Goal: Task Accomplishment & Management: Manage account settings

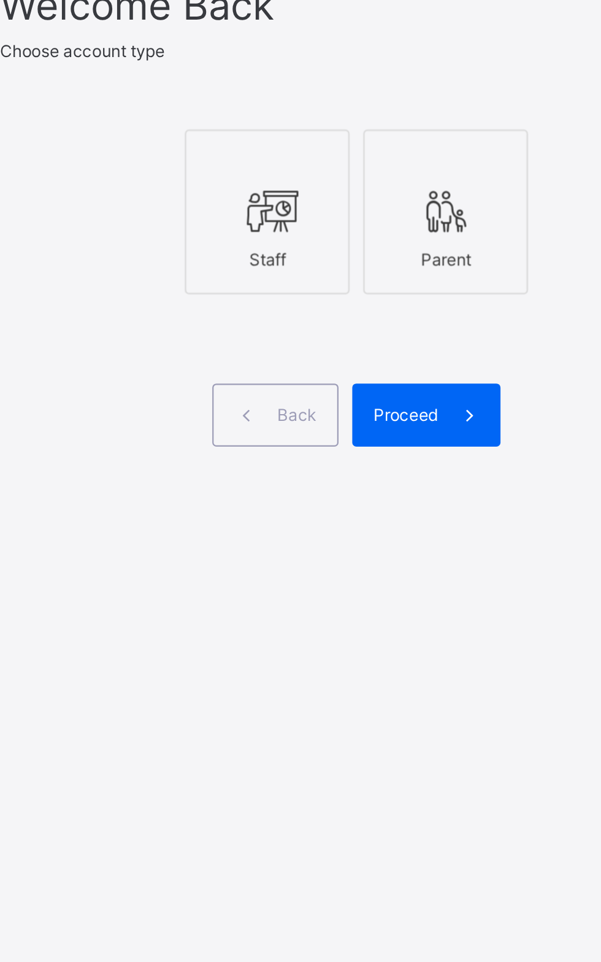
click at [352, 509] on div "Staff" at bounding box center [361, 497] width 60 height 21
click at [432, 572] on span "Proceed" at bounding box center [422, 567] width 29 height 9
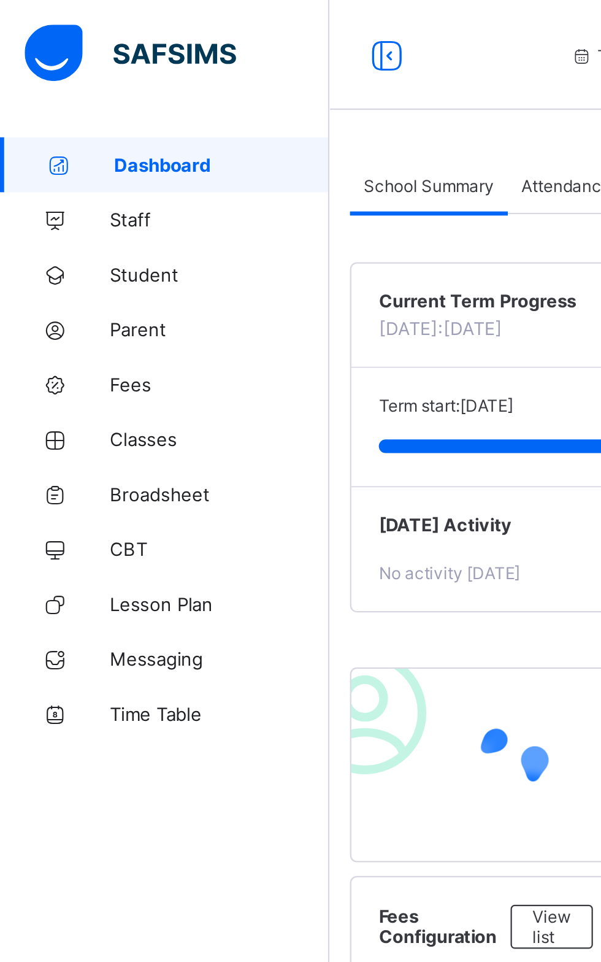
click at [83, 212] on link "Broadsheet" at bounding box center [73, 221] width 147 height 25
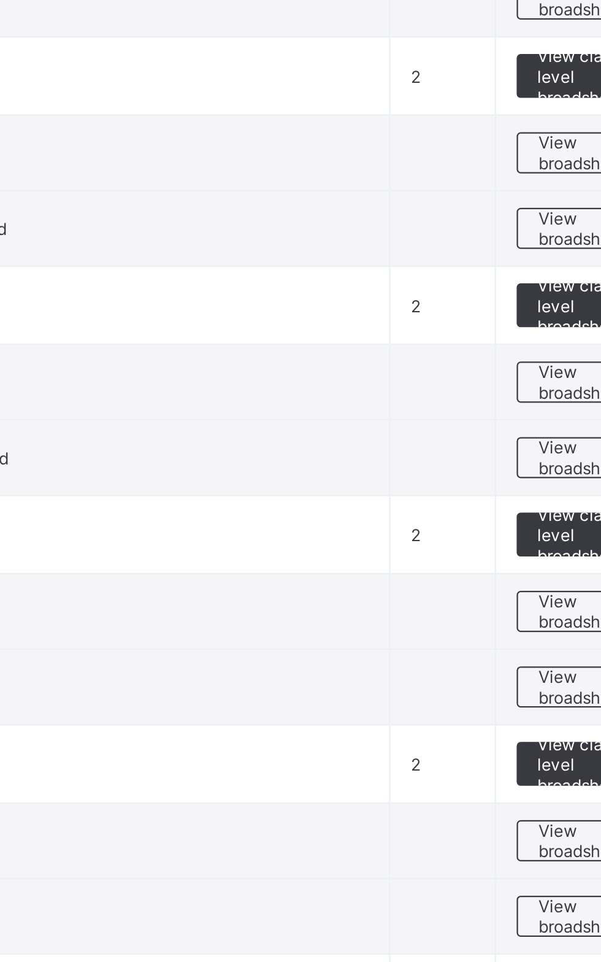
click at [528, 615] on span "View broadsheet" at bounding box center [541, 615] width 39 height 18
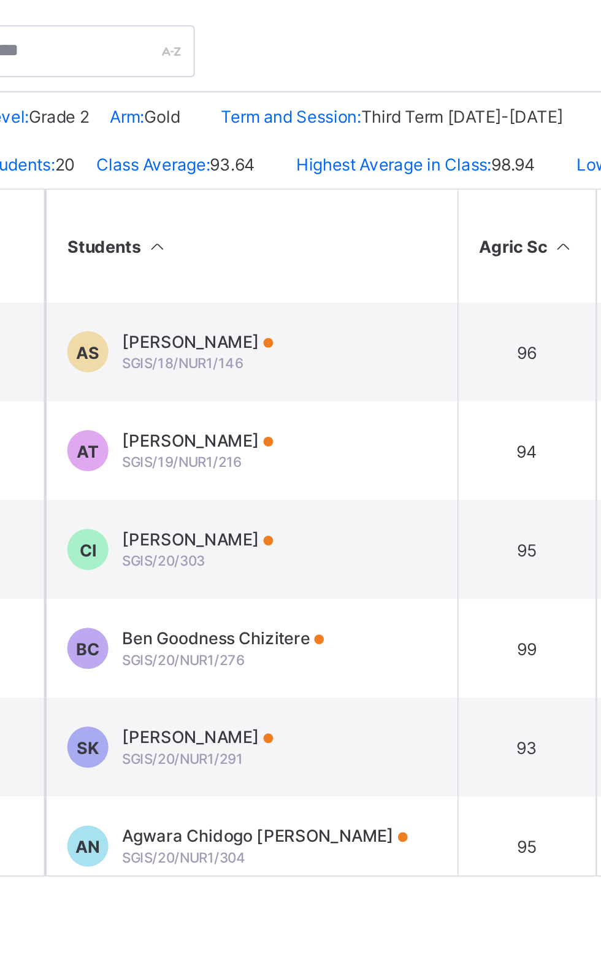
click at [334, 481] on td "AT Ayafa Nathan Tamarapreye SGIS/19/NUR1/216" at bounding box center [314, 488] width 184 height 44
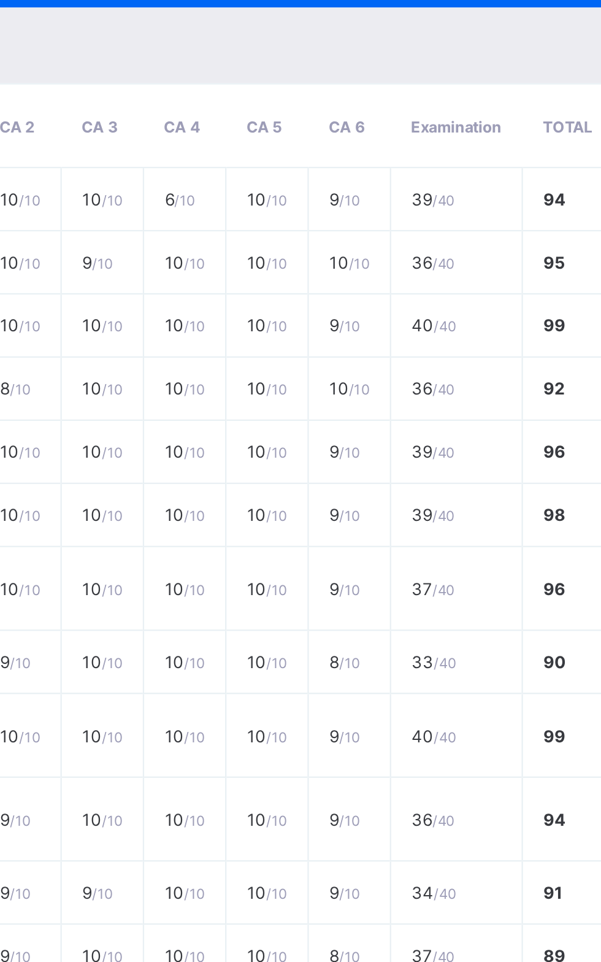
click at [192, 418] on td "10 / 10" at bounding box center [173, 404] width 37 height 28
click at [303, 418] on td "10 / 10" at bounding box center [284, 404] width 37 height 28
click at [339, 418] on td "10 / 10" at bounding box center [321, 404] width 37 height 28
click at [375, 962] on span "Close" at bounding box center [365, 979] width 20 height 9
click at [420, 962] on div "Broadsheet / Grade 2 Gold Class Arm Broadsheet Cumulative Third Term 2024-2025 …" at bounding box center [374, 481] width 454 height 962
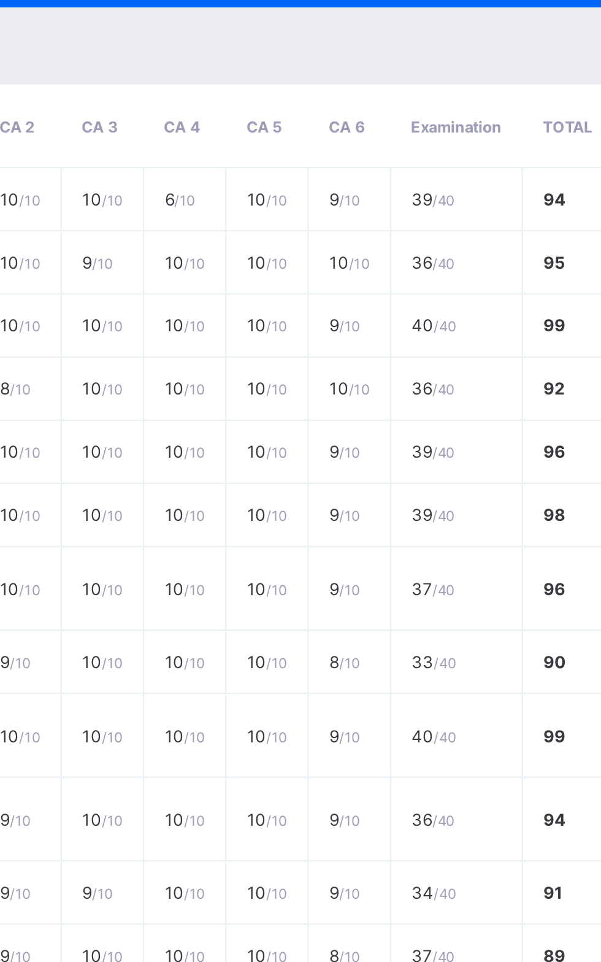
click at [416, 962] on div "Broadsheet / Grade 2 Gold Class Arm Broadsheet Cumulative Third Term 2024-2025 …" at bounding box center [374, 481] width 454 height 962
click at [415, 962] on div "Broadsheet / Grade 2 Gold Class Arm Broadsheet Cumulative Third Term 2024-2025 …" at bounding box center [374, 481] width 454 height 962
click at [416, 962] on div "Broadsheet / Grade 2 Gold Class Arm Broadsheet Cumulative Third Term 2024-2025 …" at bounding box center [374, 481] width 454 height 962
click at [415, 962] on div "Broadsheet / Grade 2 Gold Class Arm Broadsheet Cumulative Third Term 2024-2025 …" at bounding box center [374, 481] width 454 height 962
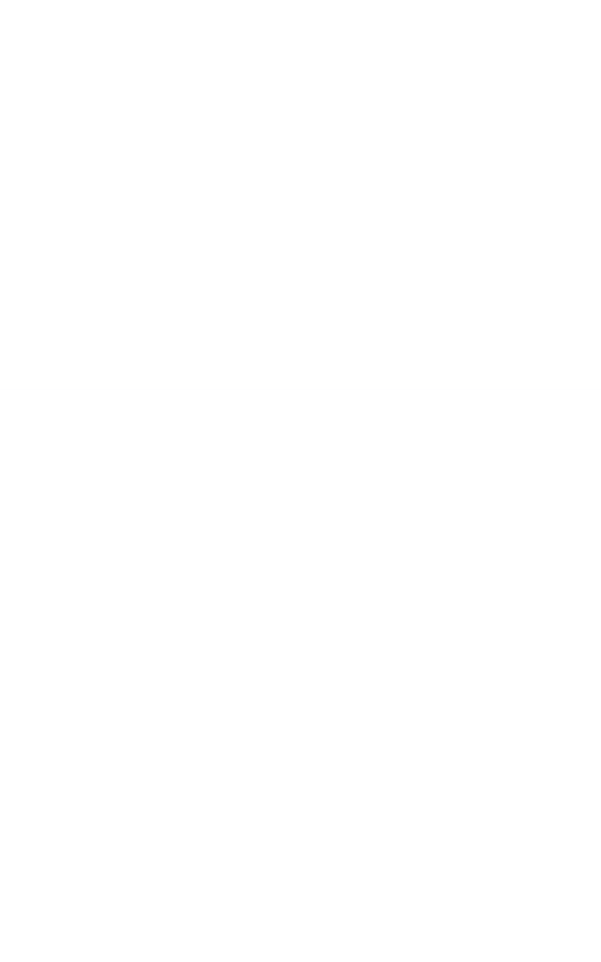
click at [355, 962] on div "Broadsheet / Grade 2 Gold Class Arm Broadsheet Cumulative Third Term 2024-2025 …" at bounding box center [374, 481] width 454 height 962
click at [455, 947] on div "Broadsheet / Grade 2 Gold Class Arm Broadsheet Cumulative Third Term 2024-2025 …" at bounding box center [374, 481] width 454 height 962
click at [130, 456] on div "Dashboard Staff Student Parent Fees Classes Broadsheet CBT Lesson Plan Messagin…" at bounding box center [73, 505] width 147 height 913
click at [222, 457] on td "AS Ashiedu Samuel SGIS/18/NUR1/146" at bounding box center [314, 444] width 184 height 44
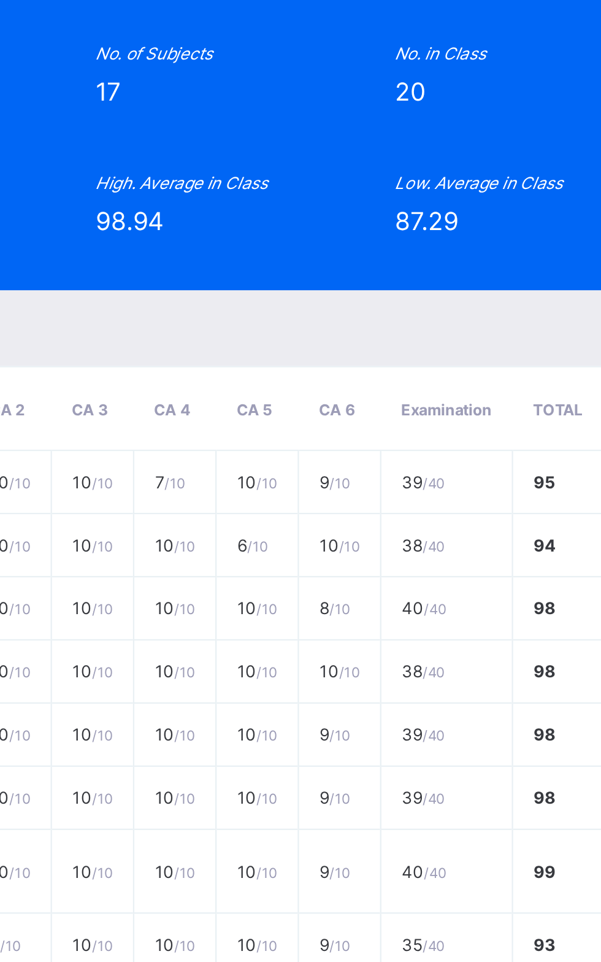
click at [363, 937] on span "Outstanding result! Promoted to the next class." at bounding box center [301, 929] width 124 height 16
click at [363, 945] on div "Head Teacher's comment Outstanding result! Promoted to the next class." at bounding box center [301, 927] width 124 height 36
click at [420, 945] on div "Form Teacher's comment Samuel has incredible self-discipline and consistently c…" at bounding box center [301, 927] width 384 height 36
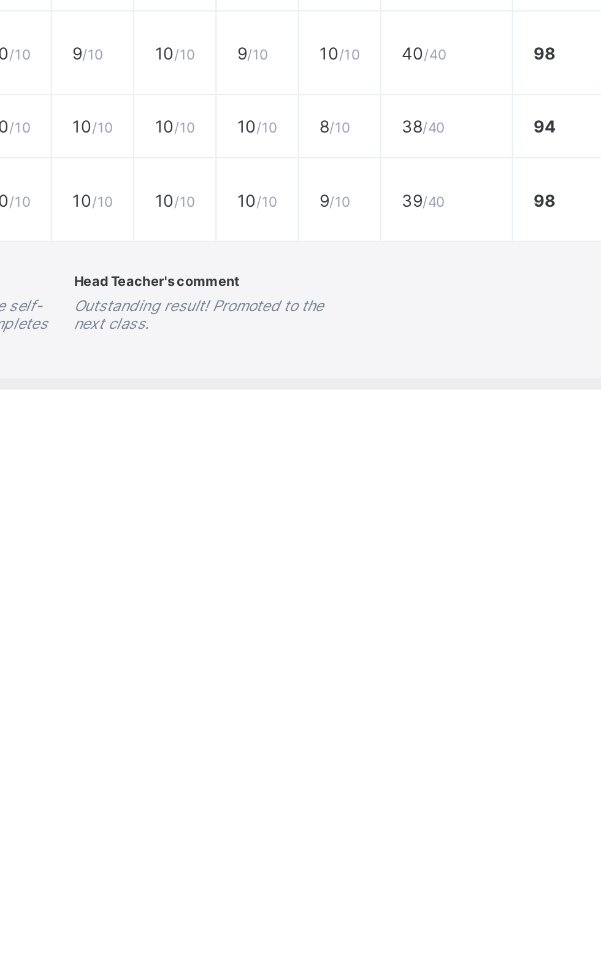
click at [375, 962] on span "Close" at bounding box center [365, 979] width 20 height 9
click at [420, 962] on html "Grade 2 Gold Broadsheet Third Term / 2024-2025 Mary Ene enemary16@gmail.com Das…" at bounding box center [300, 481] width 601 height 962
click at [417, 962] on html "Grade 2 Gold Broadsheet Third Term / 2024-2025 Mary Ene enemary16@gmail.com Das…" at bounding box center [300, 481] width 601 height 962
click at [420, 962] on html "Grade 2 Gold Broadsheet Third Term / 2024-2025 Mary Ene enemary16@gmail.com Das…" at bounding box center [300, 481] width 601 height 962
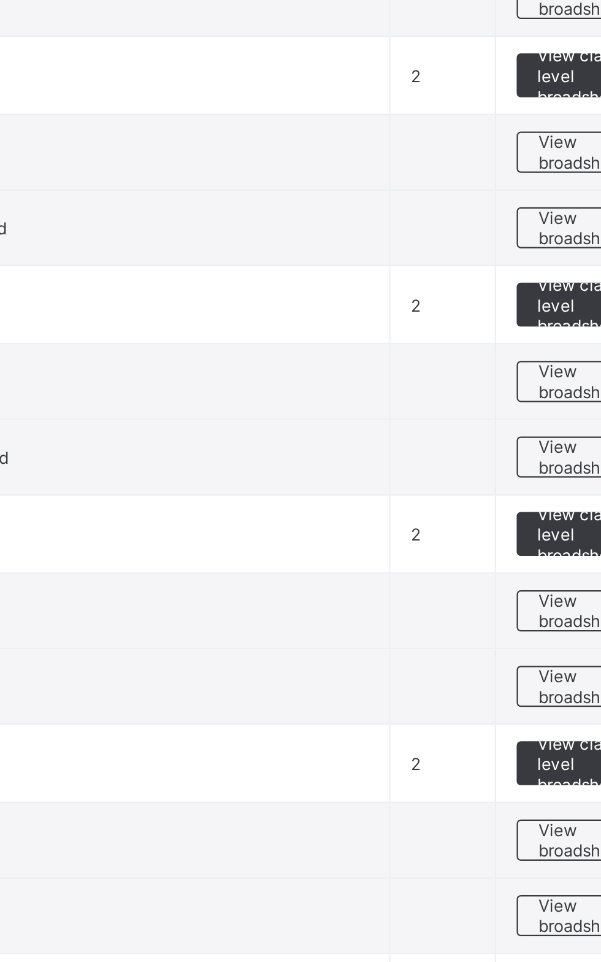
click at [538, 616] on span "View broadsheet" at bounding box center [541, 615] width 39 height 18
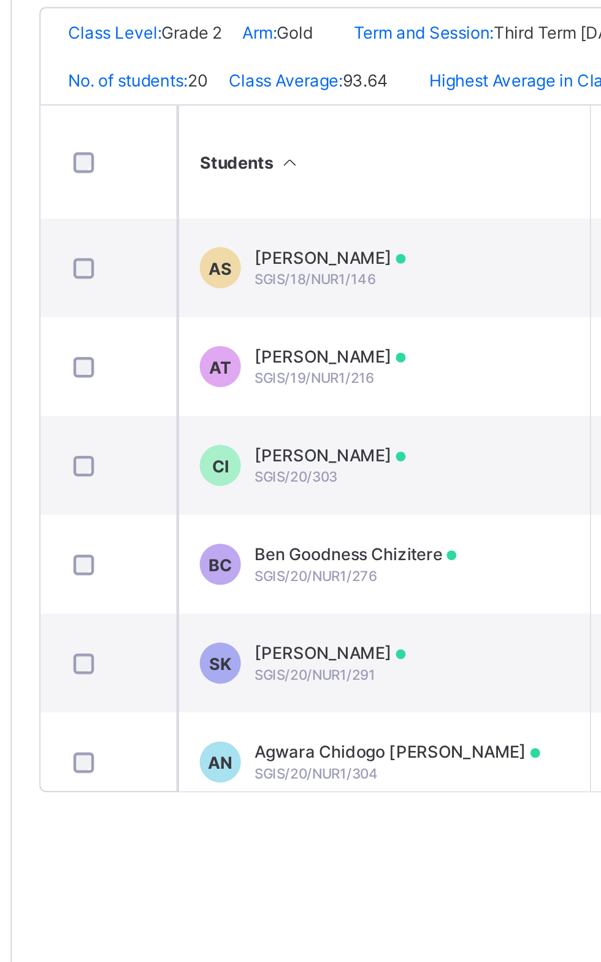
click at [303, 532] on span "Chibugo Richael Ikechebelu" at bounding box center [289, 527] width 67 height 9
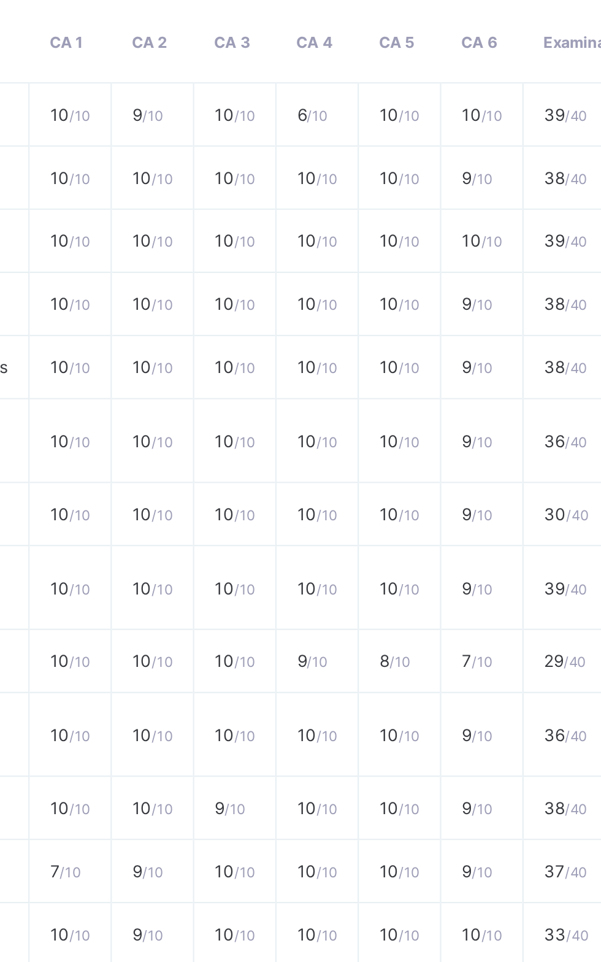
click at [511, 177] on div "Position 11 /20 Final Grade A Total Score 1606 Final Average 94.47 No. of Subje…" at bounding box center [300, 193] width 421 height 193
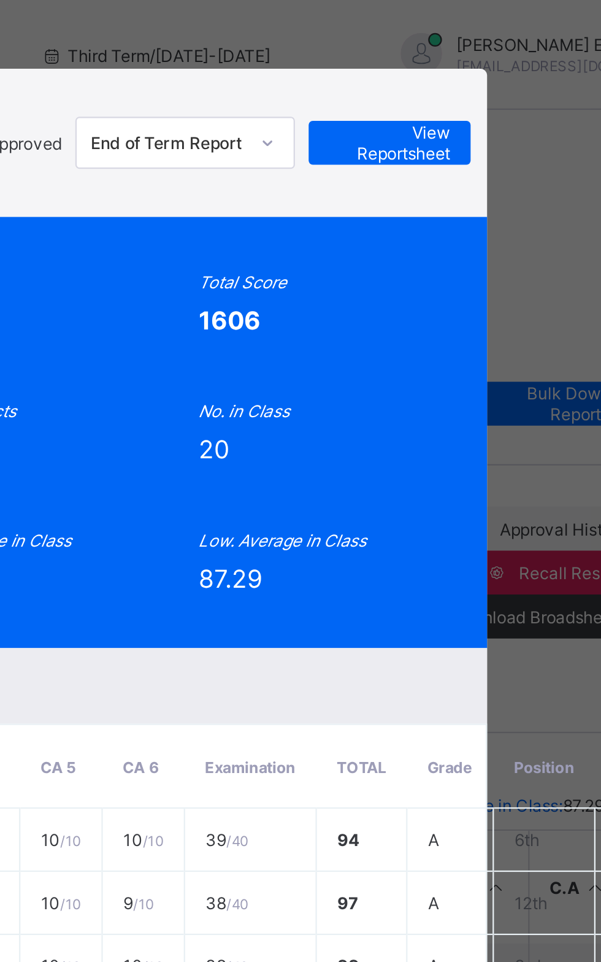
click at [495, 73] on span "View Reportsheet" at bounding box center [468, 64] width 54 height 18
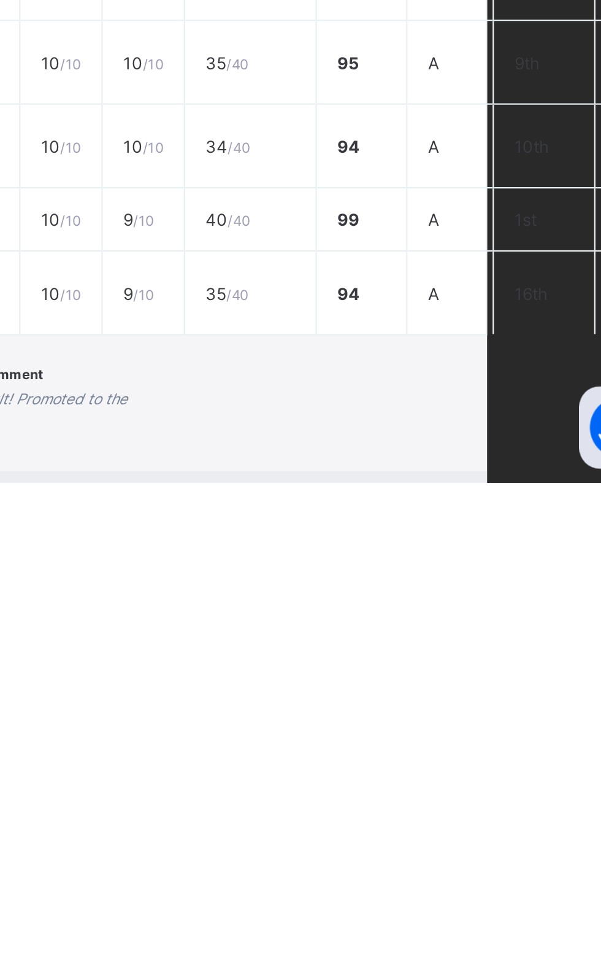
click at [376, 896] on td "9 / 10" at bounding box center [357, 877] width 37 height 37
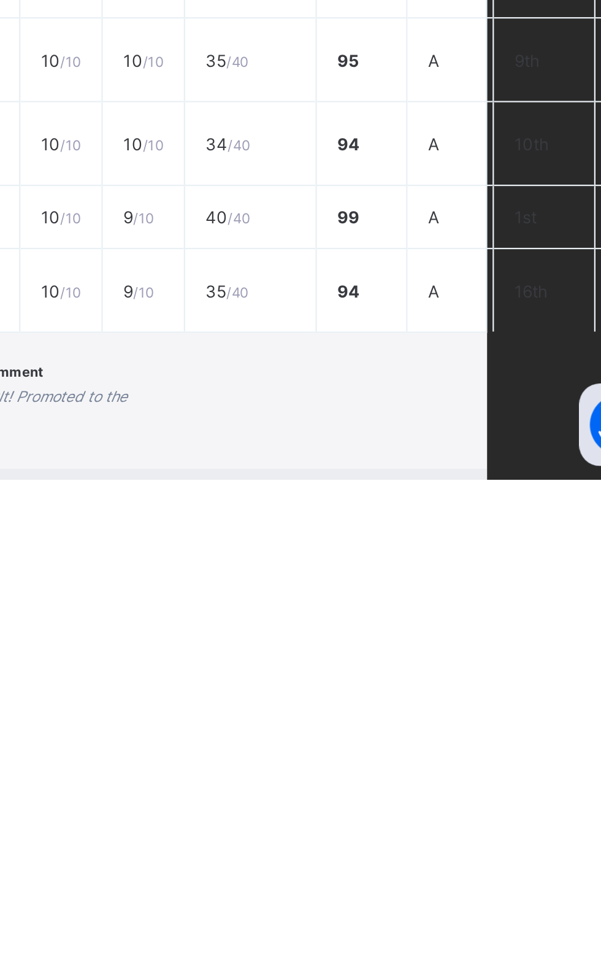
click at [375, 962] on span "Close" at bounding box center [365, 979] width 20 height 9
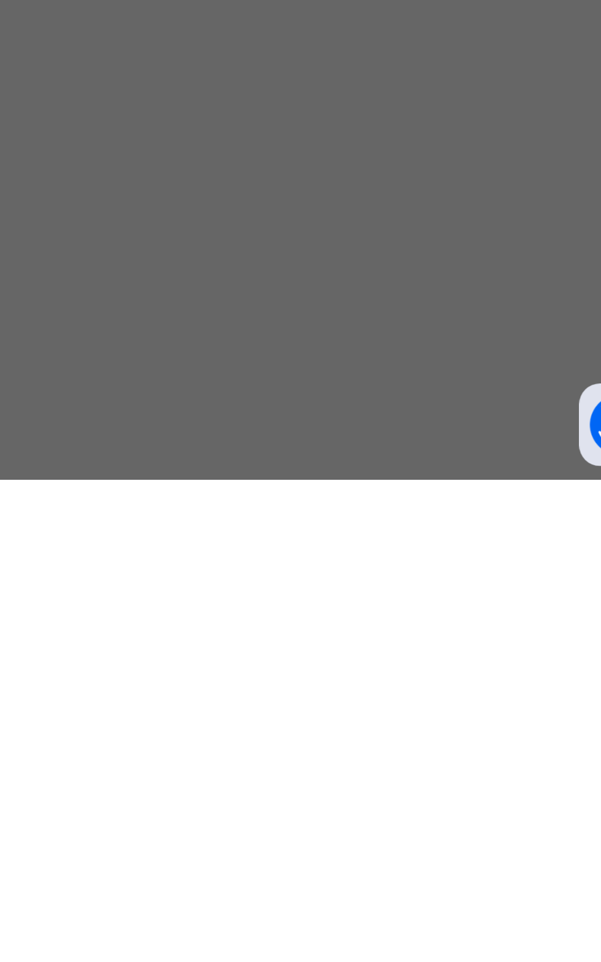
click at [420, 962] on div "× Idle Mode Due to inactivity you would be logged out to the system in the next…" at bounding box center [300, 481] width 601 height 962
click at [431, 698] on div "× Idle Mode Due to inactivity you would be logged out to the system in the next…" at bounding box center [300, 481] width 601 height 962
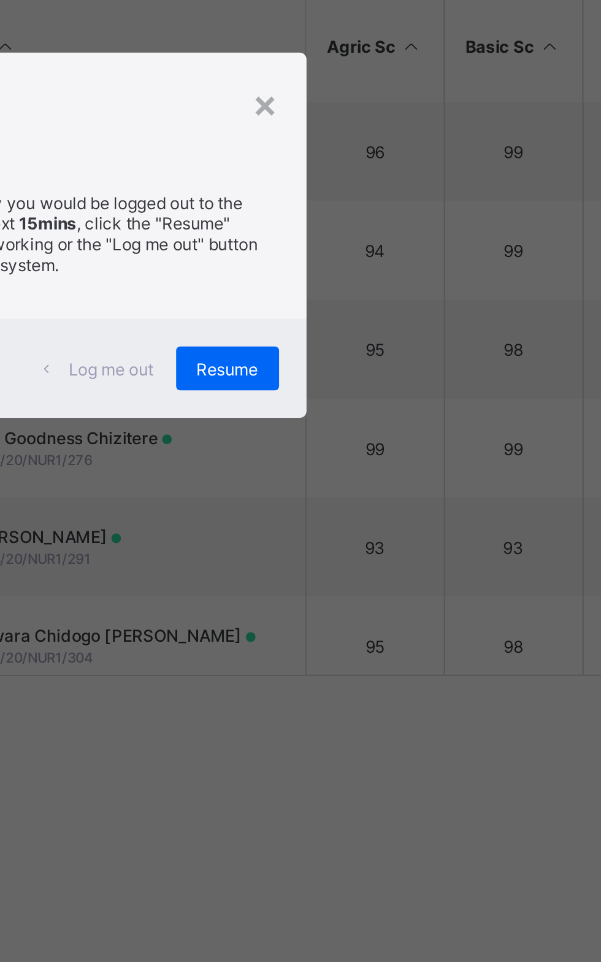
click at [385, 545] on span "Resume" at bounding box center [371, 540] width 28 height 9
click at [423, 625] on td "93" at bounding box center [437, 620] width 62 height 44
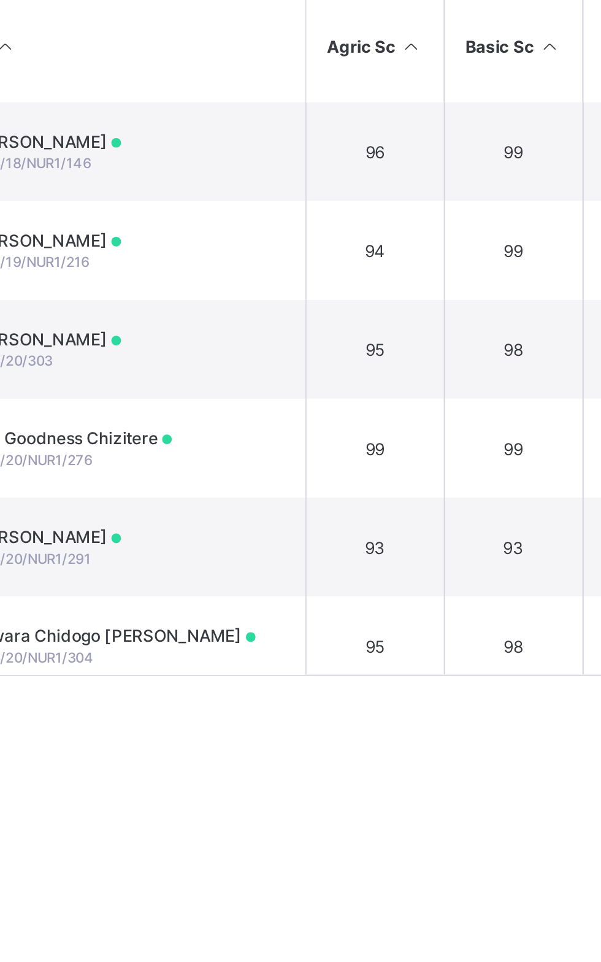
click at [426, 691] on div "Broadsheet / Grade 2 Gold Class Arm Broadsheet Cumulative Third Term 2024-2025 …" at bounding box center [374, 381] width 454 height 641
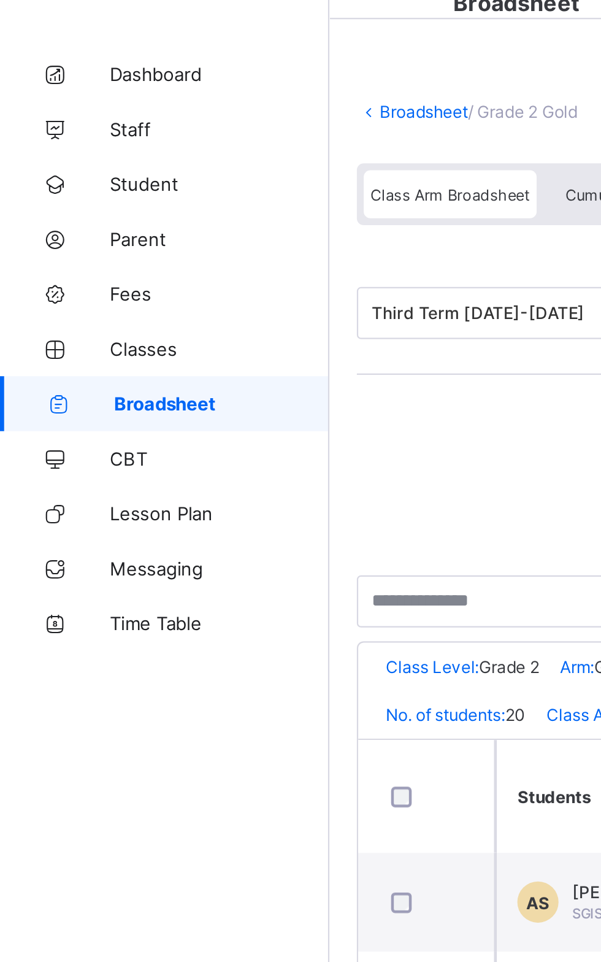
click at [56, 145] on span "Parent" at bounding box center [98, 147] width 98 height 10
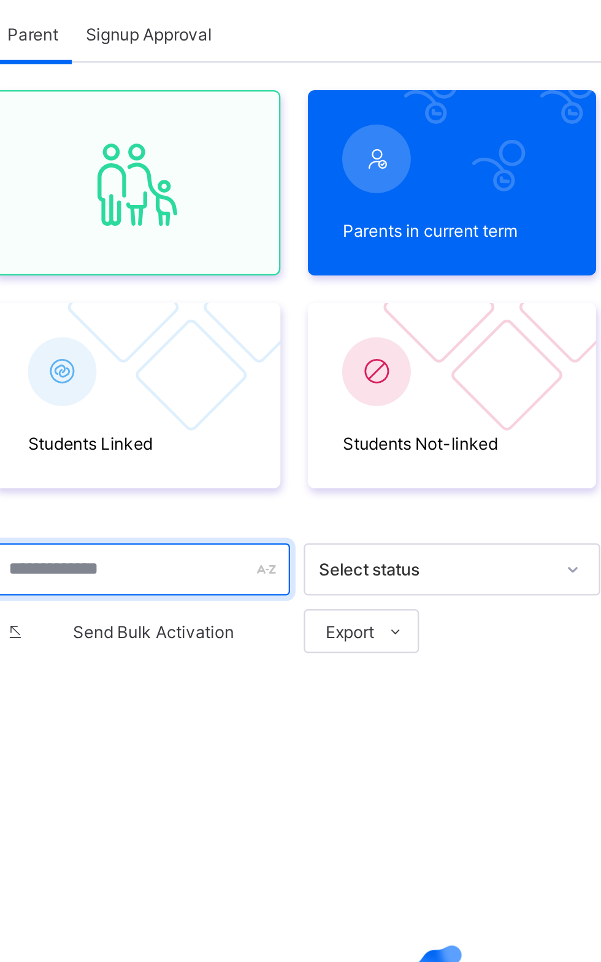
click at [248, 331] on input "text" at bounding box center [235, 331] width 133 height 23
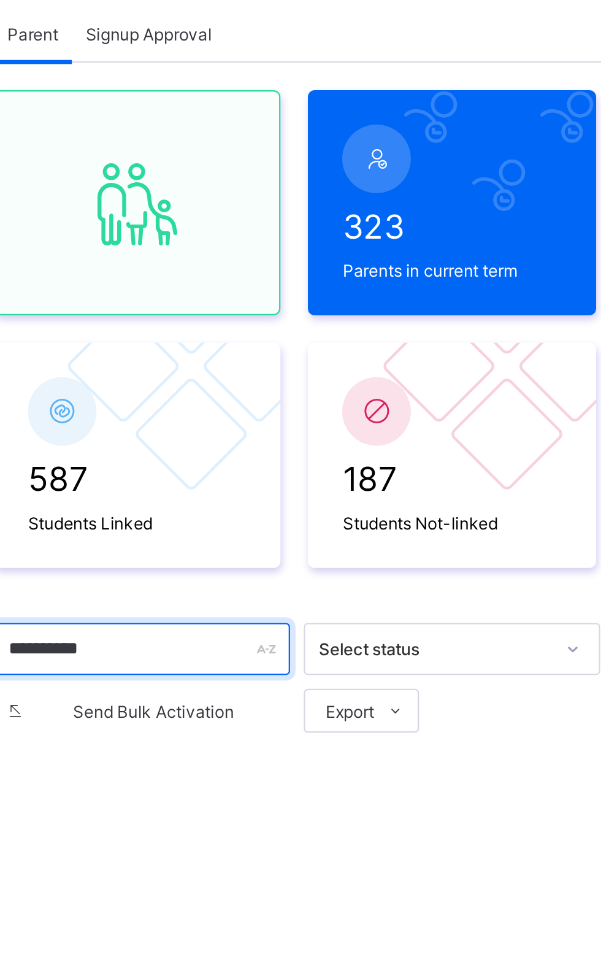
click at [239, 367] on input "**********" at bounding box center [235, 366] width 133 height 23
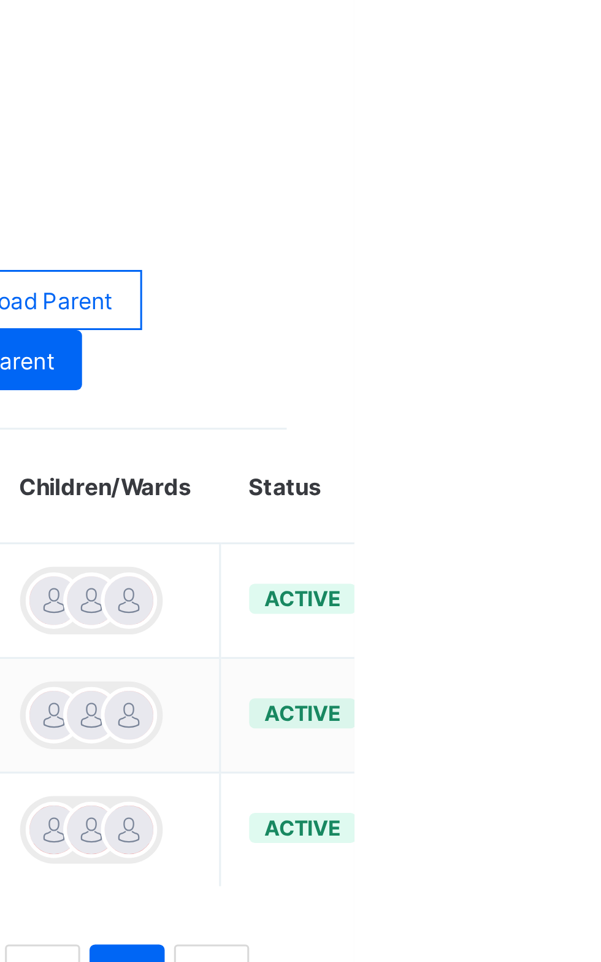
type input "**********"
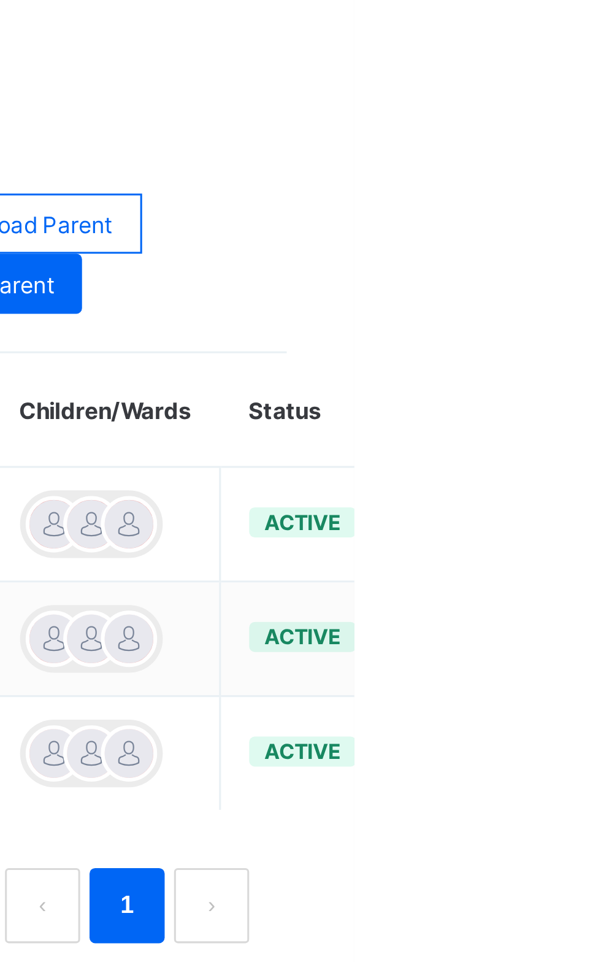
click at [0, 0] on div "Link Children" at bounding box center [0, 0] width 0 height 0
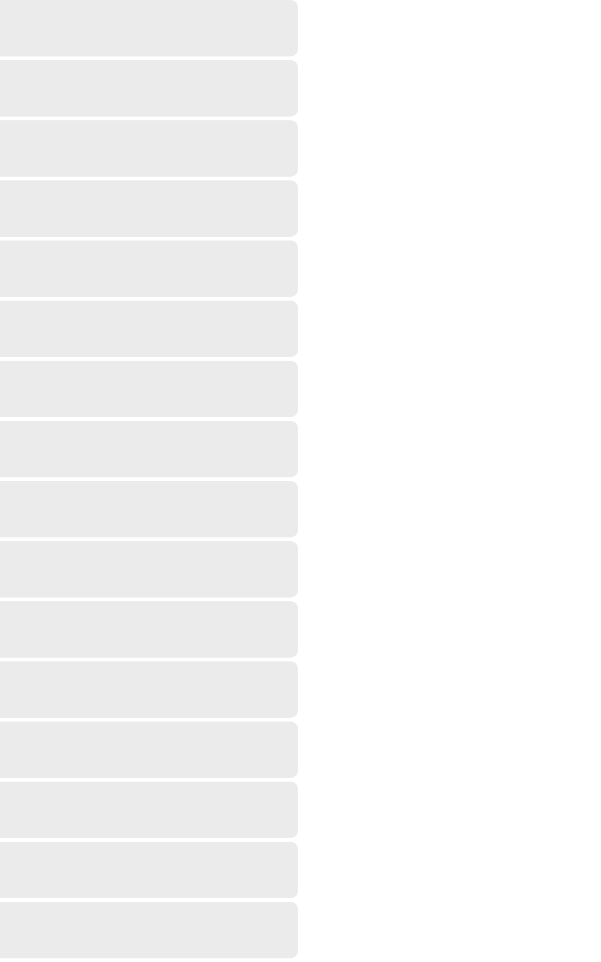
click at [584, 625] on div "‌ ‌ ‌ ‌ ‌ ‌ ‌ ‌ ‌ ‌ ‌ ‌ ‌ ‌ ‌ ‌ ‌ ‌ ‌ ‌ ‌ ‌ ‌ ‌ ‌ ‌ ‌ ‌ ‌" at bounding box center [374, 406] width 454 height 690
click at [601, 623] on html "Grade 2 Gold Broadsheet Third Term / 2024-2025 Mary Ene enemary16@gmail.com Das…" at bounding box center [300, 481] width 601 height 962
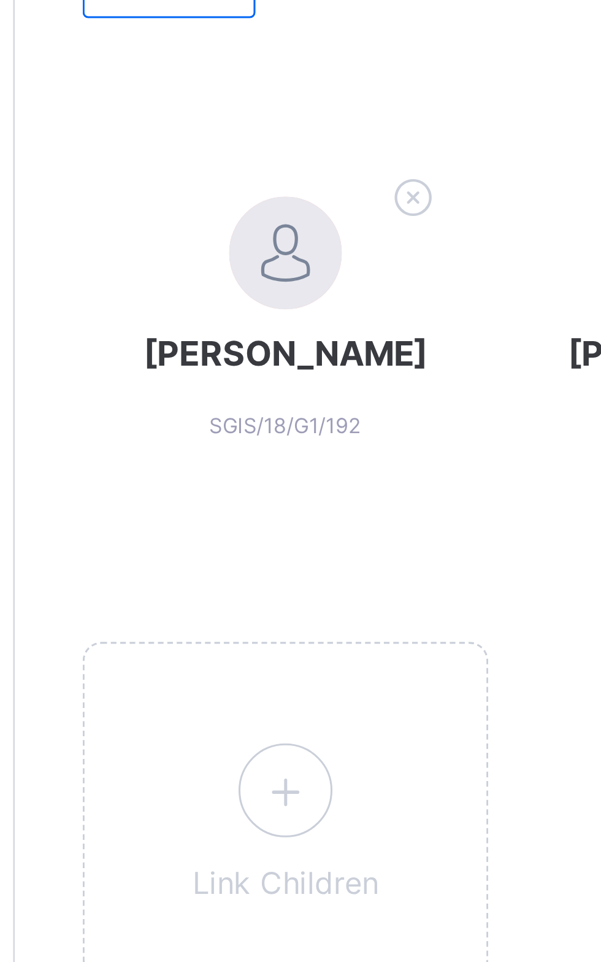
click at [243, 549] on icon at bounding box center [236, 542] width 22 height 19
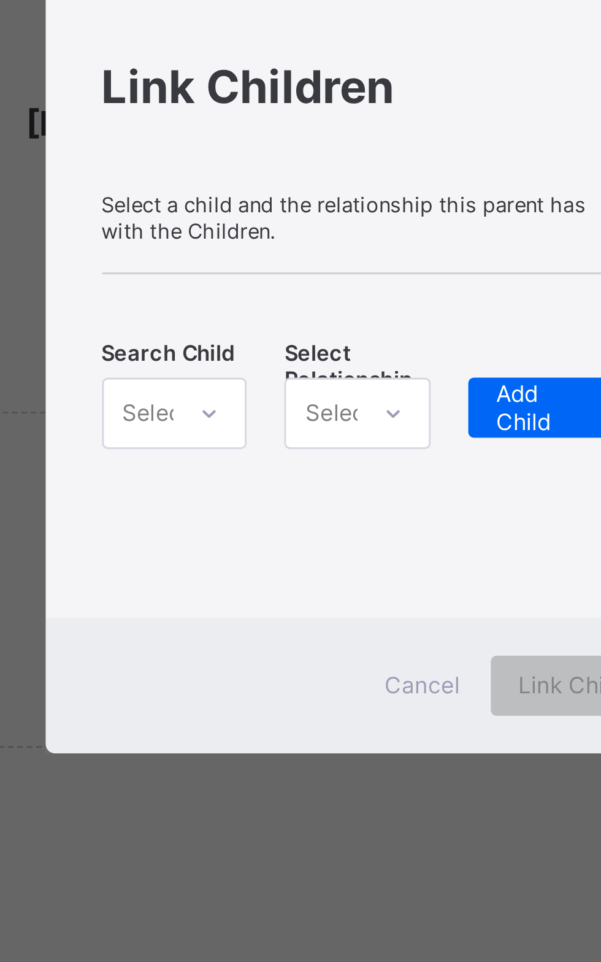
click at [277, 439] on span "Select a child and the relationship this parent has with the Children." at bounding box center [301, 430] width 174 height 17
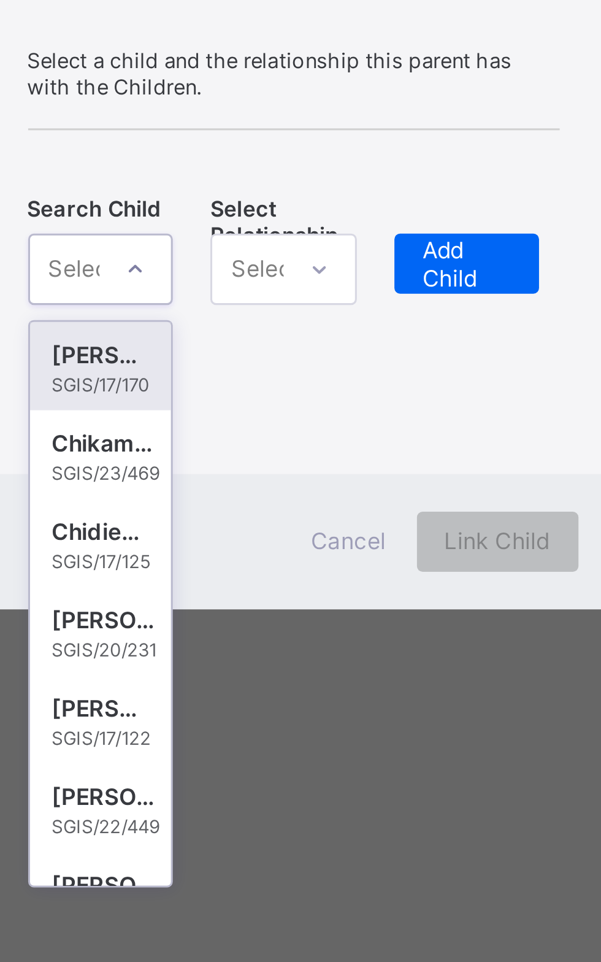
click at [258, 565] on div "SGIS/23/469" at bounding box center [240, 561] width 36 height 7
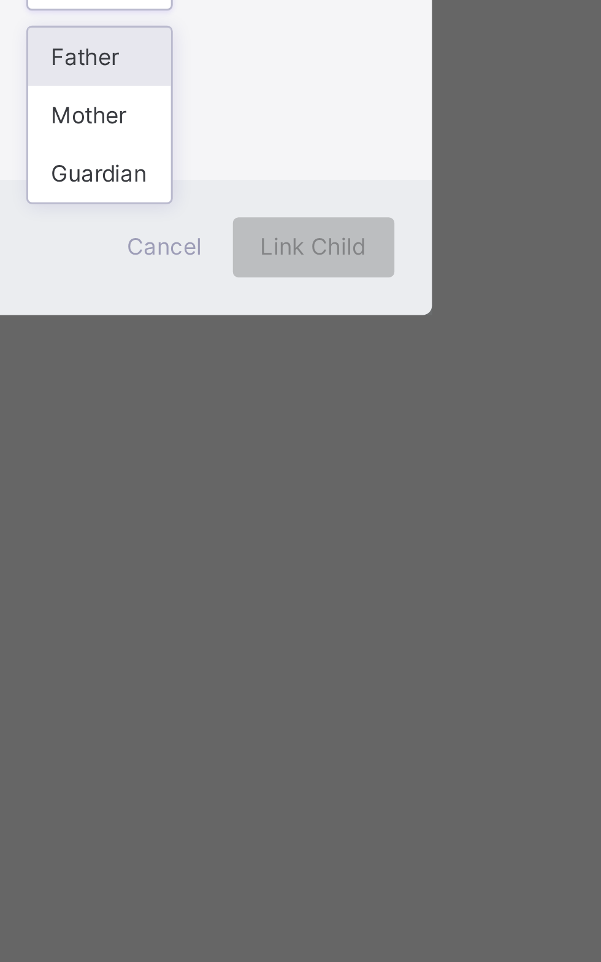
click at [321, 531] on div "Father" at bounding box center [297, 521] width 47 height 19
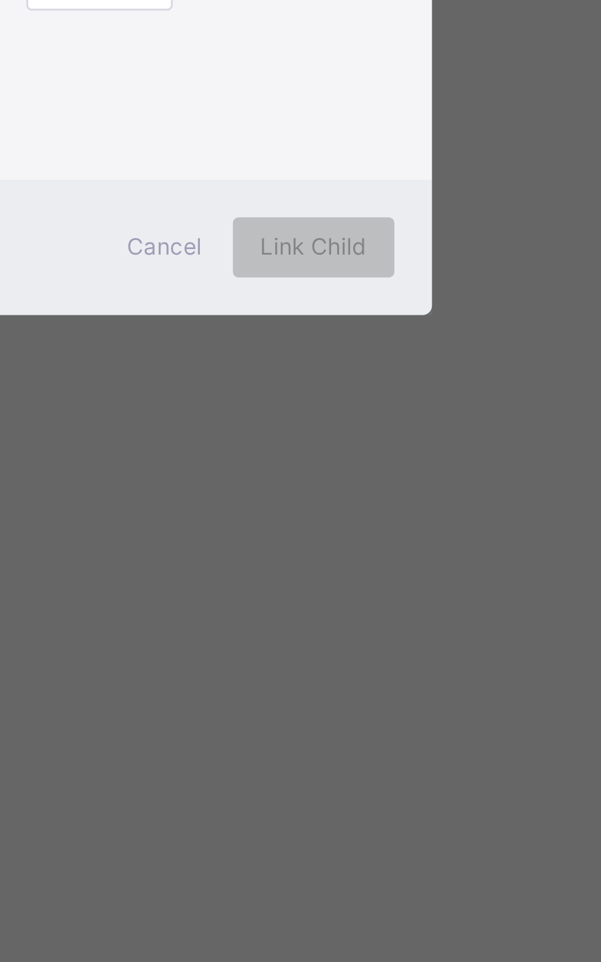
click at [372, 502] on span "Add Child" at bounding box center [357, 493] width 29 height 18
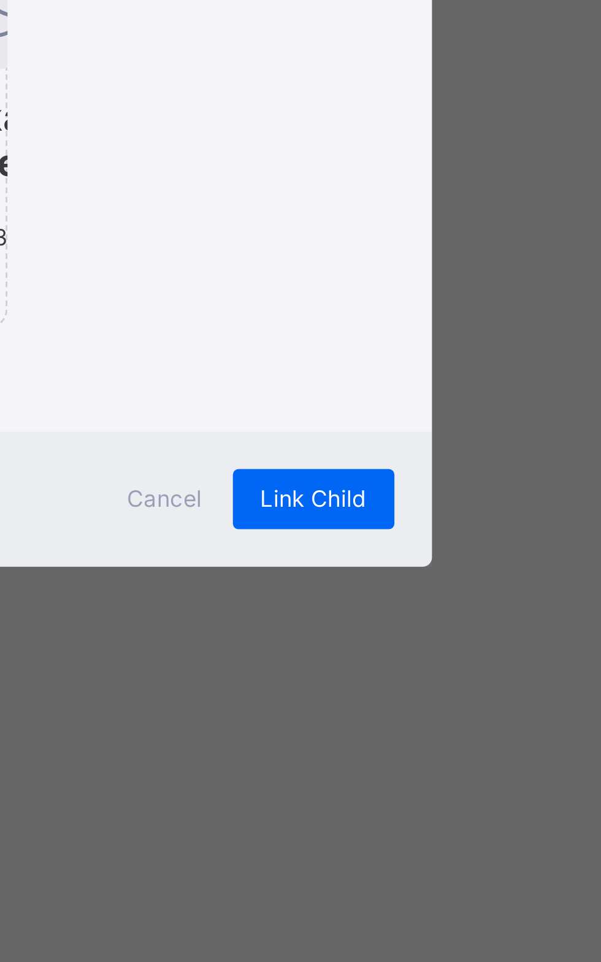
click at [394, 676] on div "Link Child" at bounding box center [367, 666] width 53 height 20
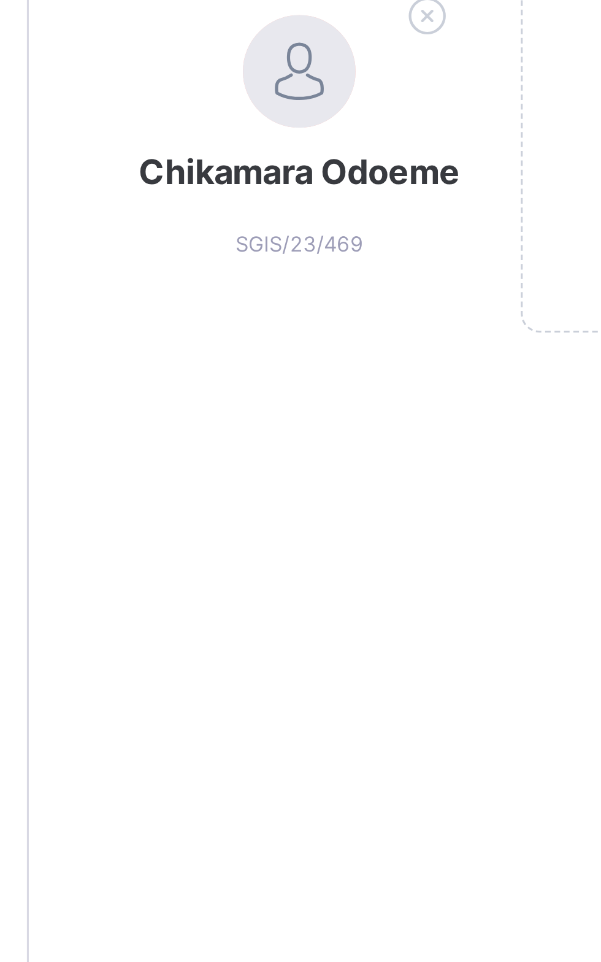
click at [276, 516] on icon at bounding box center [277, 508] width 19 height 16
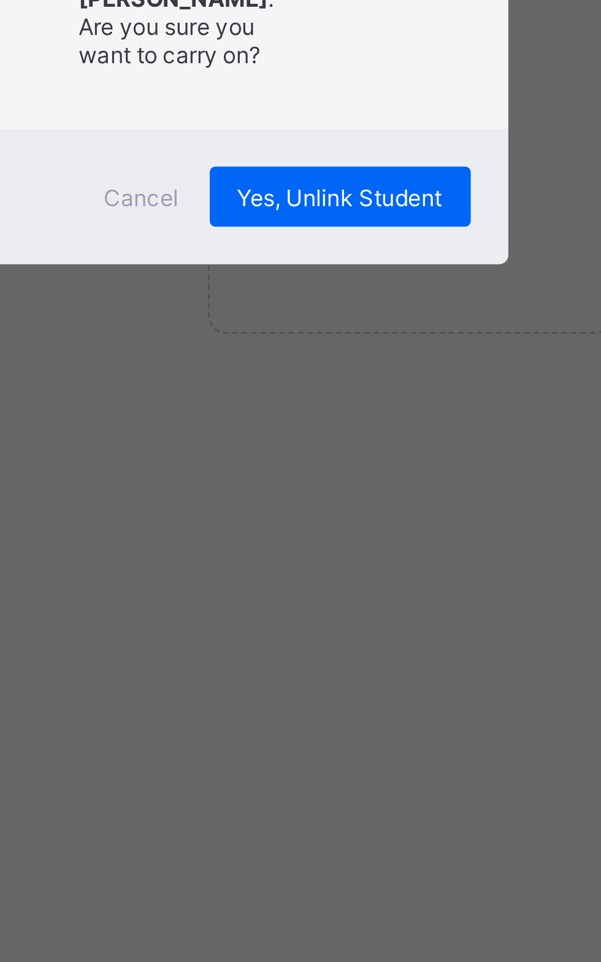
click at [385, 572] on span "Yes, Unlink Student" at bounding box center [351, 567] width 67 height 9
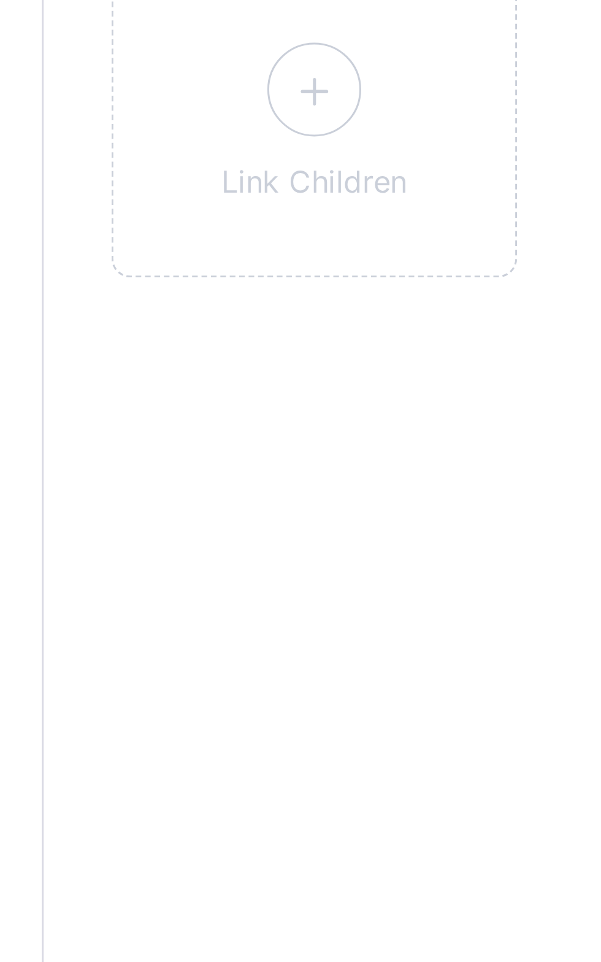
click at [237, 541] on icon at bounding box center [236, 532] width 22 height 19
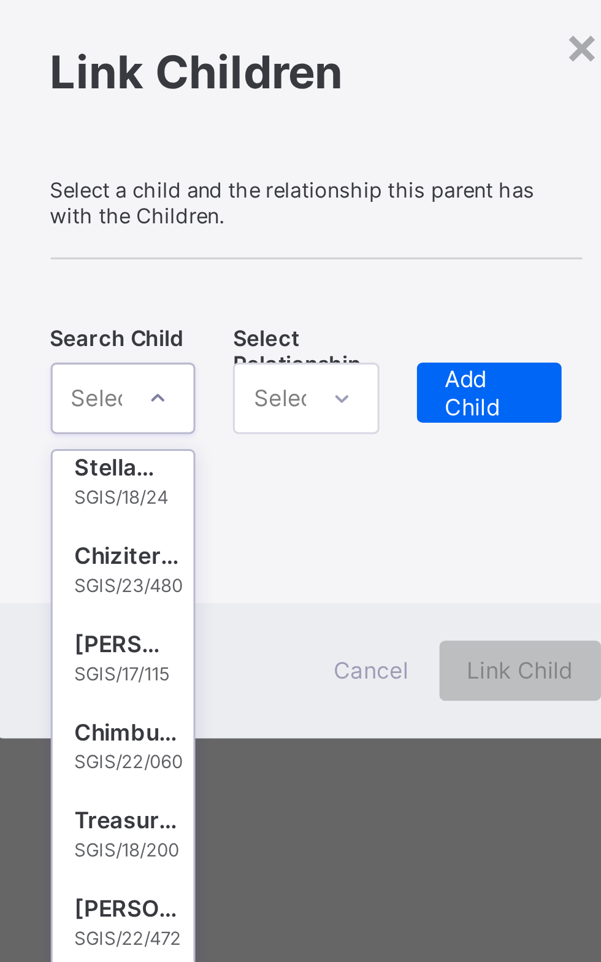
scroll to position [380, 0]
click at [258, 559] on div "SGIS/22/060" at bounding box center [240, 555] width 36 height 7
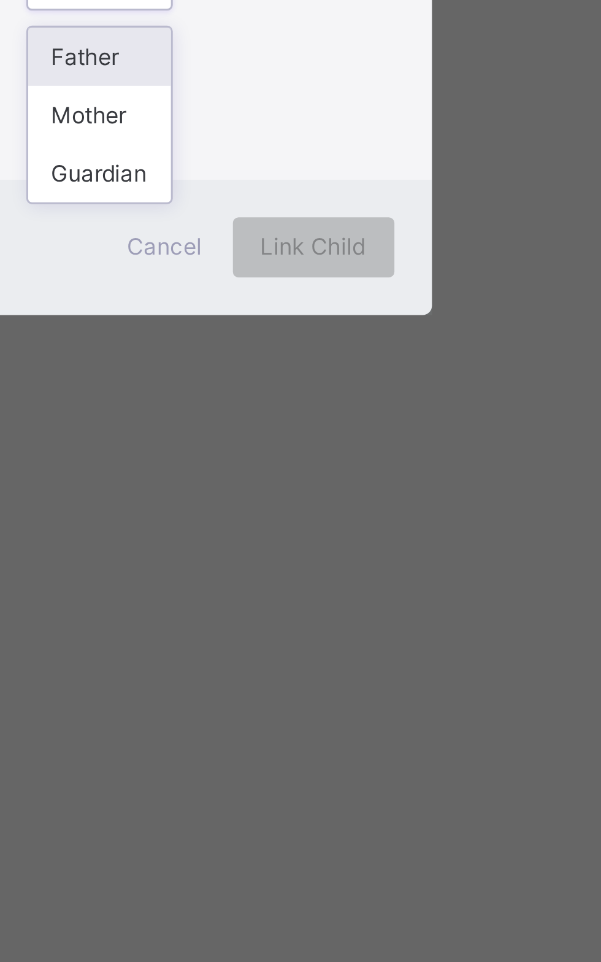
click at [321, 550] on div "Mother" at bounding box center [297, 540] width 47 height 19
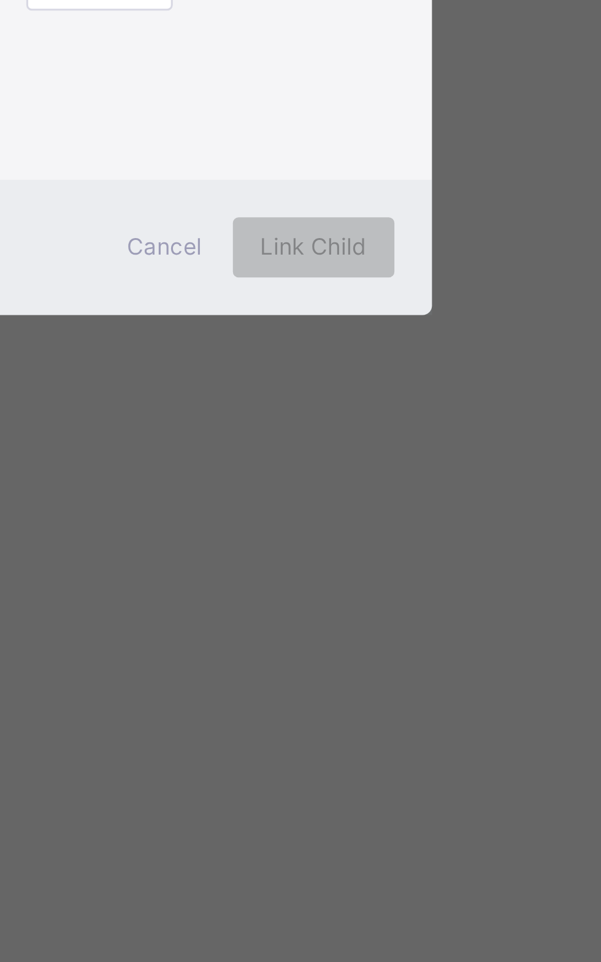
click at [372, 502] on span "Add Child" at bounding box center [357, 493] width 29 height 18
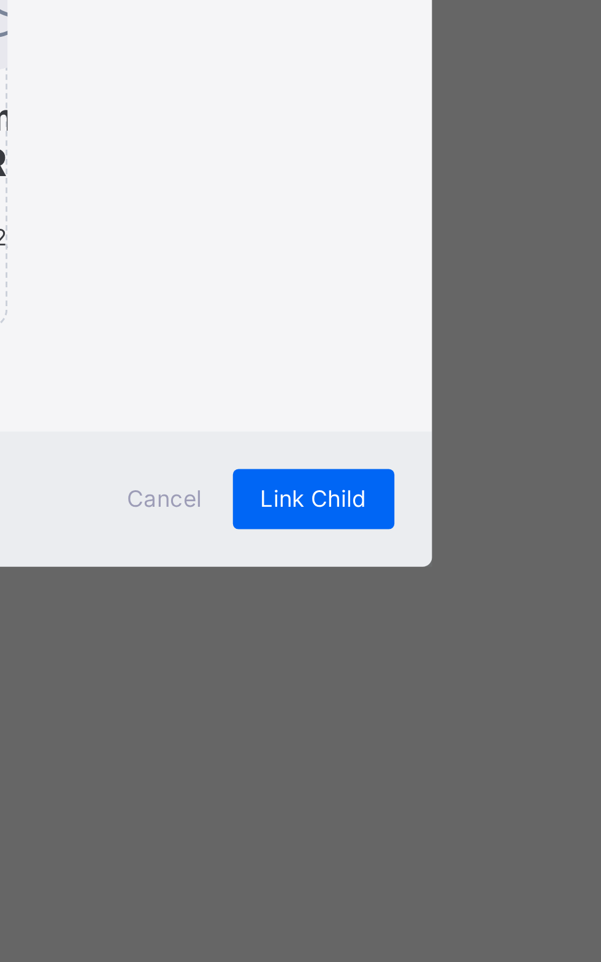
click at [394, 676] on div "Link Child" at bounding box center [367, 666] width 53 height 20
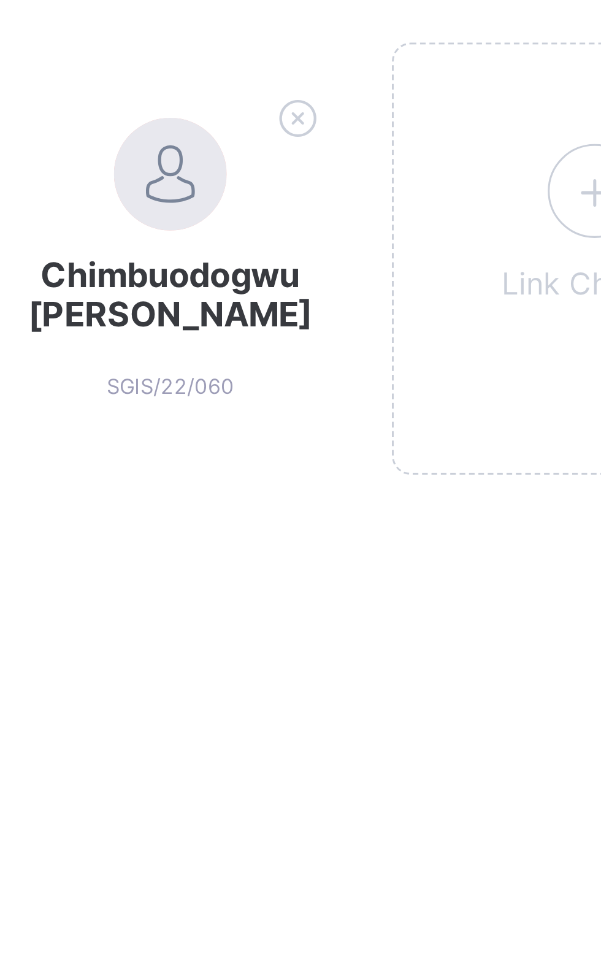
click at [271, 516] on icon at bounding box center [277, 508] width 19 height 16
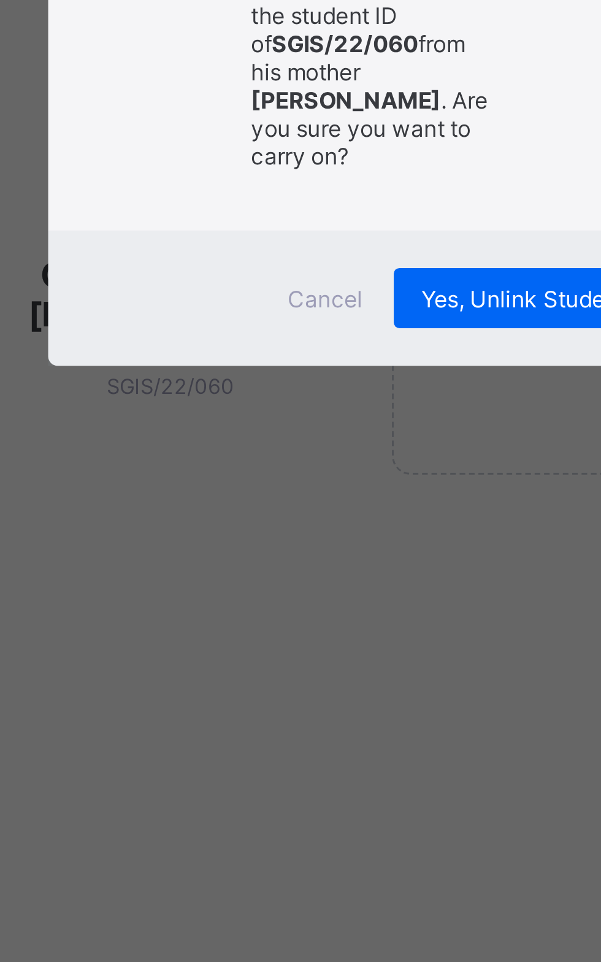
click at [365, 577] on div "Yes, Unlink Student" at bounding box center [351, 567] width 85 height 20
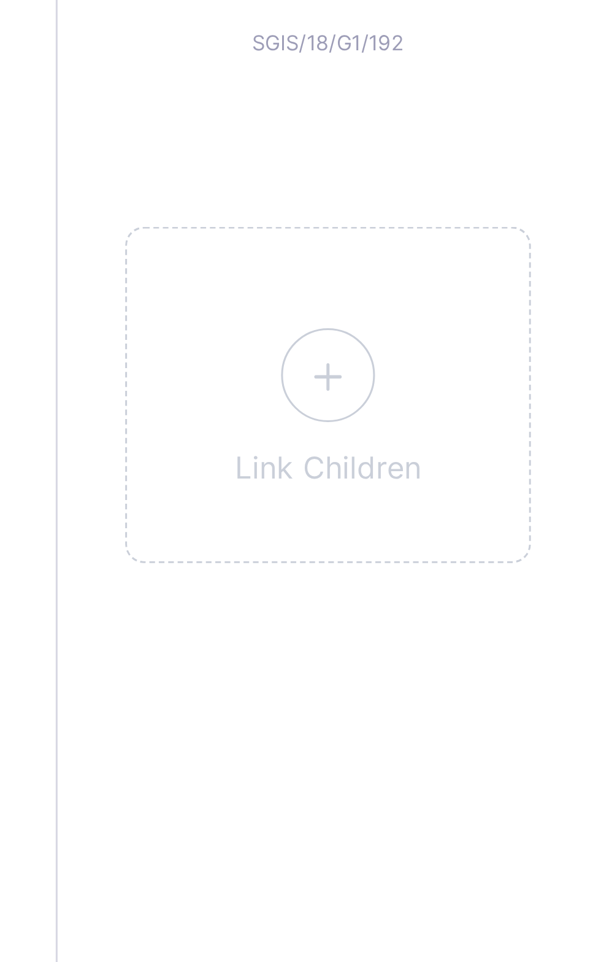
click at [233, 542] on icon at bounding box center [236, 532] width 22 height 19
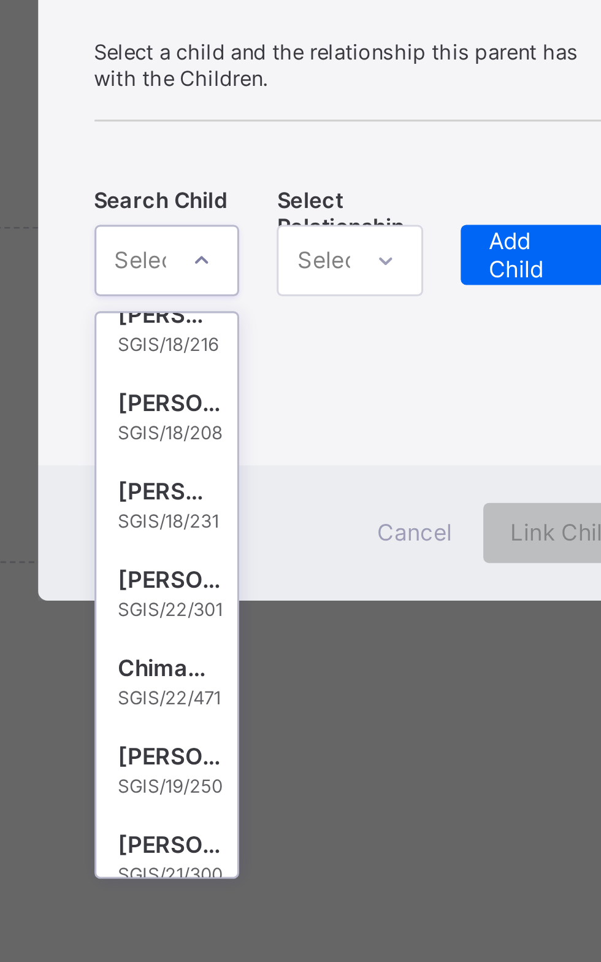
scroll to position [560, 0]
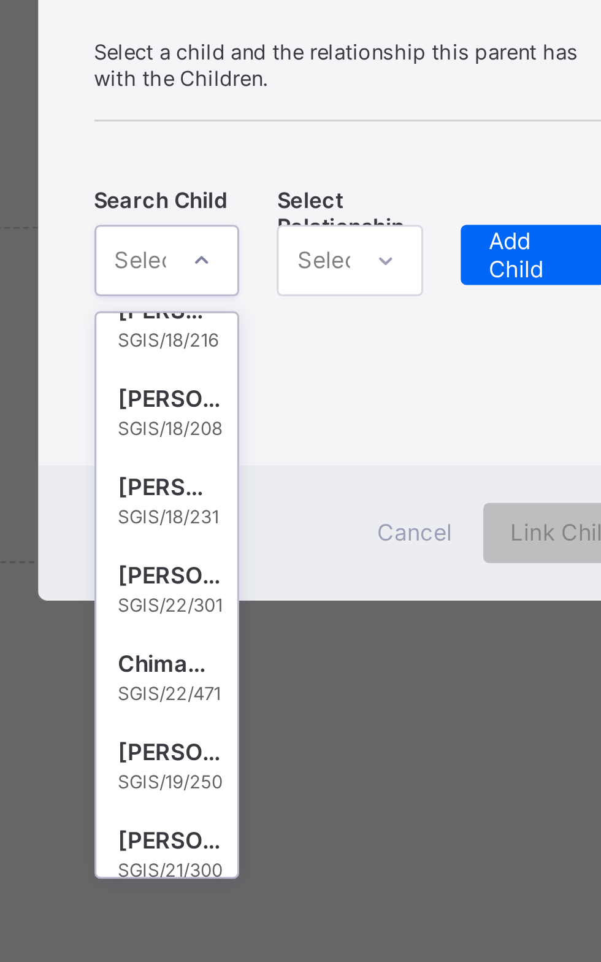
click at [255, 582] on div "SGIS/18/231" at bounding box center [238, 578] width 33 height 7
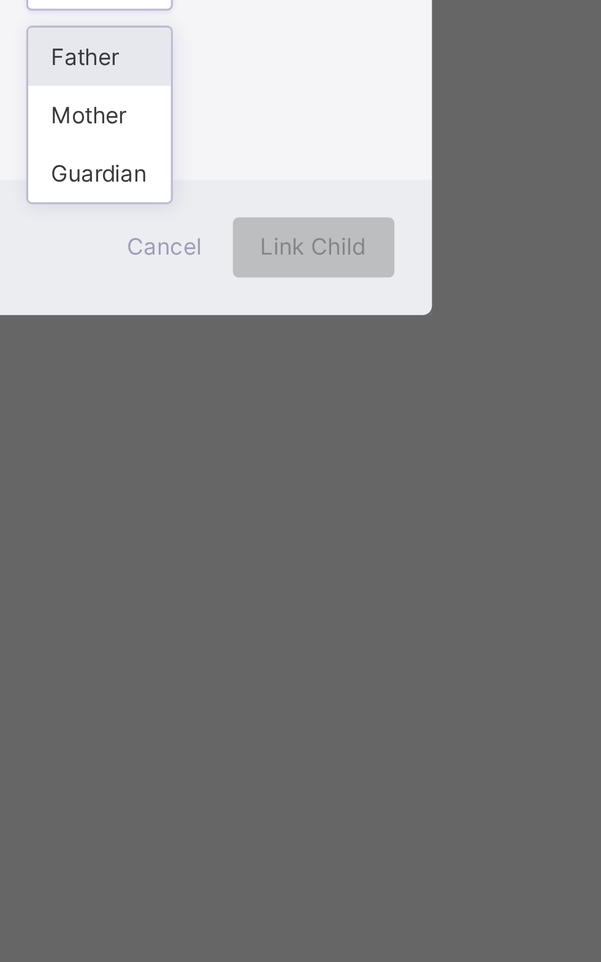
click at [321, 550] on div "Mother" at bounding box center [297, 540] width 47 height 19
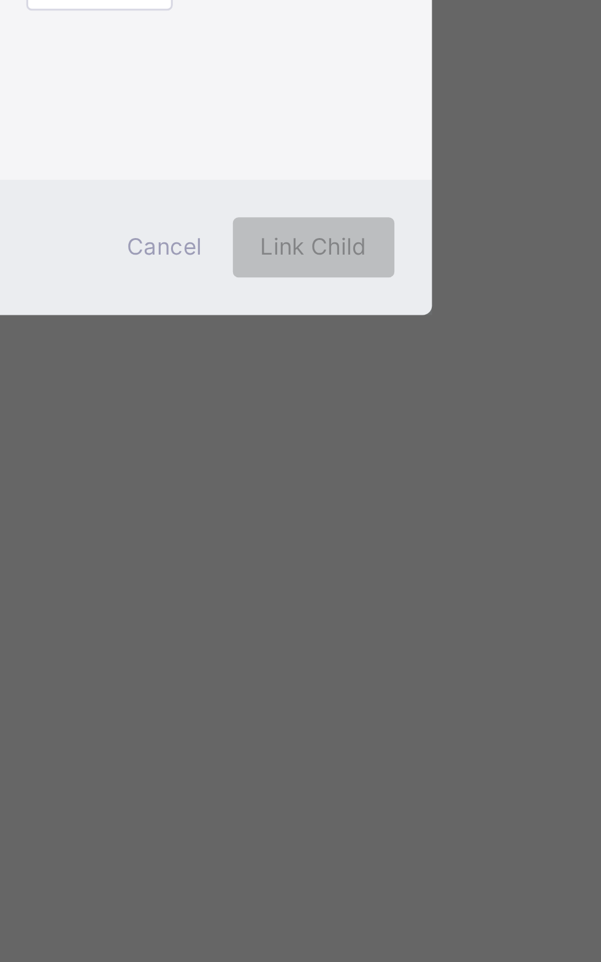
click at [372, 502] on span "Add Child" at bounding box center [357, 493] width 29 height 18
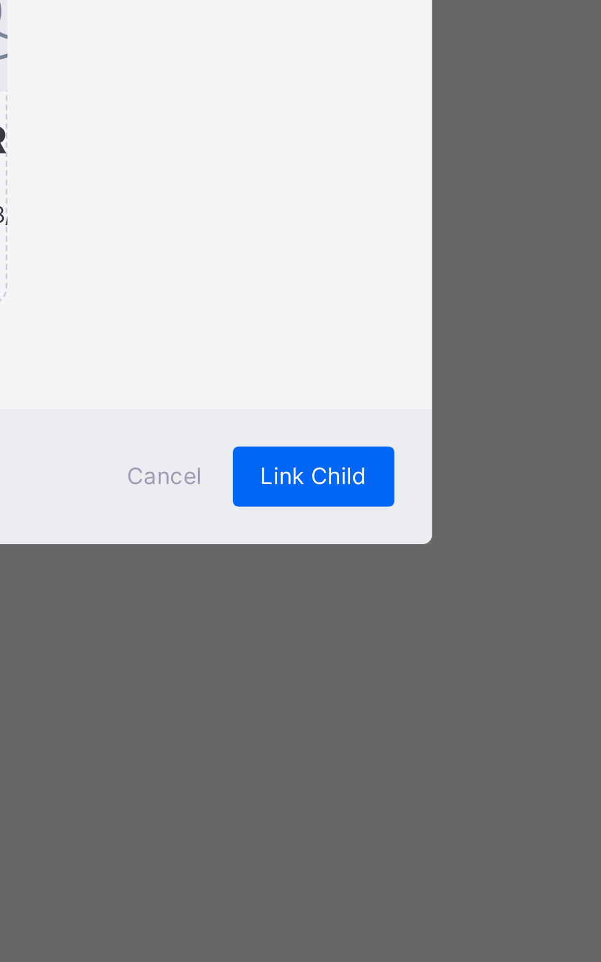
click at [394, 668] on div "Link Child" at bounding box center [367, 659] width 53 height 20
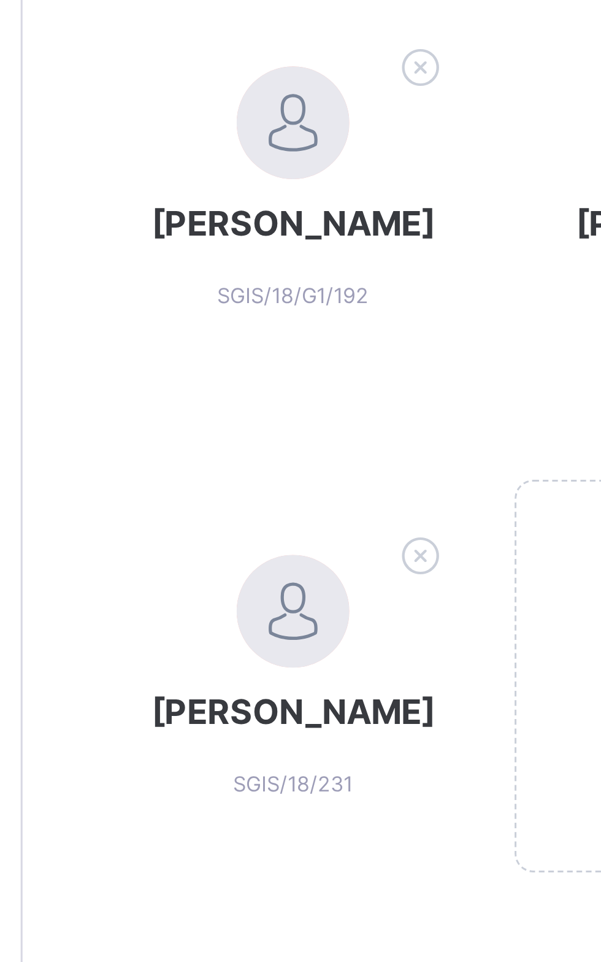
click at [275, 357] on icon at bounding box center [277, 349] width 19 height 16
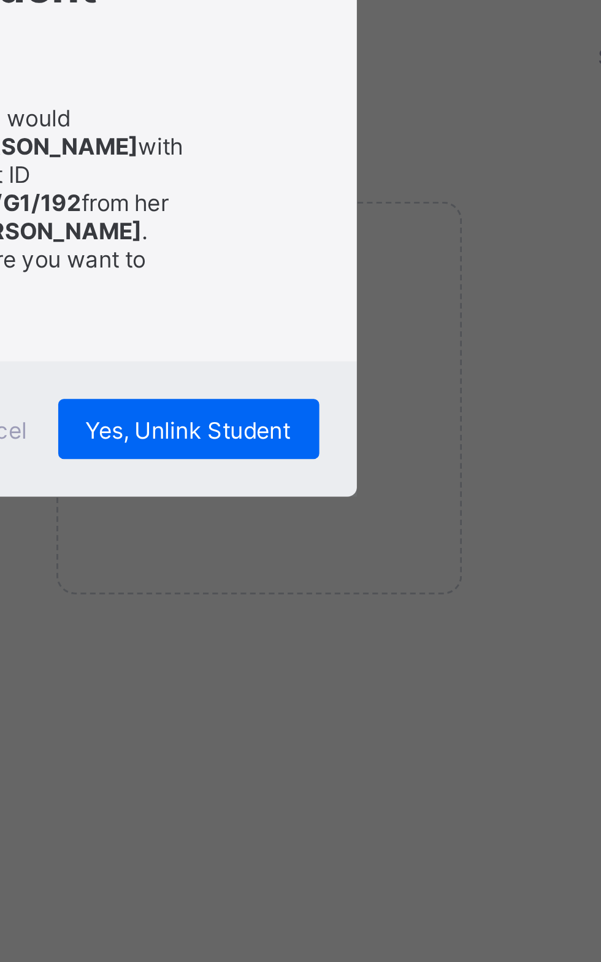
click at [388, 523] on div "This action would unlink Ikechebelu Kayla Chiamaka with the student ID of SGIS/…" at bounding box center [301, 483] width 174 height 79
click at [385, 563] on span "Yes, Unlink Student" at bounding box center [351, 557] width 67 height 9
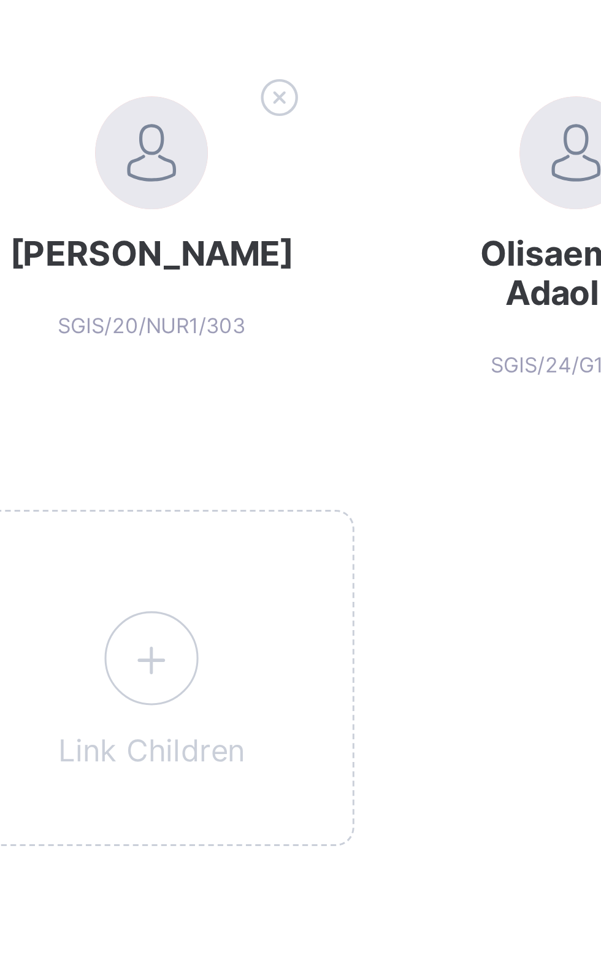
click at [243, 539] on icon at bounding box center [236, 532] width 22 height 19
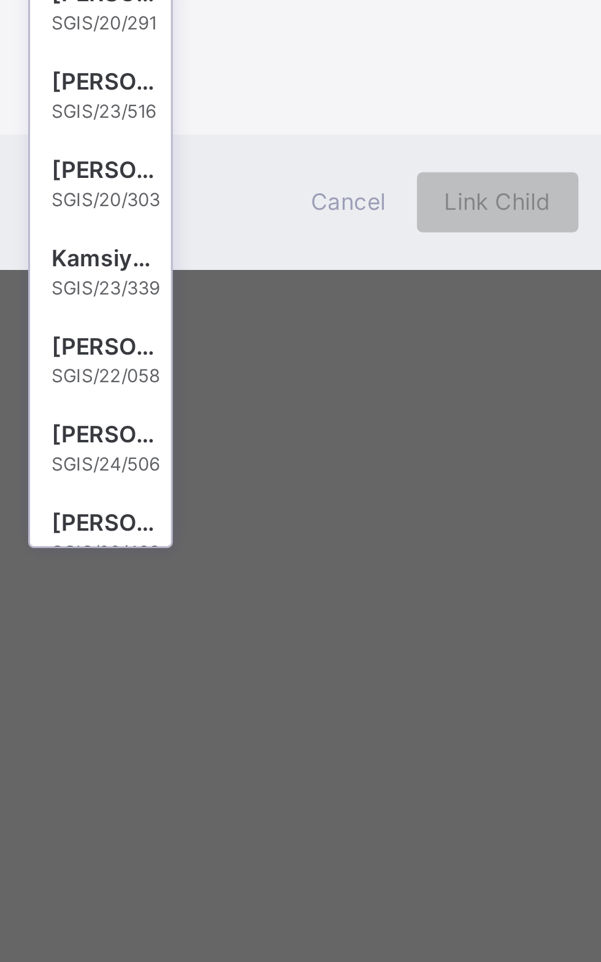
scroll to position [8811, 0]
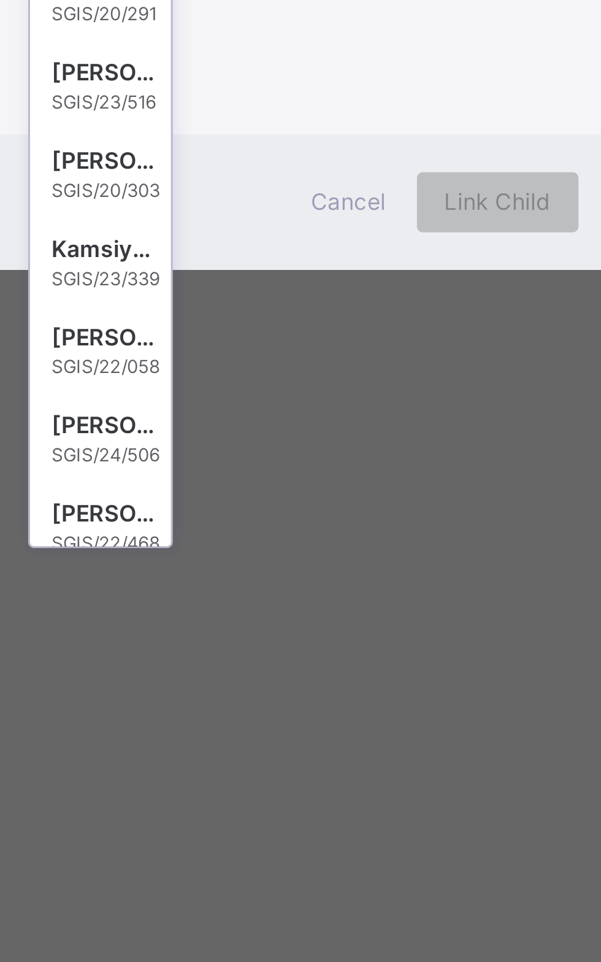
click at [258, 583] on div "SGIS/20/303" at bounding box center [240, 579] width 36 height 7
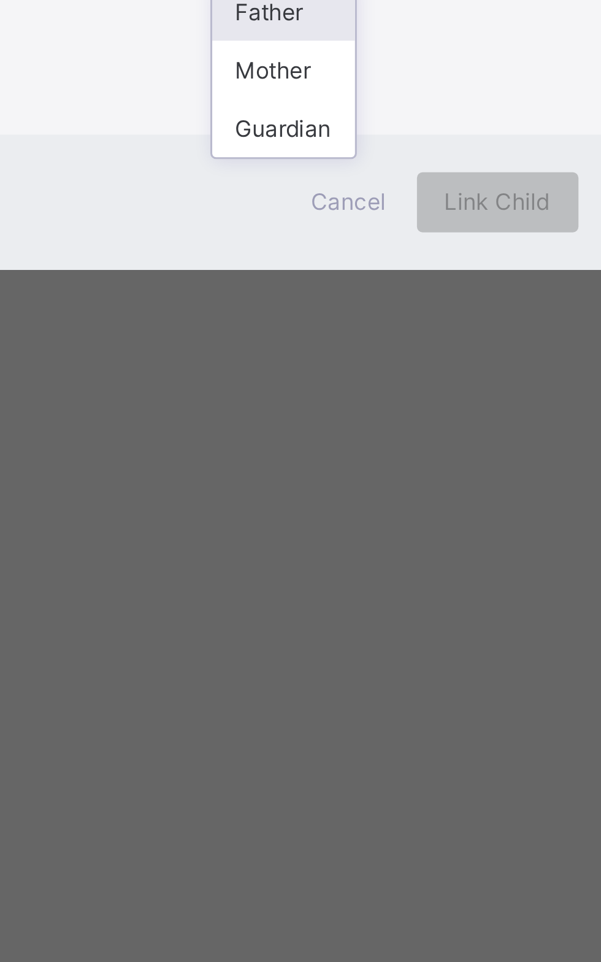
click at [321, 550] on div "Mother" at bounding box center [297, 540] width 47 height 19
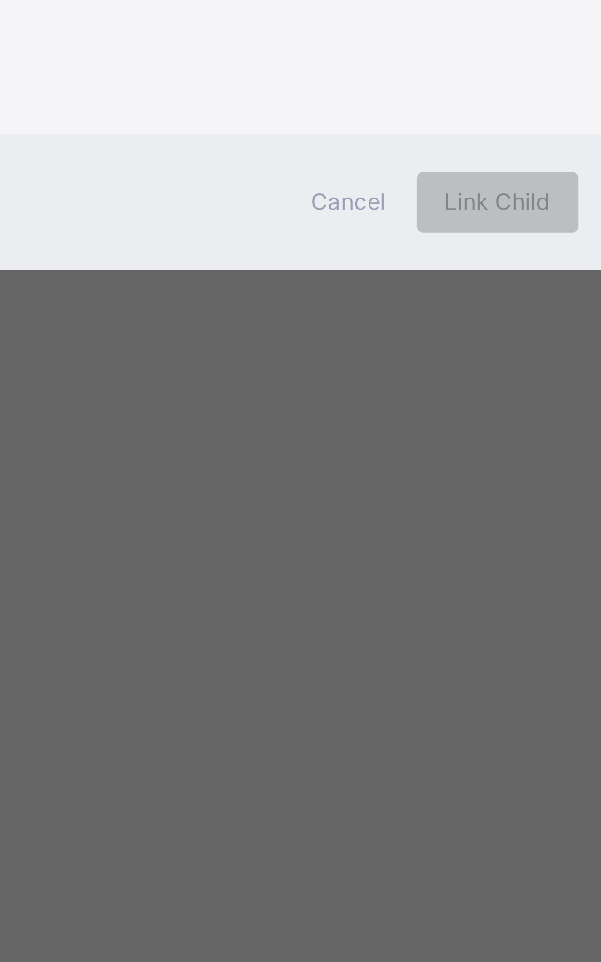
click at [386, 522] on div "Search Child Chibugo Richael Ikechebelu SGIS/20/303 Select Relationship Mother …" at bounding box center [301, 495] width 174 height 54
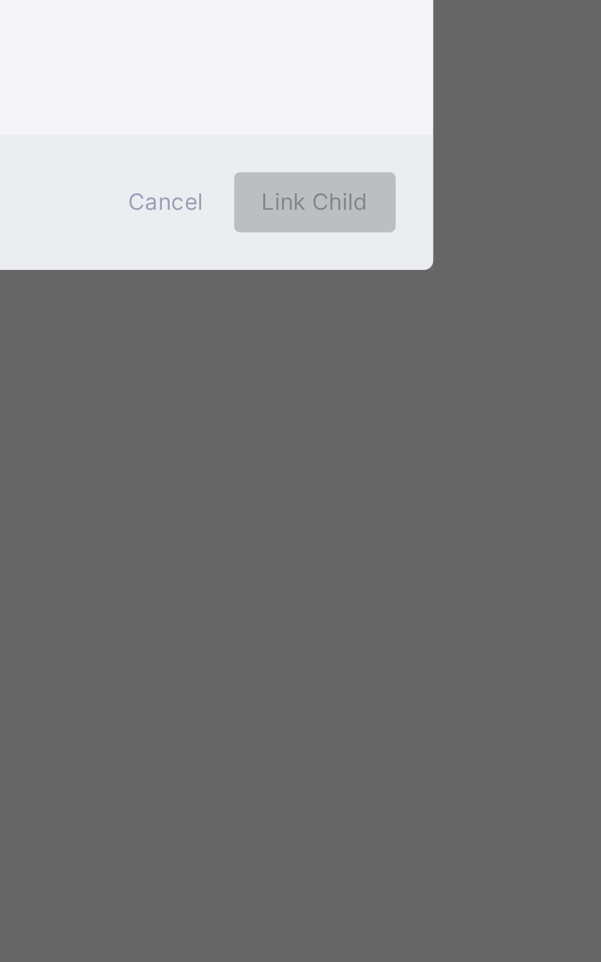
click at [372, 502] on span "Add Child" at bounding box center [357, 493] width 29 height 18
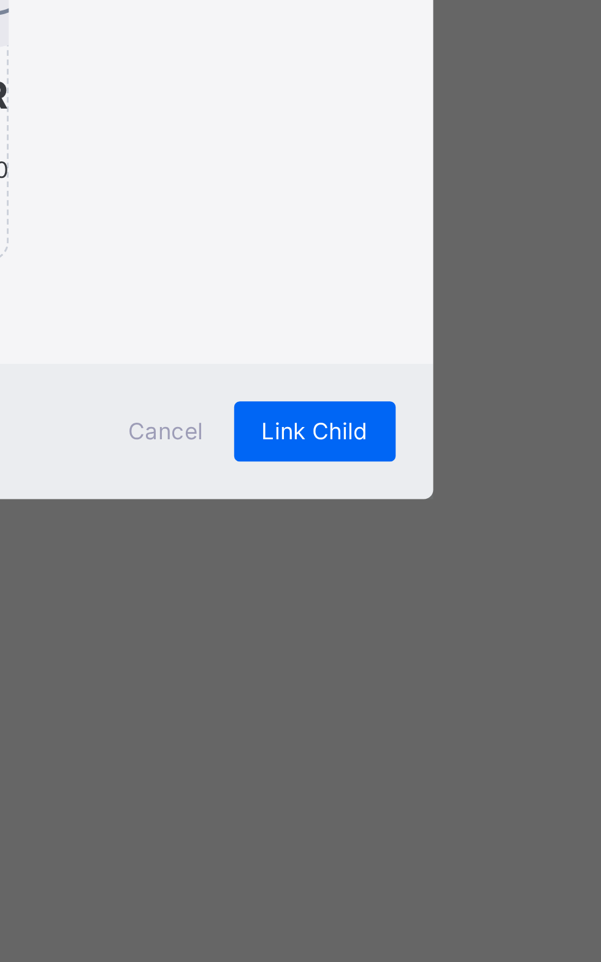
click at [385, 663] on span "Link Child" at bounding box center [367, 657] width 34 height 9
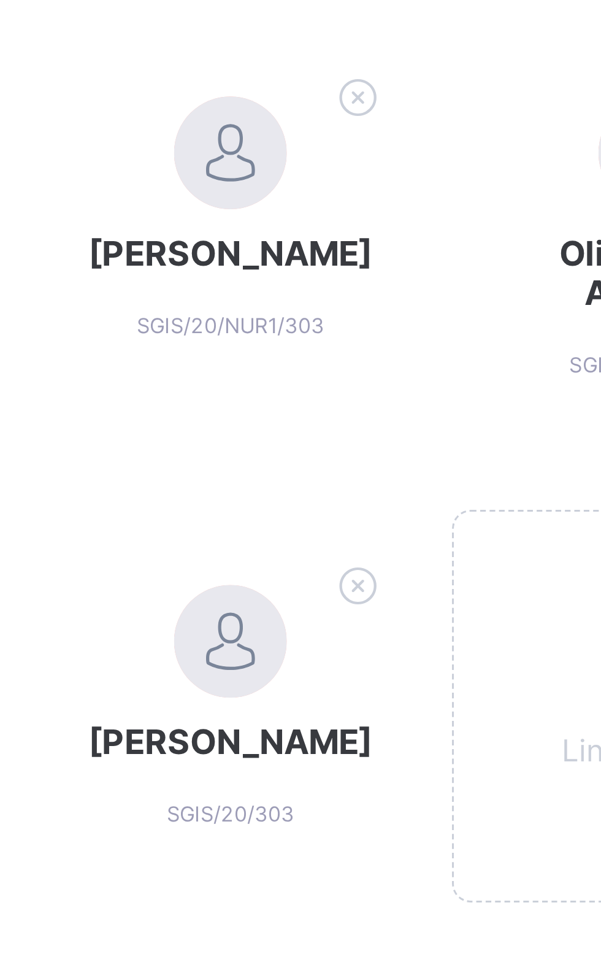
click at [279, 355] on icon at bounding box center [277, 349] width 19 height 16
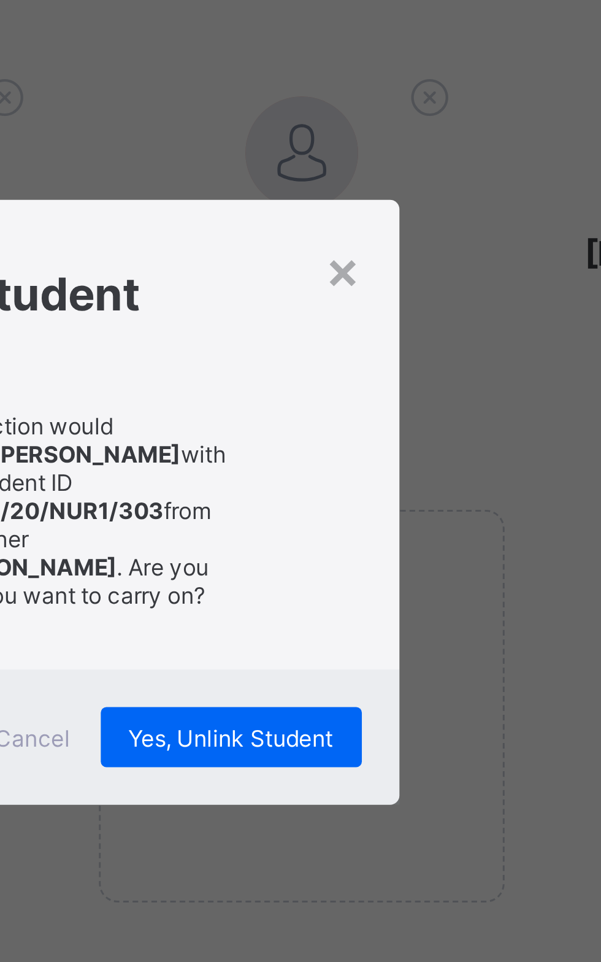
click at [388, 523] on div "This action would unlink Ikechebelu Richael Chibugo with the student ID of SGIS…" at bounding box center [301, 483] width 174 height 79
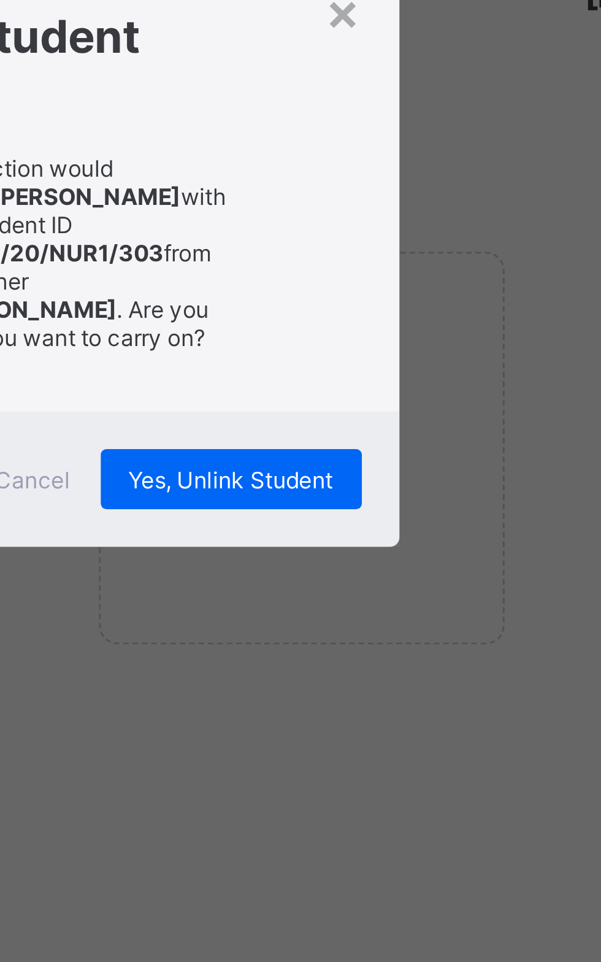
click at [385, 563] on span "Yes, Unlink Student" at bounding box center [351, 557] width 67 height 9
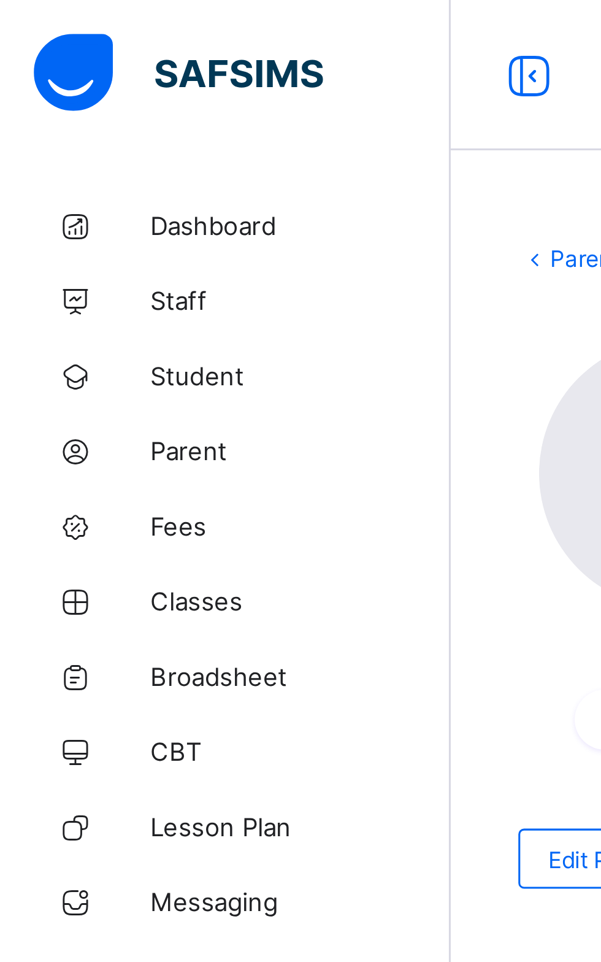
click at [79, 228] on link "Broadsheet" at bounding box center [73, 221] width 147 height 25
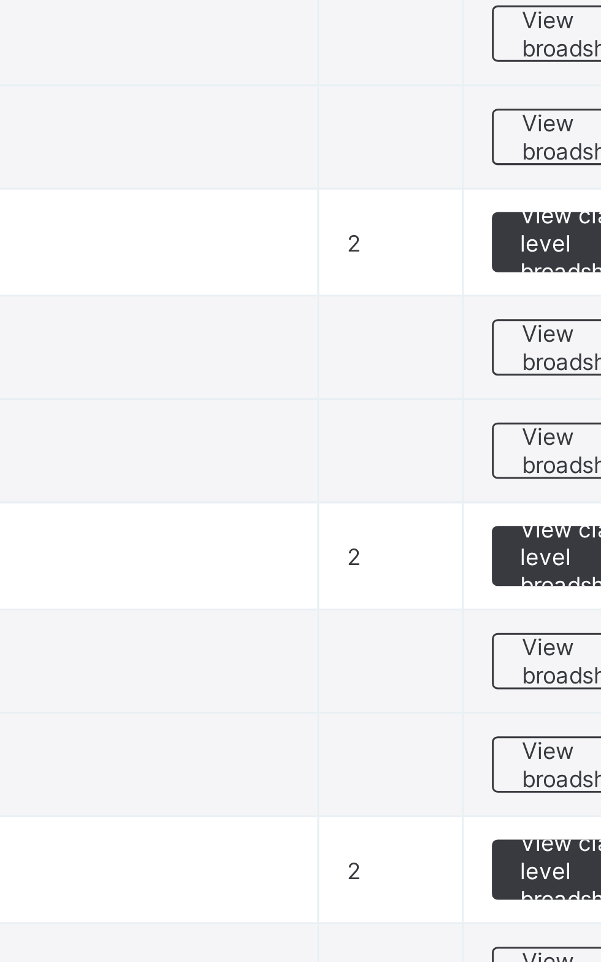
click at [535, 611] on span "View broadsheet" at bounding box center [541, 615] width 39 height 18
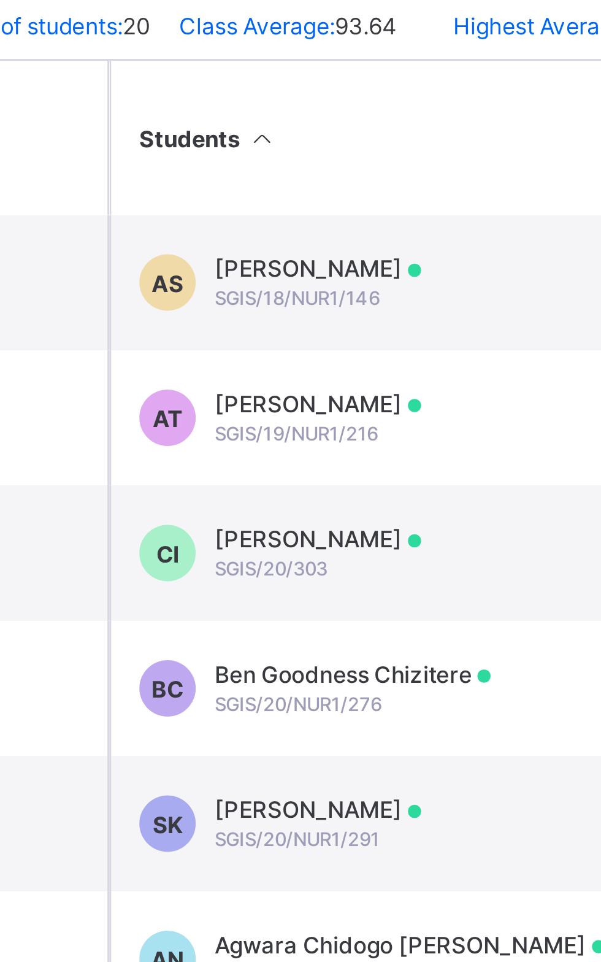
click at [279, 532] on span "Chibugo Richael Ikechebelu" at bounding box center [289, 527] width 67 height 9
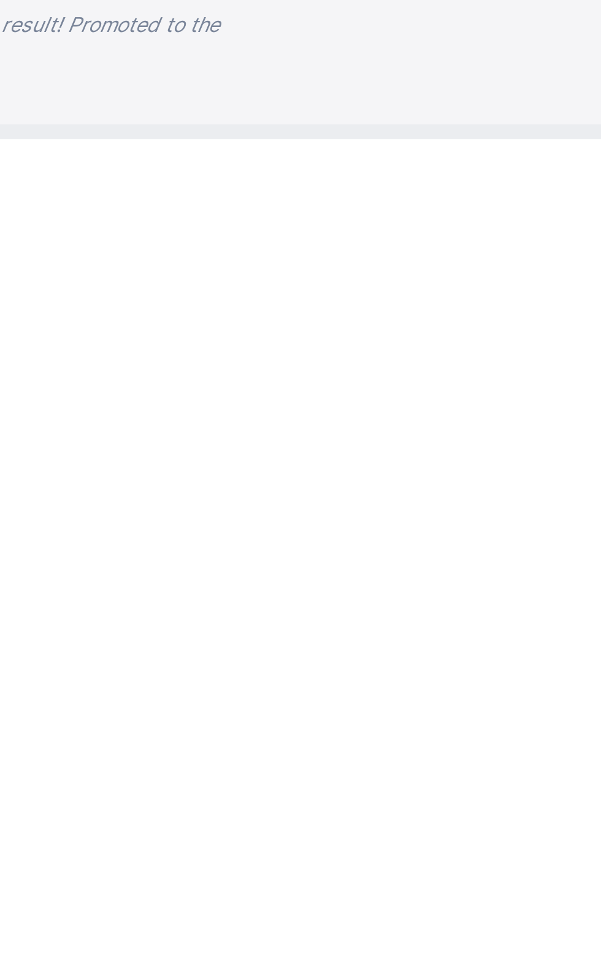
click at [385, 962] on div "Close" at bounding box center [364, 979] width 39 height 20
click at [411, 962] on html "Grade 2 Gold Broadsheet Third Term / 2024-2025 Mary Ene enemary16@gmail.com Das…" at bounding box center [300, 481] width 601 height 962
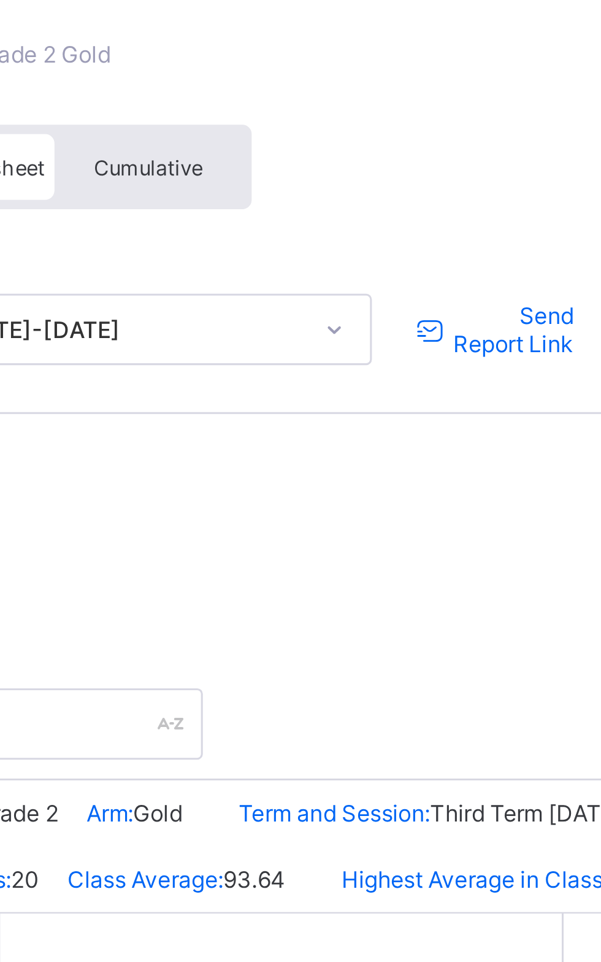
click at [395, 171] on div "Send Report Link" at bounding box center [387, 181] width 63 height 20
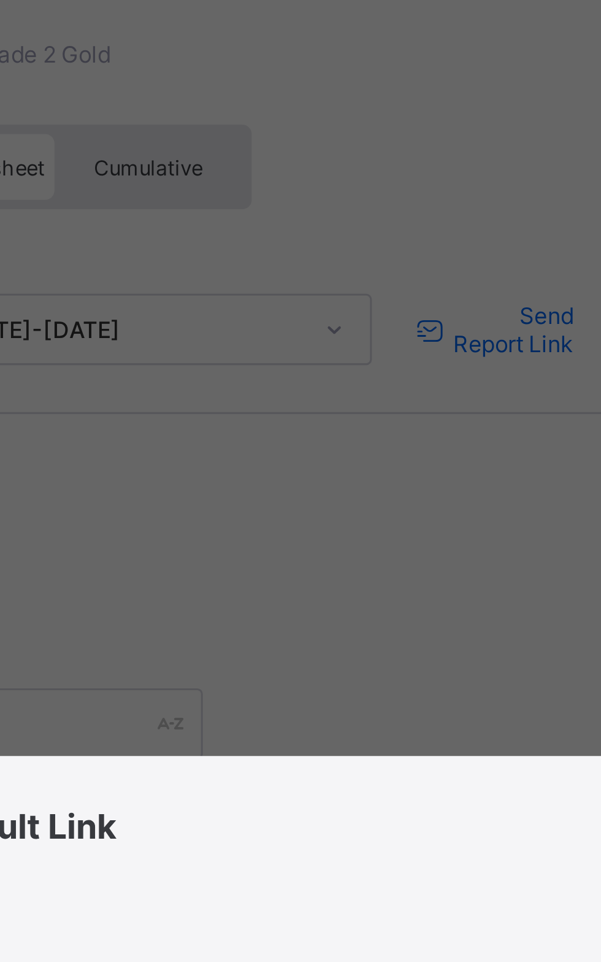
click at [393, 172] on div "× Send Result Link Recipients Below are the list of students whose parents will…" at bounding box center [300, 481] width 601 height 962
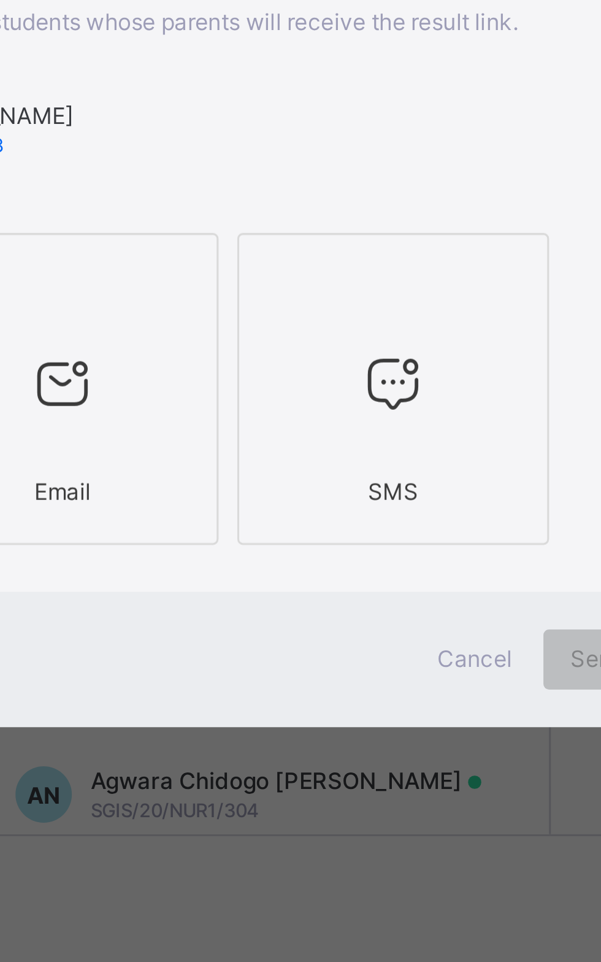
click at [260, 541] on icon at bounding box center [247, 530] width 26 height 22
click at [368, 541] on icon at bounding box center [355, 530] width 26 height 22
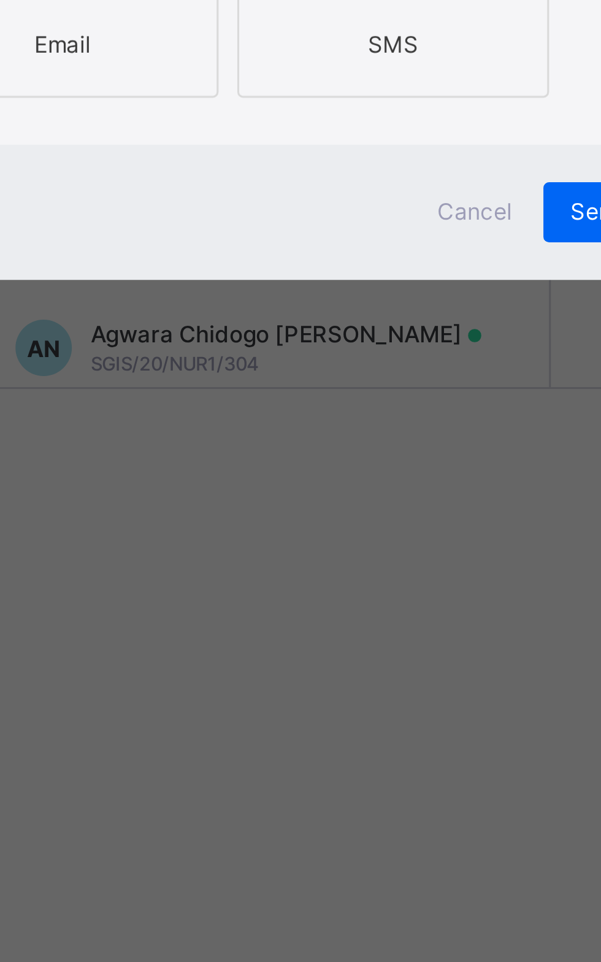
click at [361, 642] on div "Cancel Send link" at bounding box center [301, 620] width 331 height 44
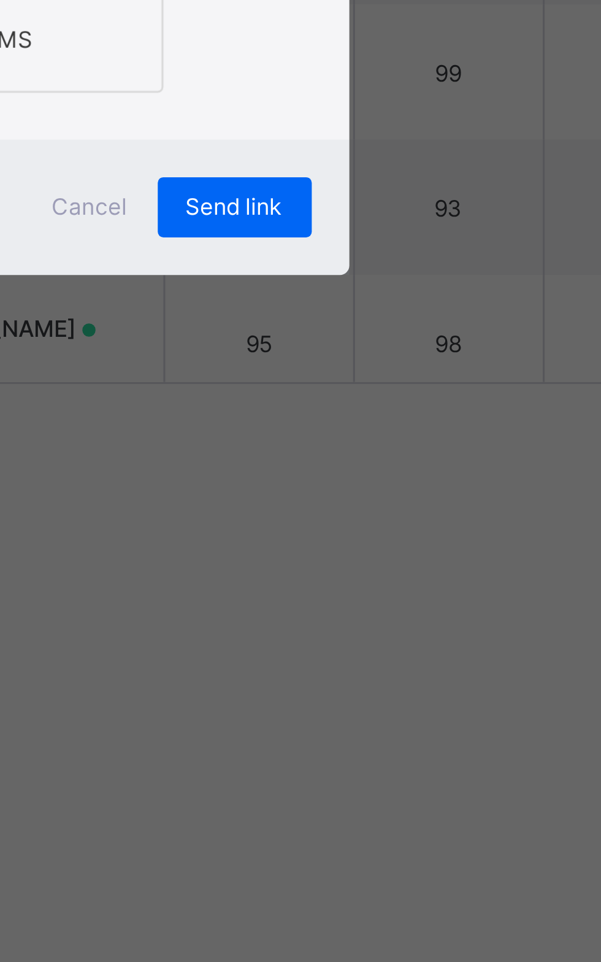
click at [445, 625] on span "Send link" at bounding box center [429, 619] width 32 height 9
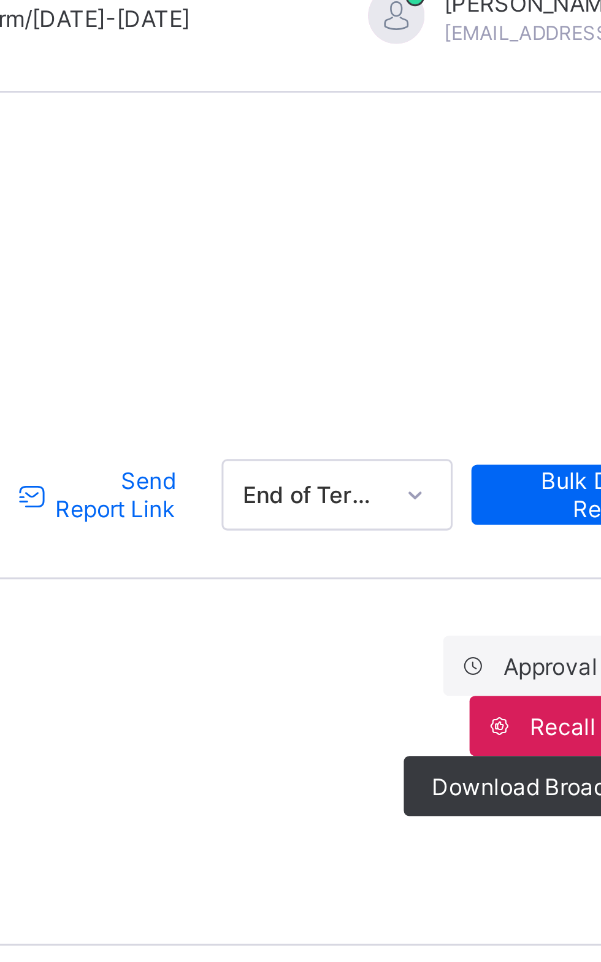
click at [399, 173] on span "Send Report Link" at bounding box center [389, 180] width 40 height 18
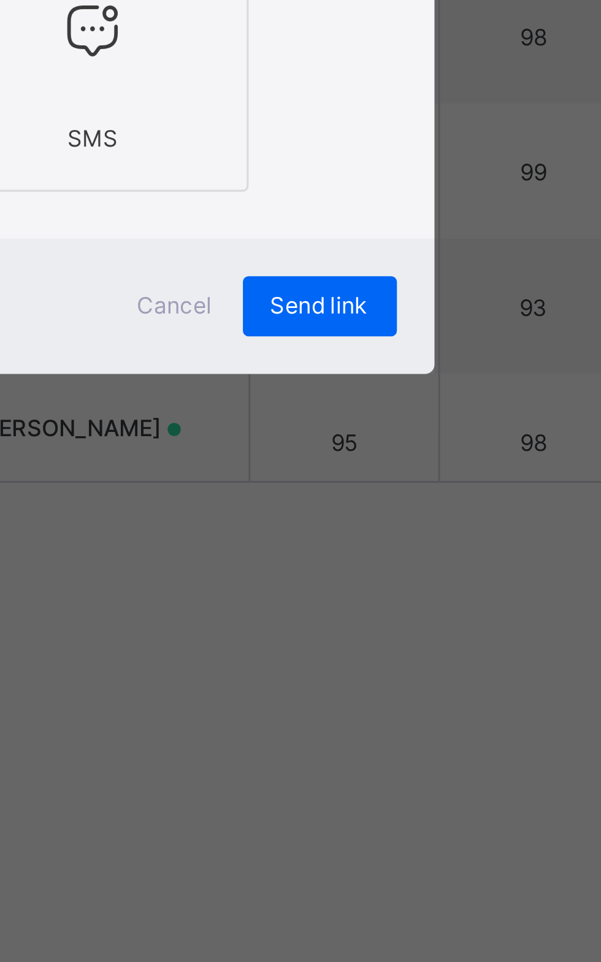
click at [454, 630] on div "Send link" at bounding box center [429, 621] width 50 height 20
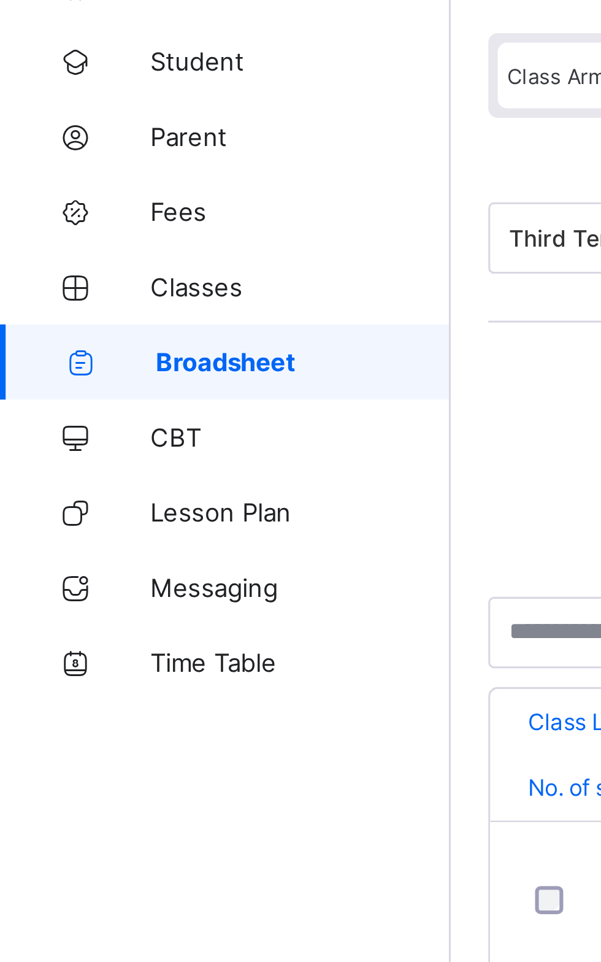
click at [77, 220] on span "Broadsheet" at bounding box center [99, 221] width 96 height 10
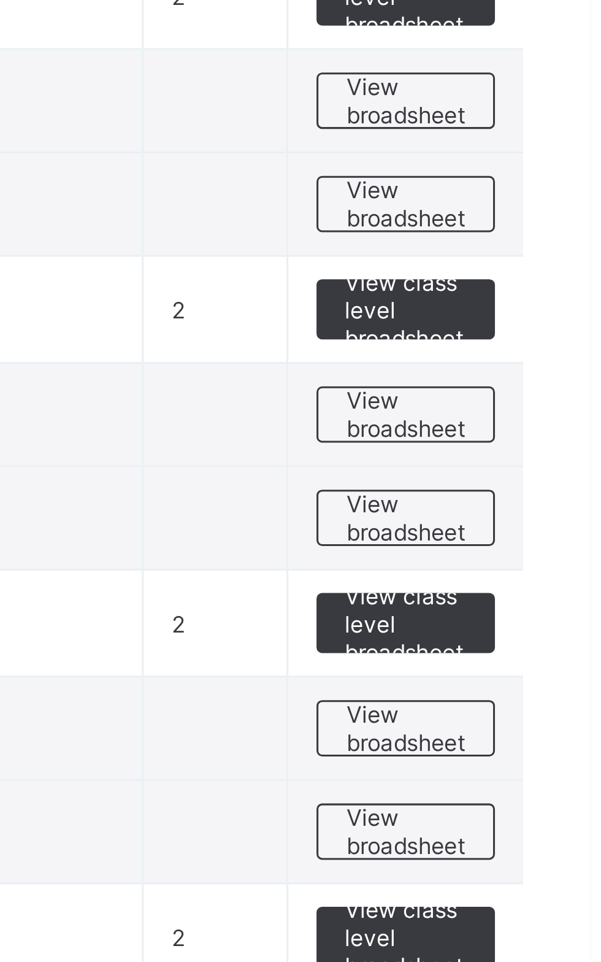
click at [541, 777] on span "View broadsheet" at bounding box center [541, 786] width 39 height 18
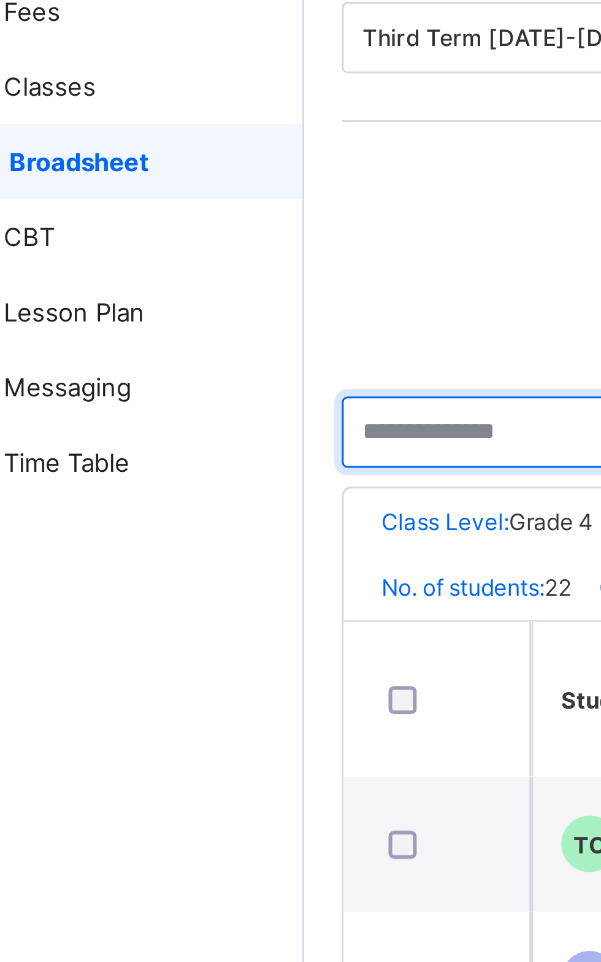
click at [199, 309] on input "text" at bounding box center [224, 309] width 129 height 23
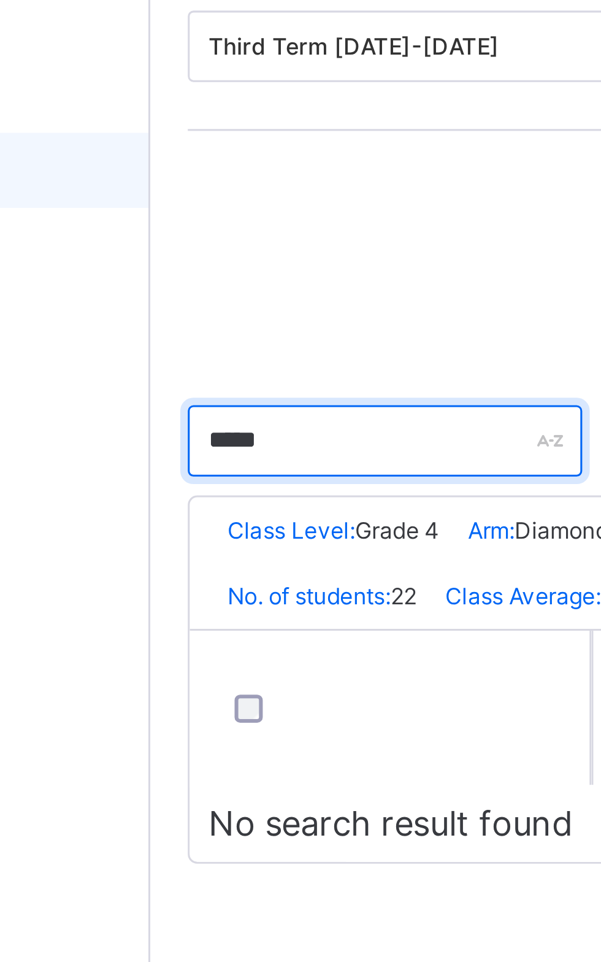
type input "*****"
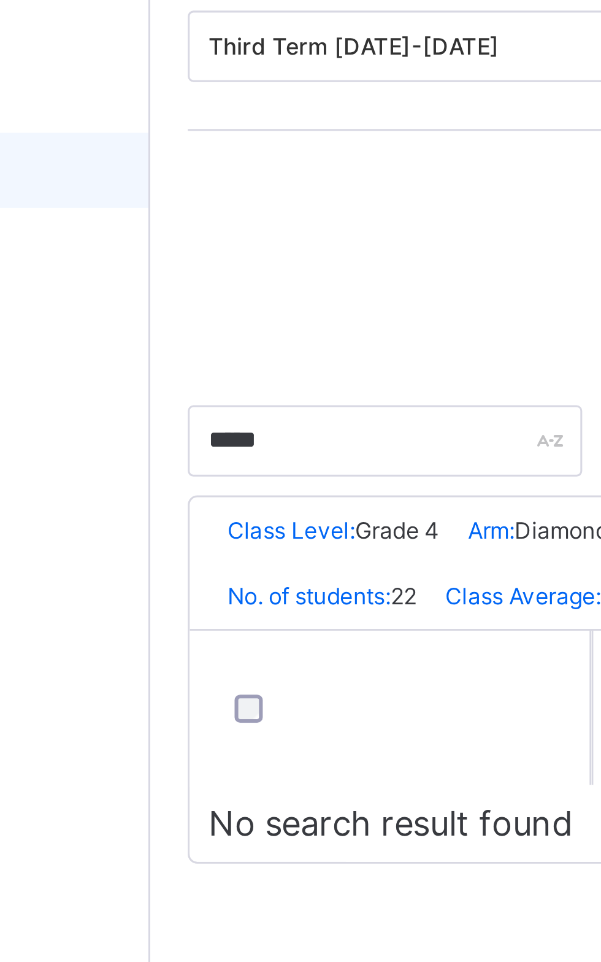
click at [239, 364] on div "No. of students: 22 Class Average: 77.36 Highest Average in Class: 93.27 Lowest…" at bounding box center [374, 359] width 428 height 21
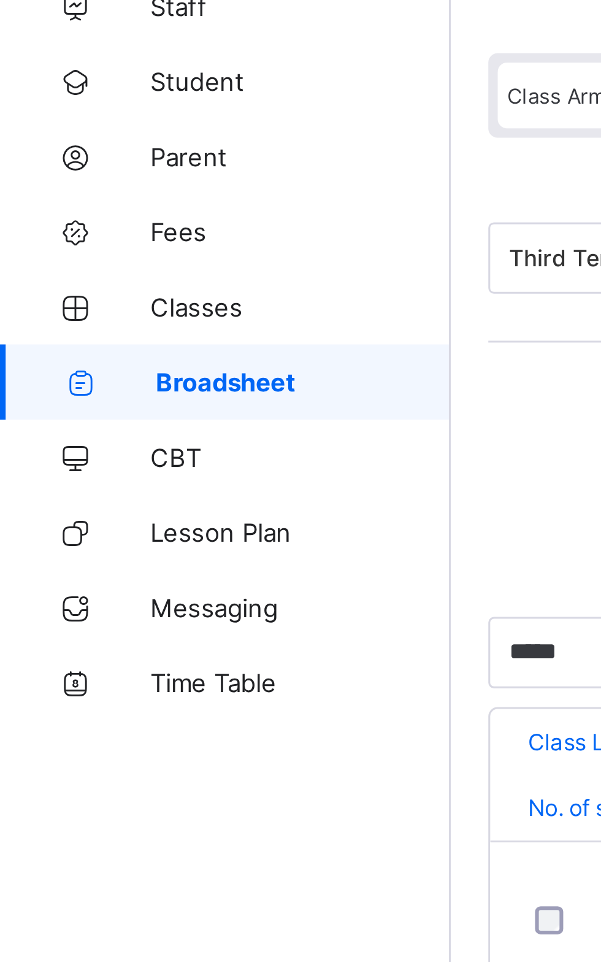
click at [111, 221] on span "Broadsheet" at bounding box center [99, 221] width 96 height 10
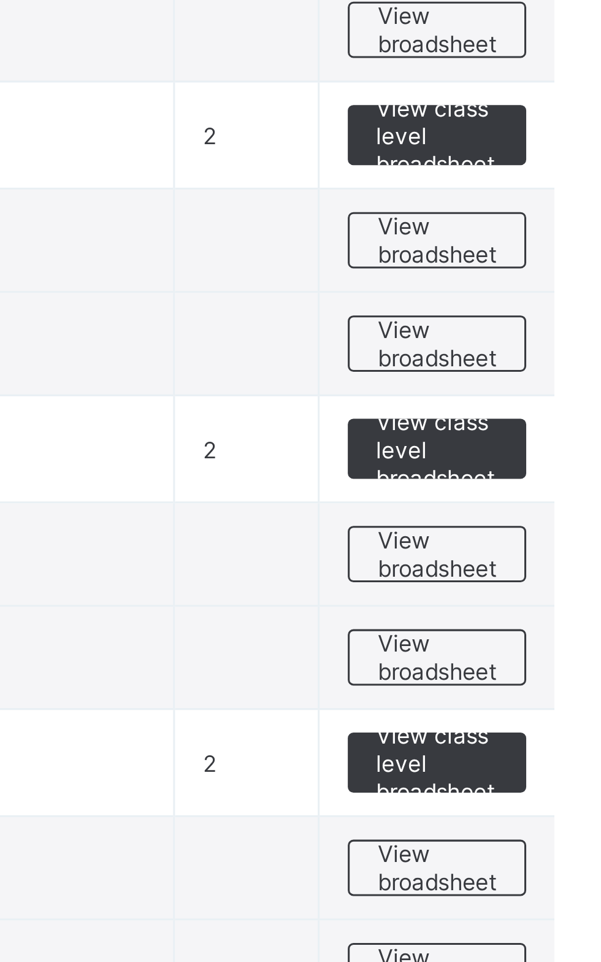
click at [542, 819] on span "View broadsheet" at bounding box center [541, 820] width 39 height 18
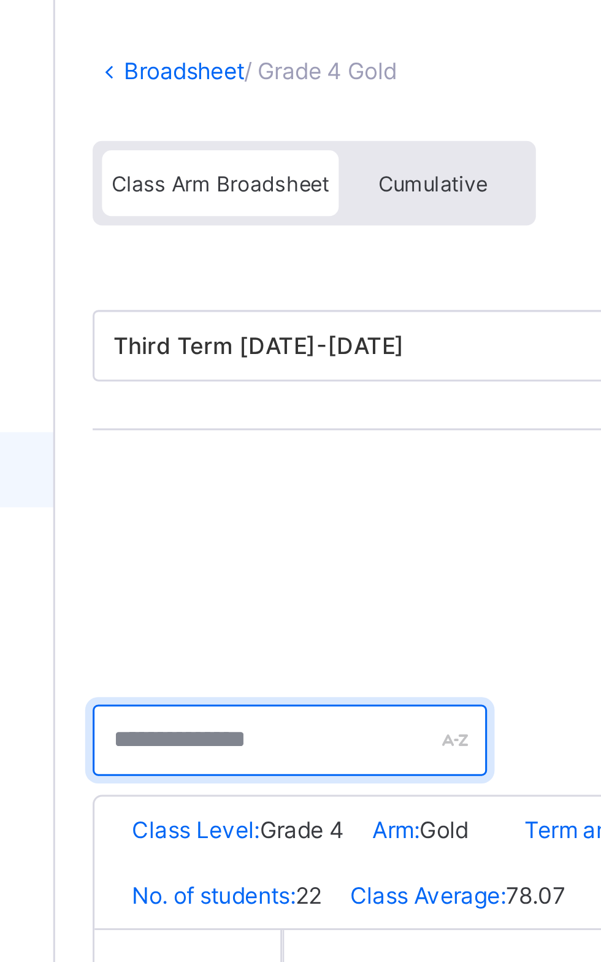
click at [209, 309] on input "text" at bounding box center [224, 309] width 129 height 23
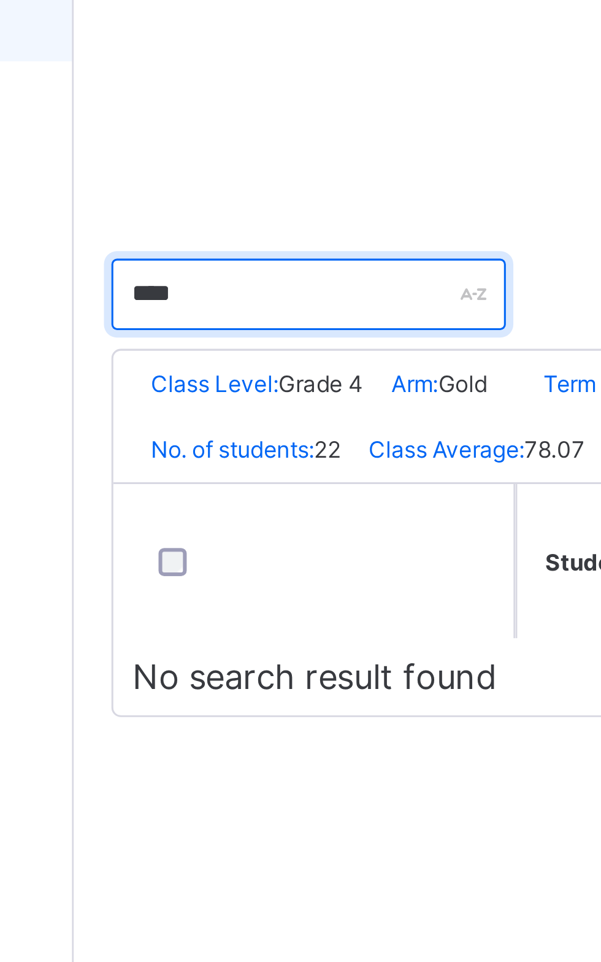
click at [210, 307] on input "****" at bounding box center [224, 309] width 129 height 23
type input "*"
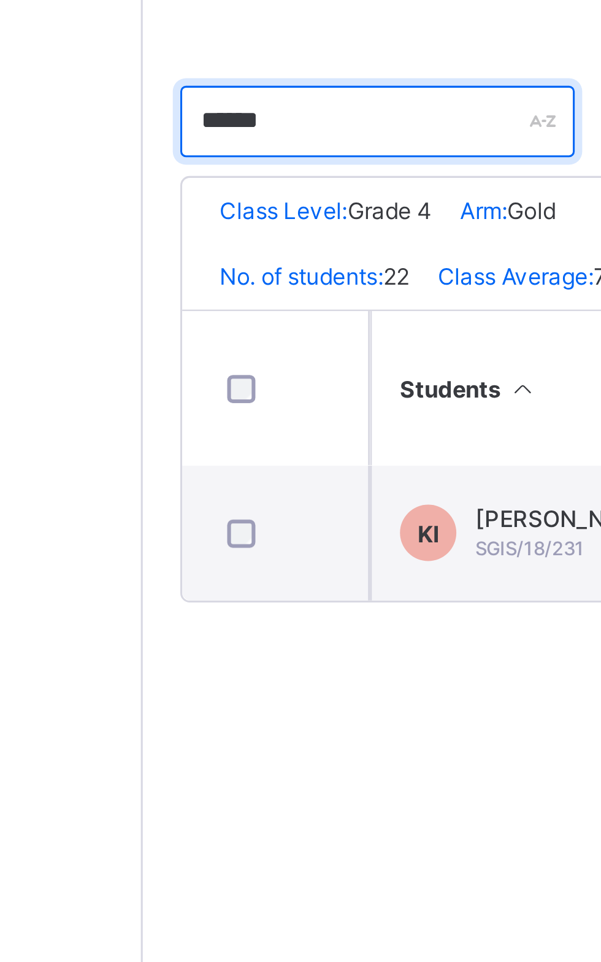
type input "*****"
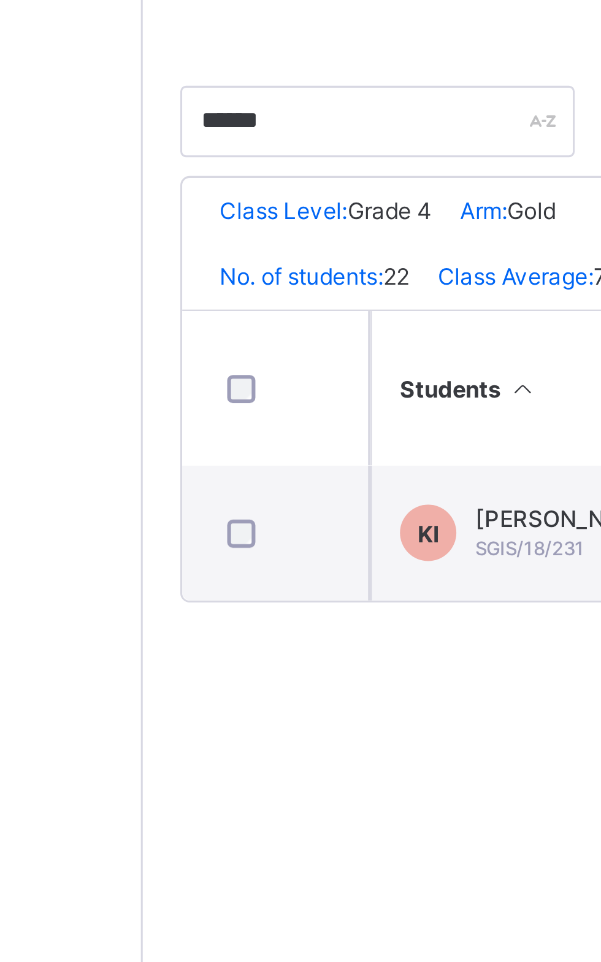
click at [201, 449] on div at bounding box center [190, 443] width 36 height 9
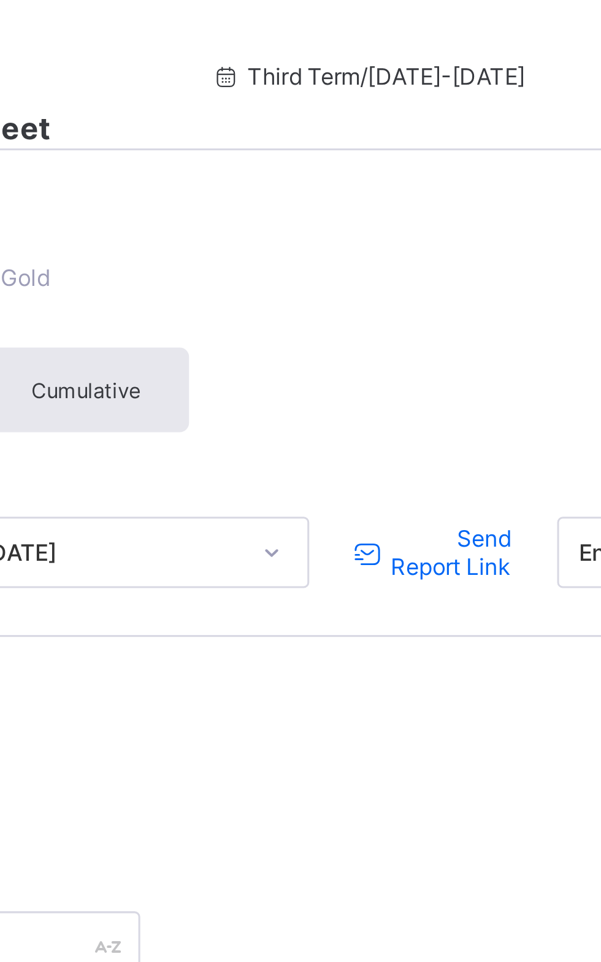
click at [387, 172] on span "Send Report Link" at bounding box center [389, 180] width 40 height 18
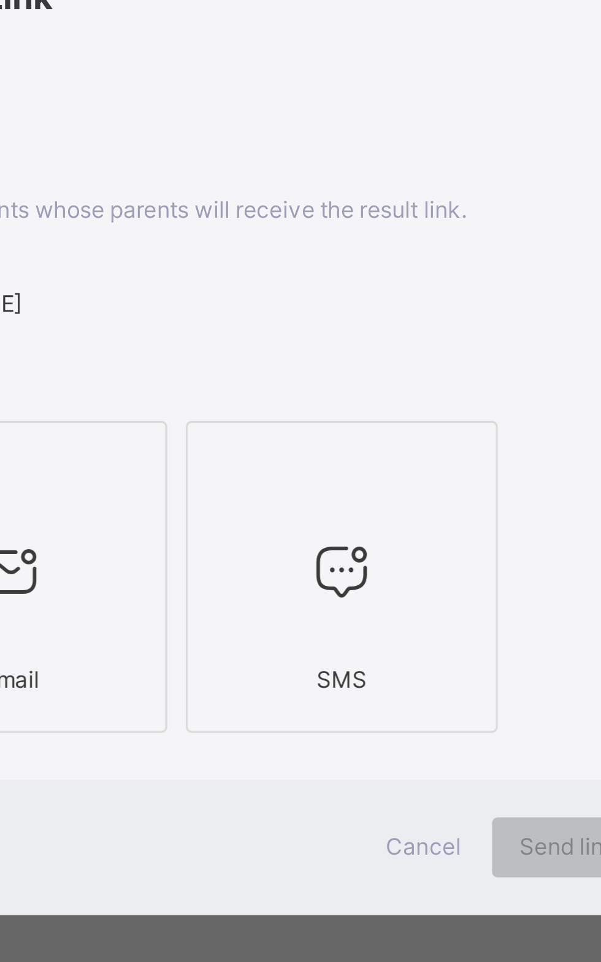
click at [306, 466] on div "KI × Kayla Chiamaka Ikechebelu SGIS/18/231" at bounding box center [301, 447] width 294 height 37
click at [291, 555] on div at bounding box center [246, 530] width 88 height 48
click at [368, 541] on icon at bounding box center [355, 530] width 26 height 22
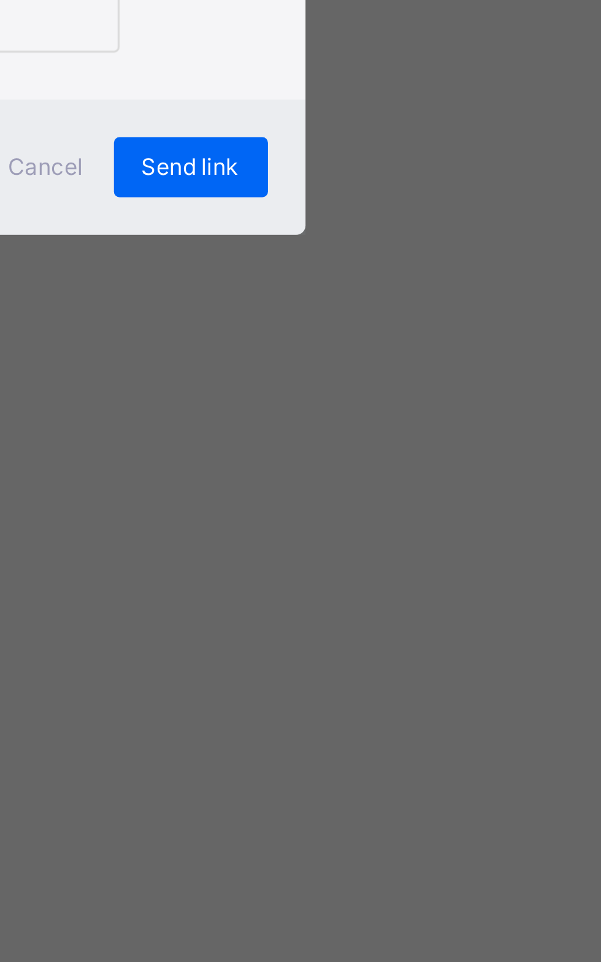
click at [445, 625] on span "Send link" at bounding box center [429, 619] width 32 height 9
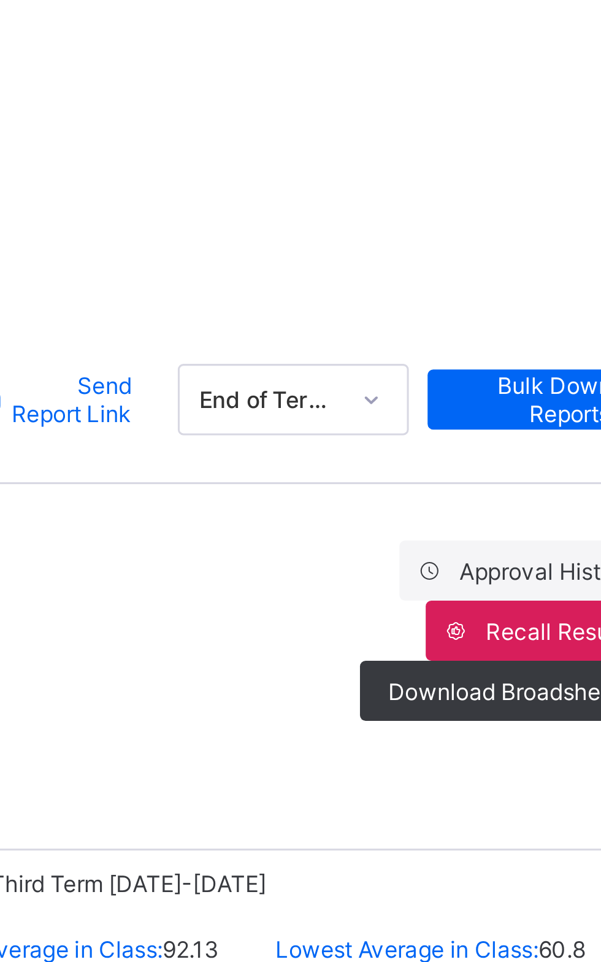
click at [394, 185] on span "Send Report Link" at bounding box center [389, 180] width 40 height 18
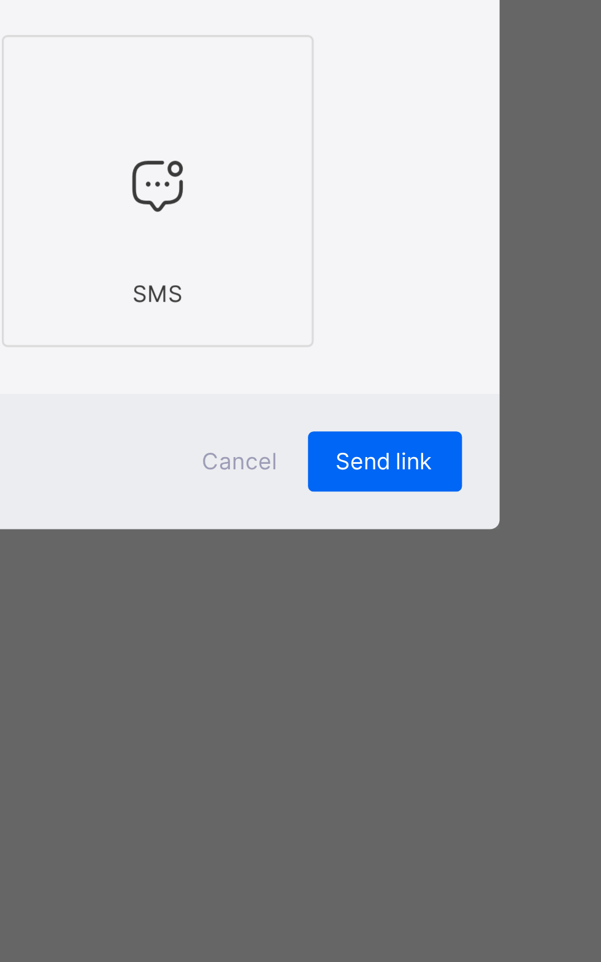
click at [445, 625] on span "Send link" at bounding box center [429, 619] width 32 height 9
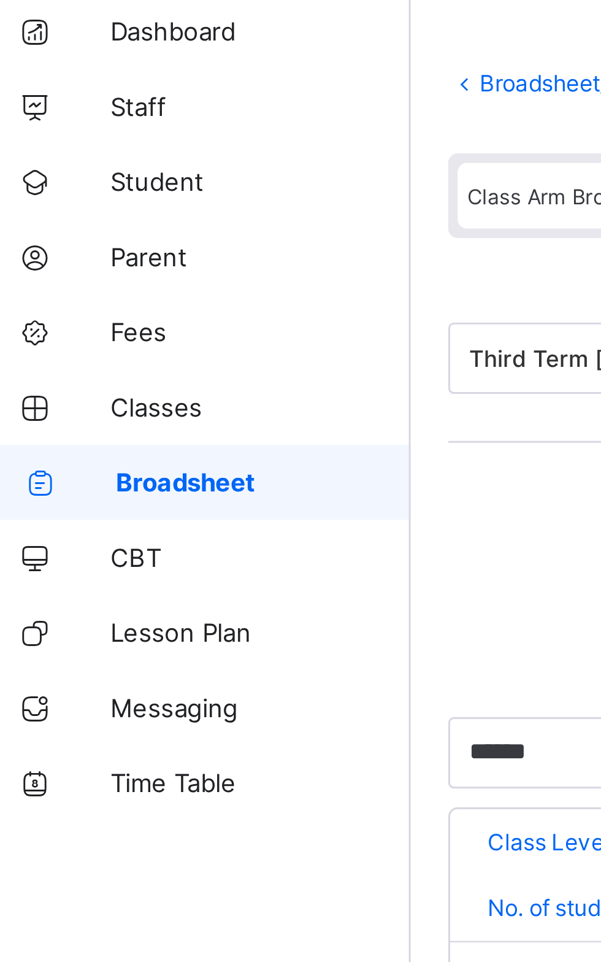
click at [83, 218] on span "Broadsheet" at bounding box center [99, 221] width 96 height 10
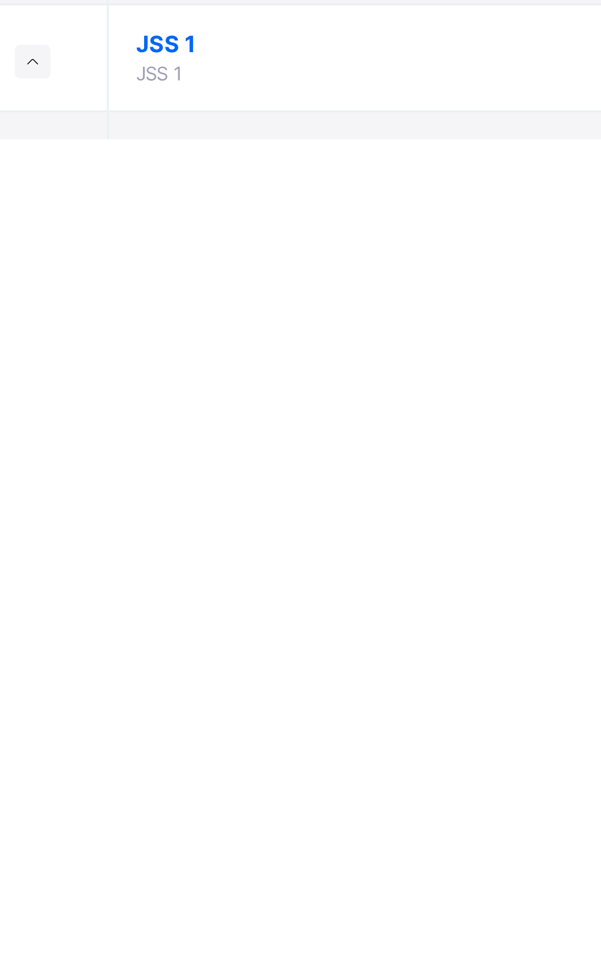
scroll to position [33, 0]
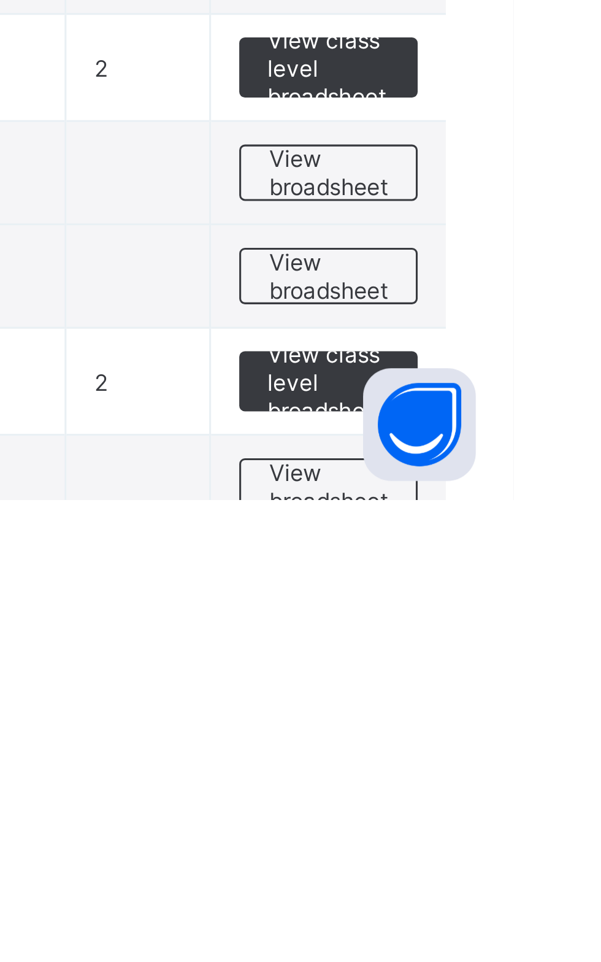
click at [547, 952] on span "View broadsheet" at bounding box center [541, 958] width 39 height 18
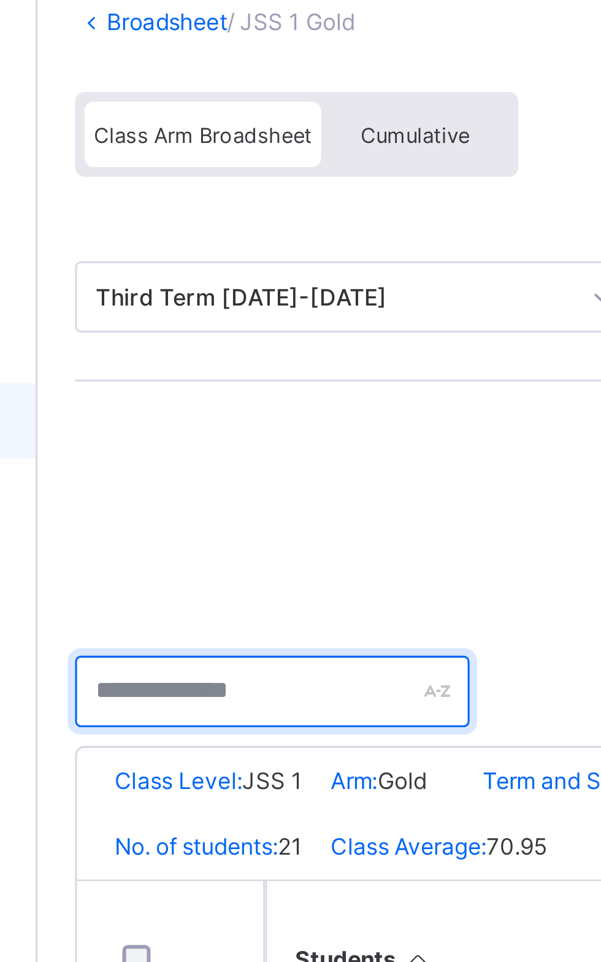
click at [205, 308] on input "text" at bounding box center [224, 309] width 129 height 23
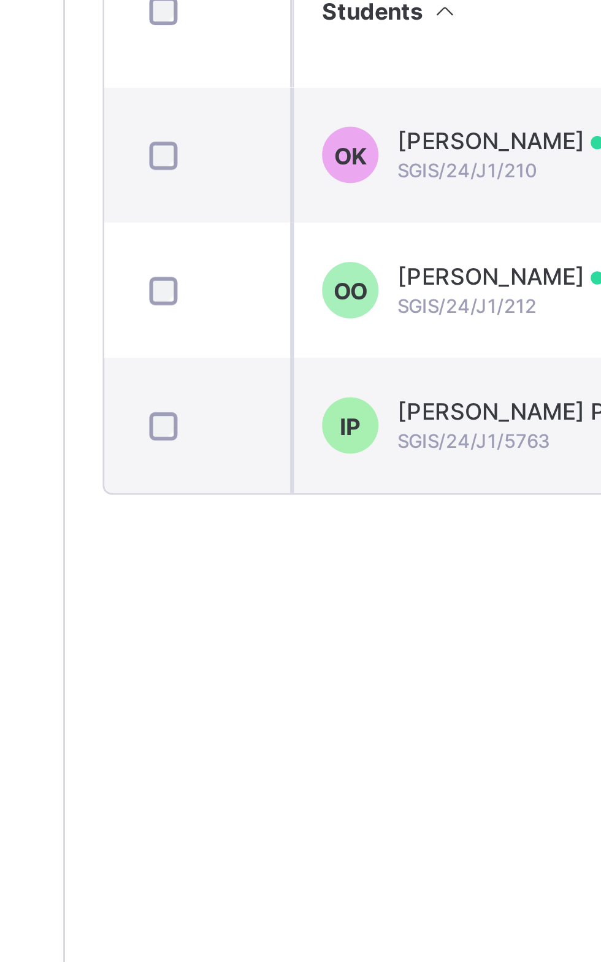
type input "**"
click at [236, 449] on span "OK" at bounding box center [241, 443] width 10 height 9
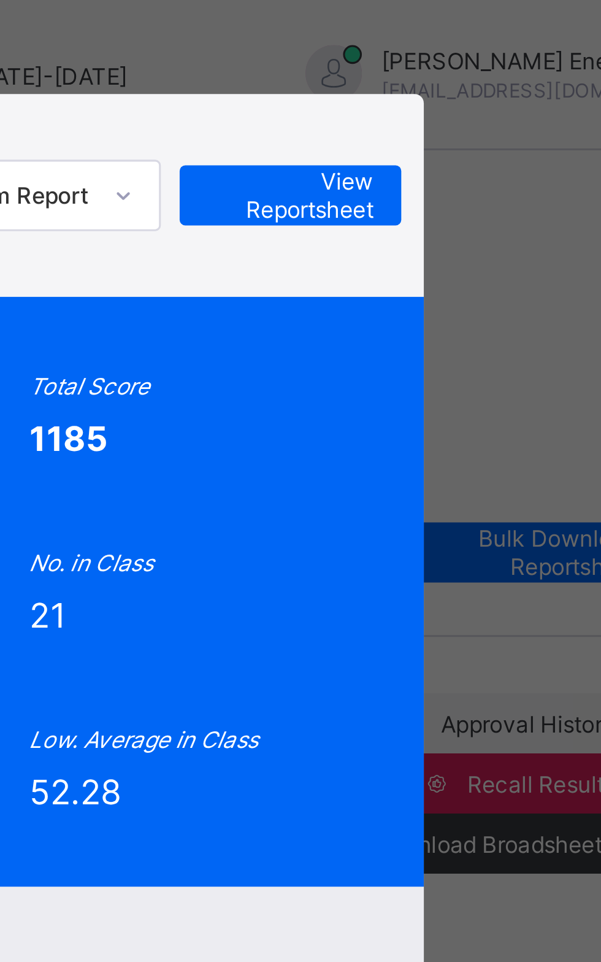
click at [495, 73] on span "View Reportsheet" at bounding box center [468, 64] width 54 height 18
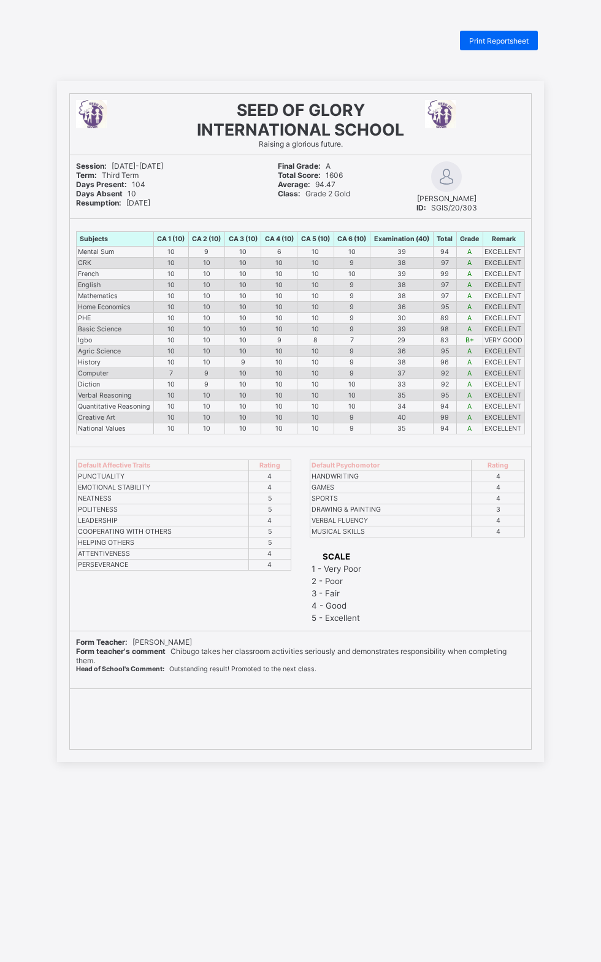
click at [504, 35] on div "Print Reportsheet" at bounding box center [499, 41] width 78 height 20
click at [503, 40] on span "Print Reportsheet" at bounding box center [499, 40] width 60 height 9
click at [534, 32] on div "Print Reportsheet" at bounding box center [499, 41] width 78 height 20
click at [507, 35] on div "Print Reportsheet" at bounding box center [499, 41] width 78 height 20
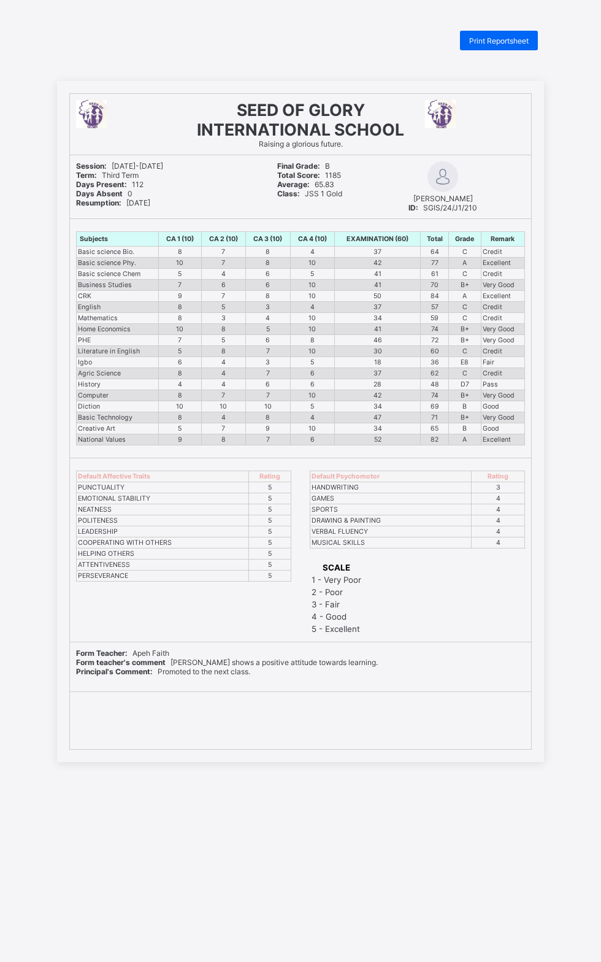
click at [517, 39] on span "Print Reportsheet" at bounding box center [499, 40] width 60 height 9
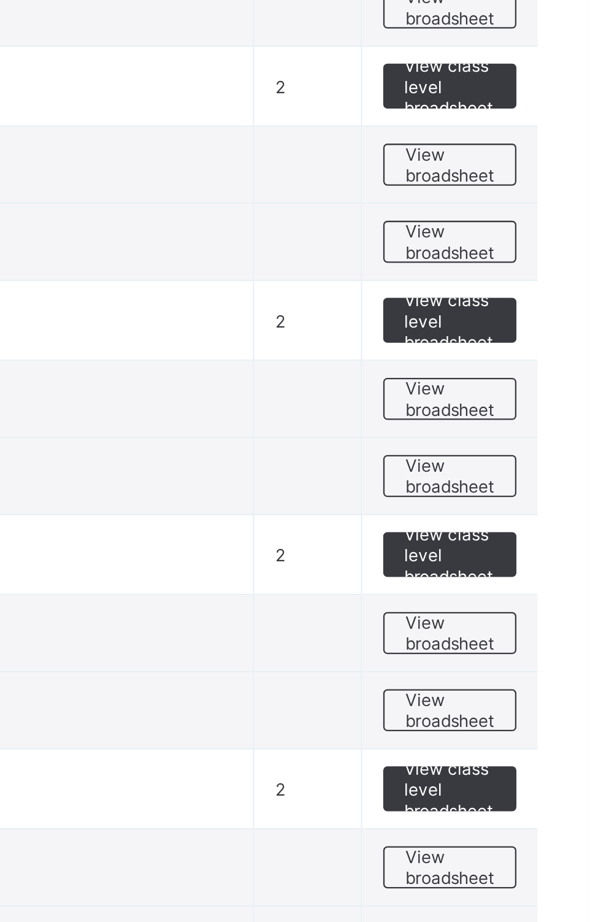
click at [539, 674] on span "View broadsheet" at bounding box center [541, 683] width 39 height 18
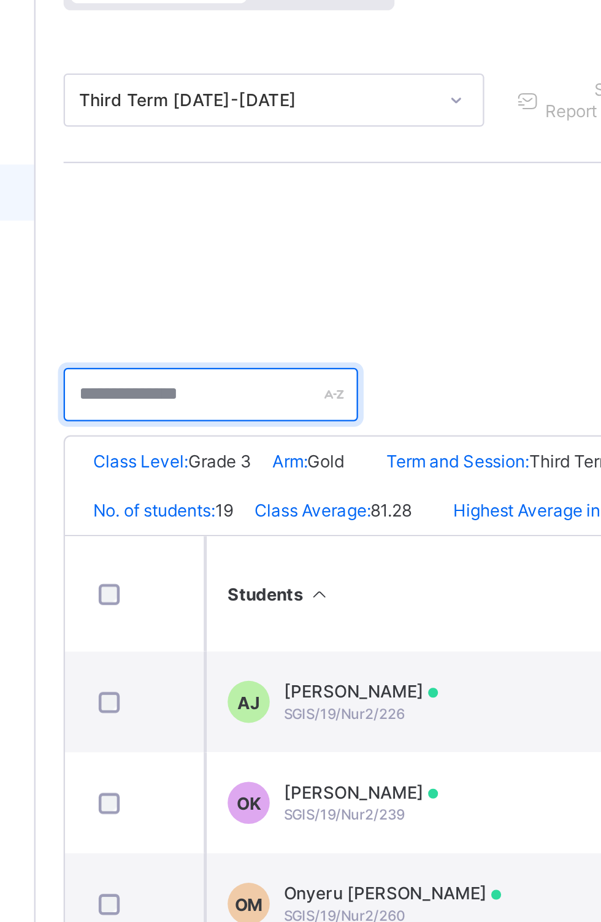
click at [214, 308] on input "text" at bounding box center [224, 309] width 129 height 23
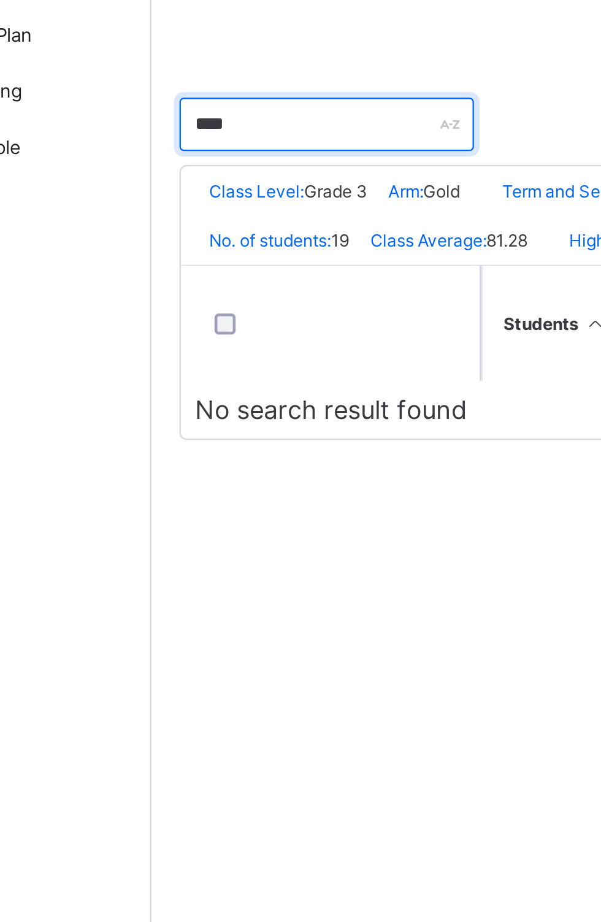
type input "*****"
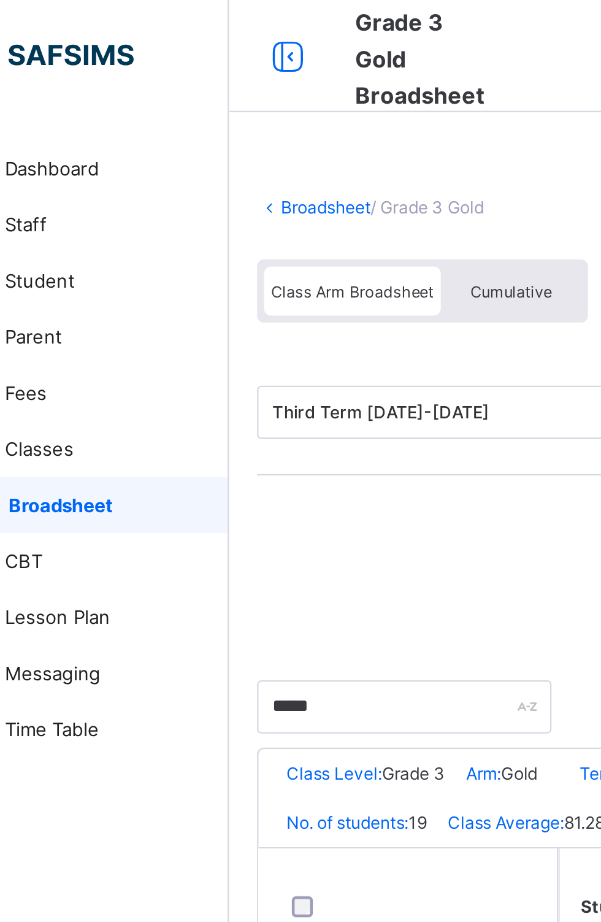
click at [102, 209] on link "Broadsheet" at bounding box center [73, 221] width 147 height 25
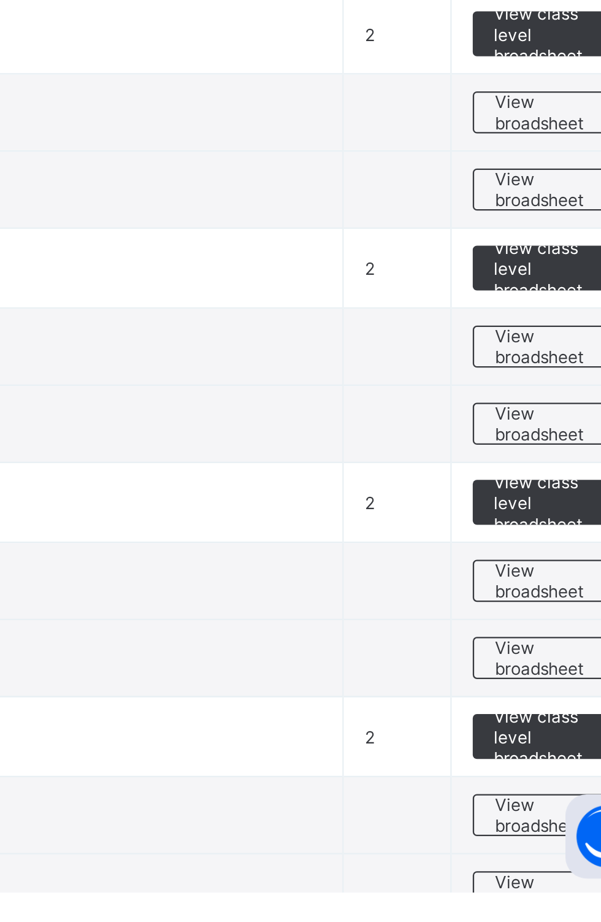
click at [536, 714] on span "View broadsheet" at bounding box center [541, 717] width 39 height 18
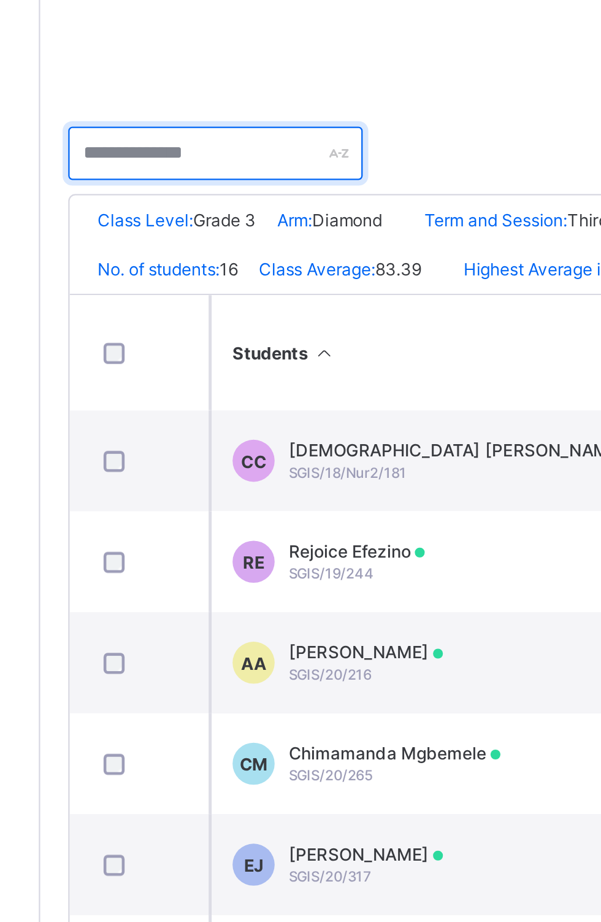
click at [213, 306] on input "text" at bounding box center [224, 309] width 129 height 23
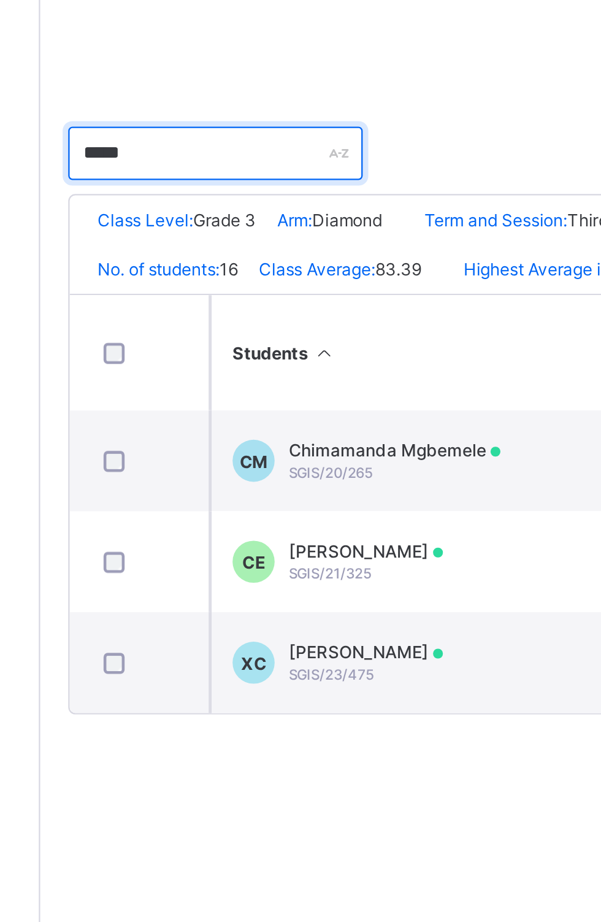
type input "*****"
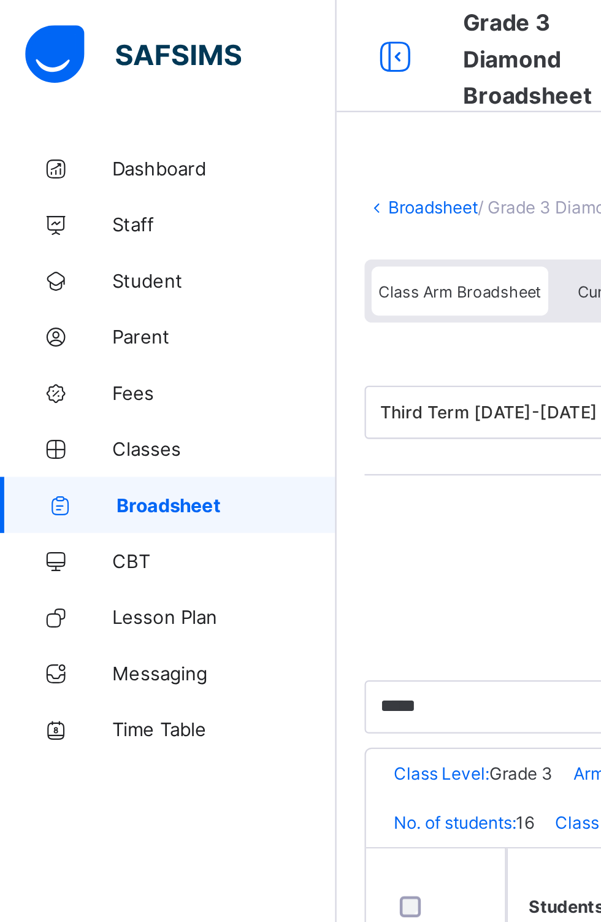
click at [62, 164] on link "Fees" at bounding box center [73, 172] width 147 height 25
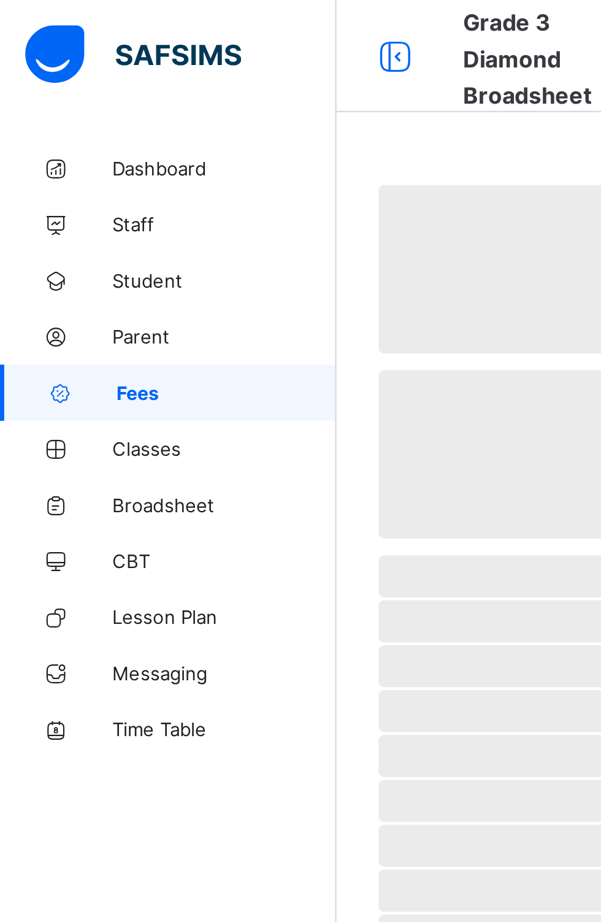
click at [64, 145] on span "Parent" at bounding box center [98, 147] width 98 height 10
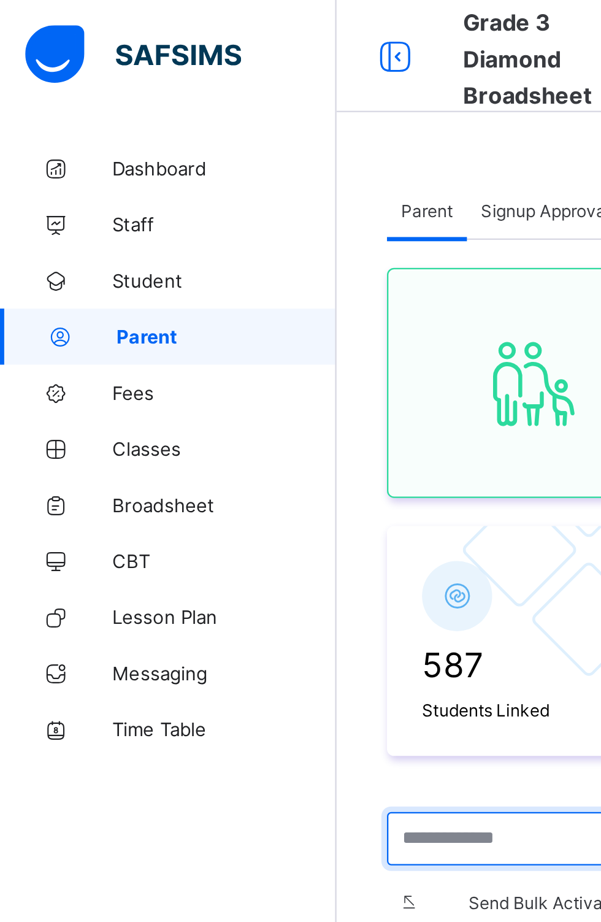
click at [216, 366] on input "text" at bounding box center [235, 366] width 133 height 23
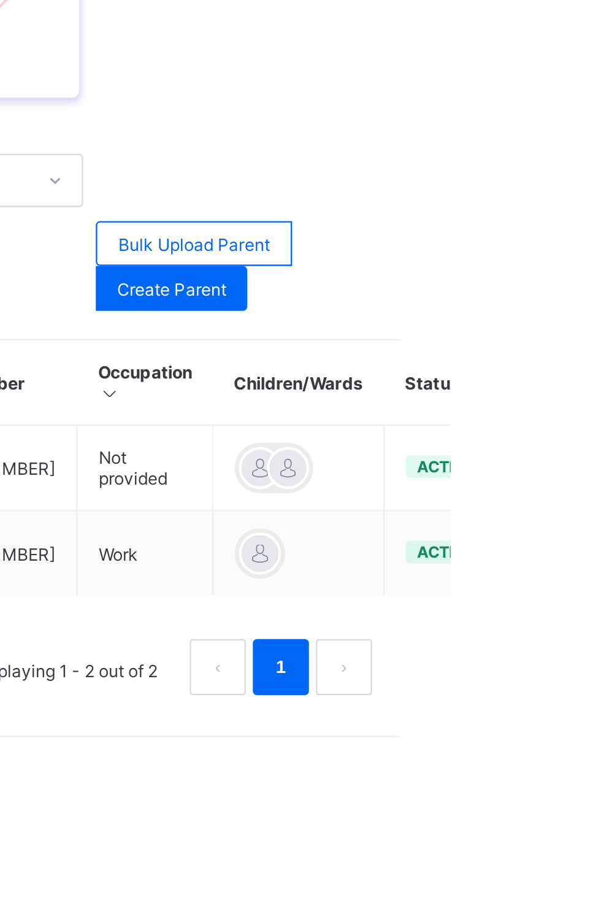
type input "*****"
click at [0, 0] on ul "Edit Parent View Profile Reset Password Resend Activation Link Change Email Lin…" at bounding box center [0, 0] width 0 height 0
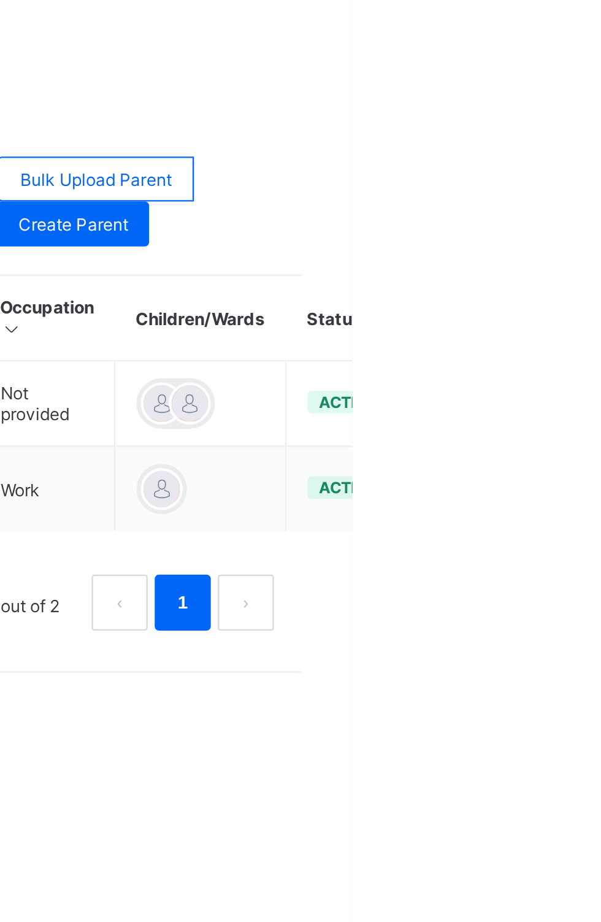
click at [0, 0] on div "Link Children" at bounding box center [0, 0] width 0 height 0
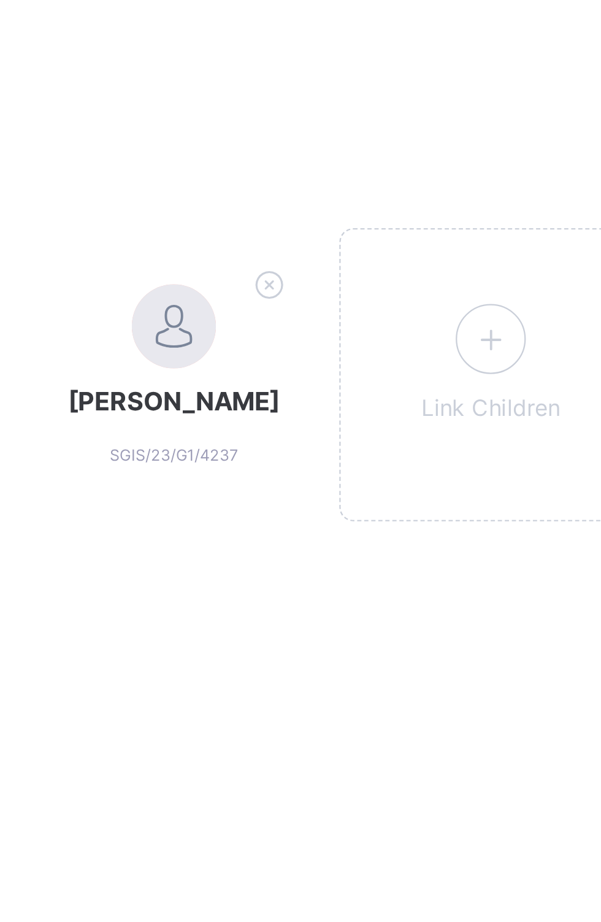
click at [518, 373] on icon at bounding box center [513, 372] width 22 height 19
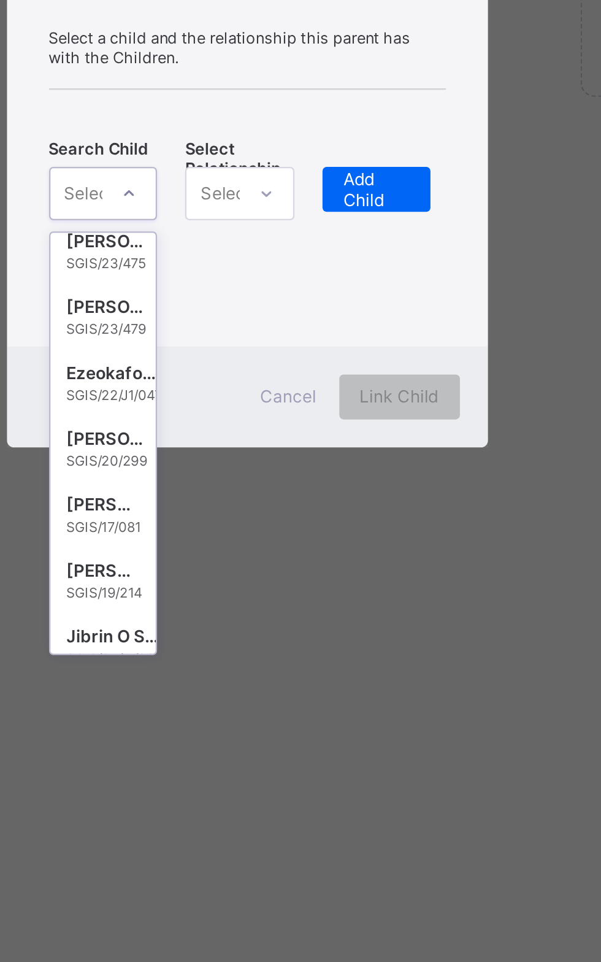
scroll to position [12302, 0]
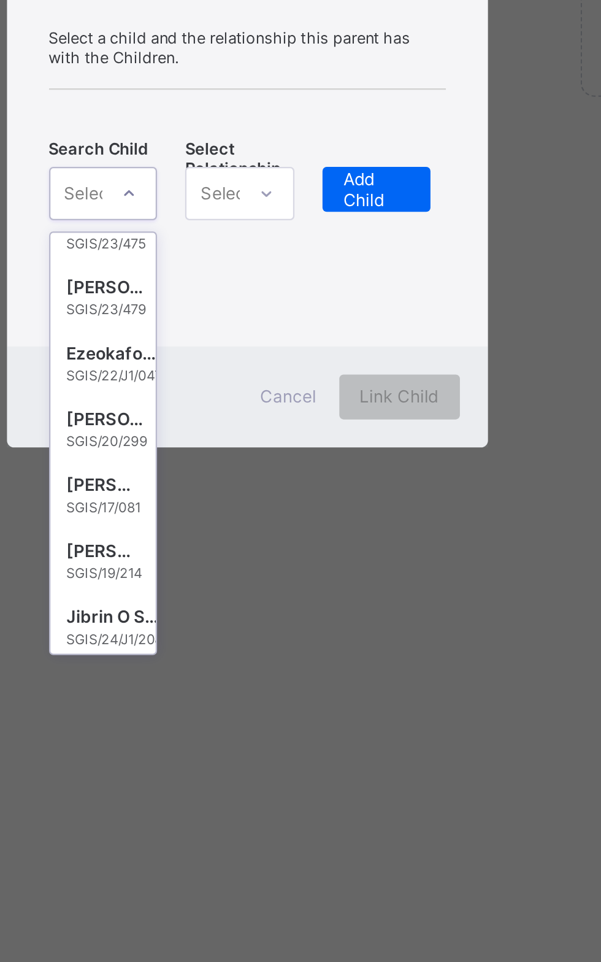
click at [257, 513] on div "Xavier Chima" at bounding box center [239, 507] width 35 height 12
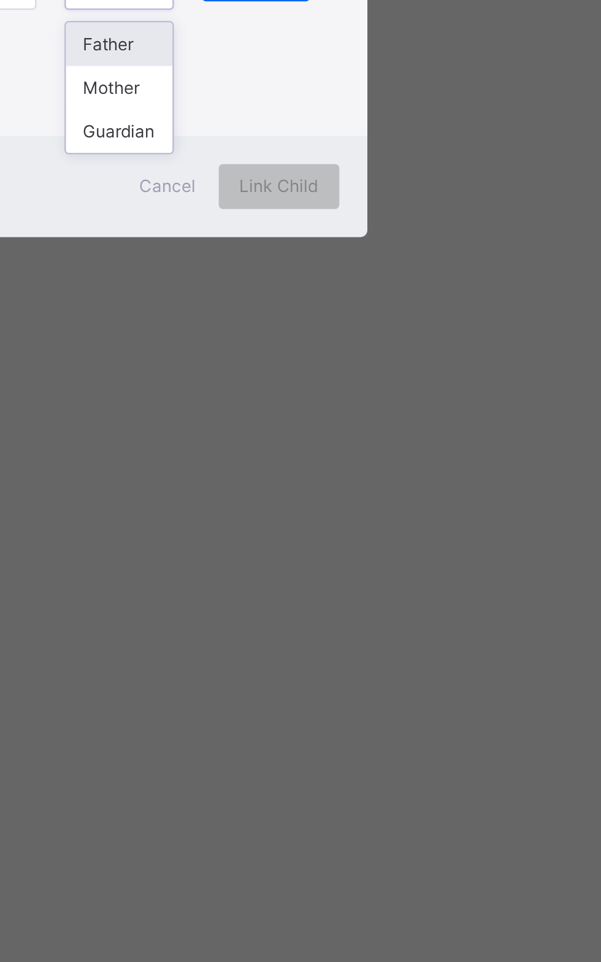
click at [321, 531] on div "Father" at bounding box center [297, 521] width 47 height 19
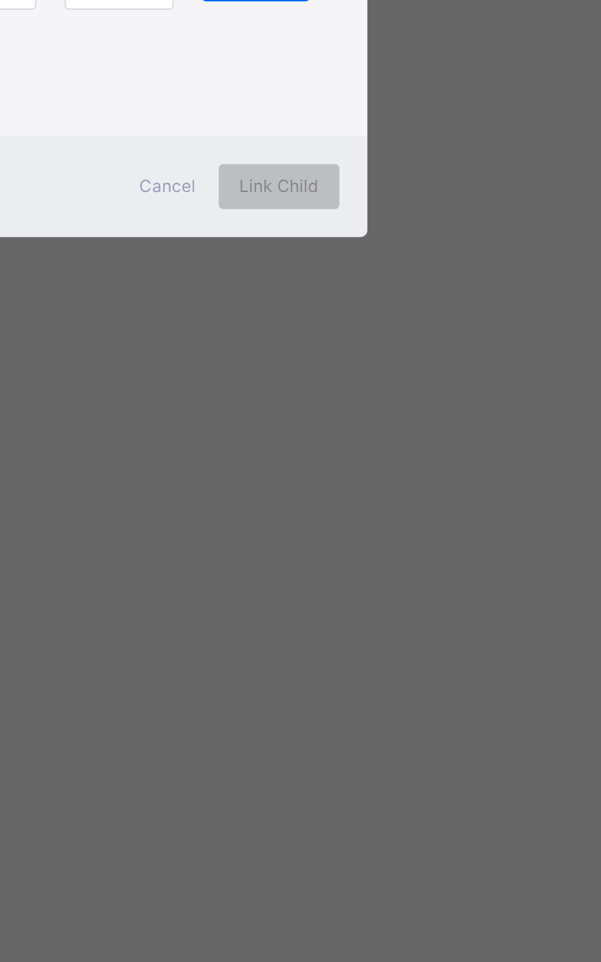
click at [372, 502] on span "Add Child" at bounding box center [357, 493] width 29 height 18
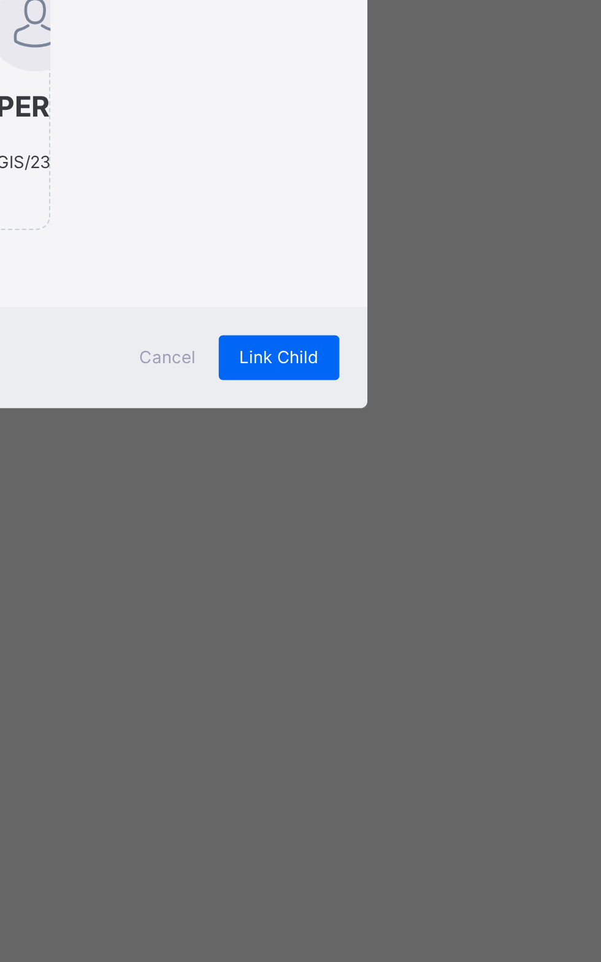
click at [394, 668] on div "Link Child" at bounding box center [367, 659] width 53 height 20
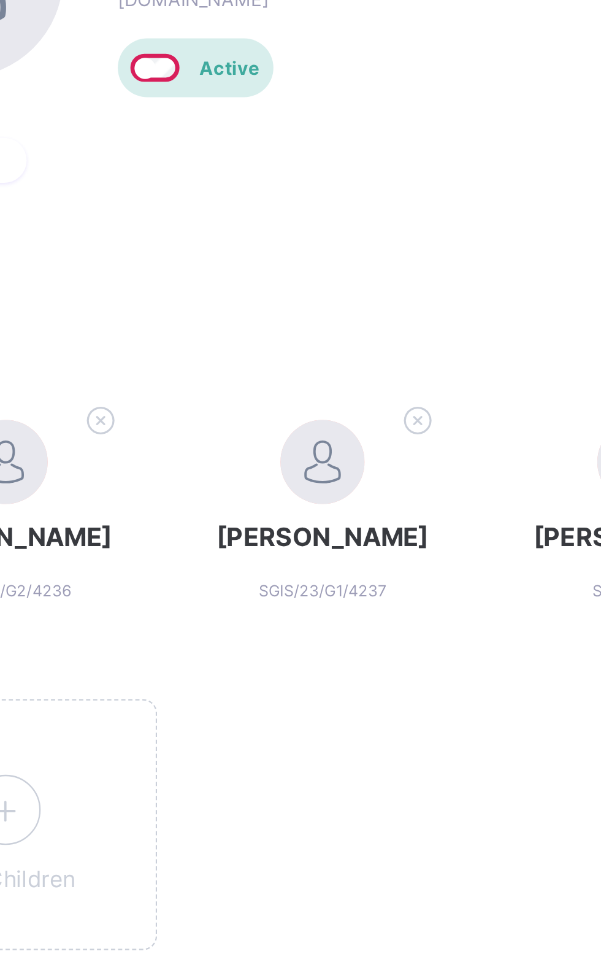
click at [275, 352] on icon at bounding box center [277, 349] width 19 height 16
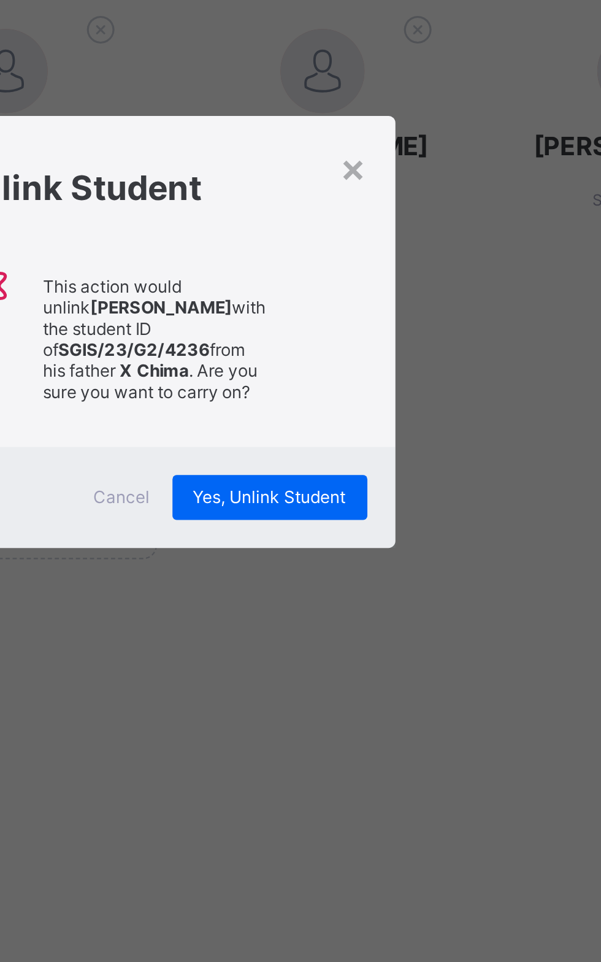
click at [388, 519] on div "This action would unlink Chima Xavier with the student ID of SGIS/23/G2/4236 fr…" at bounding box center [301, 484] width 174 height 70
click at [394, 563] on div "Yes, Unlink Student" at bounding box center [351, 554] width 85 height 20
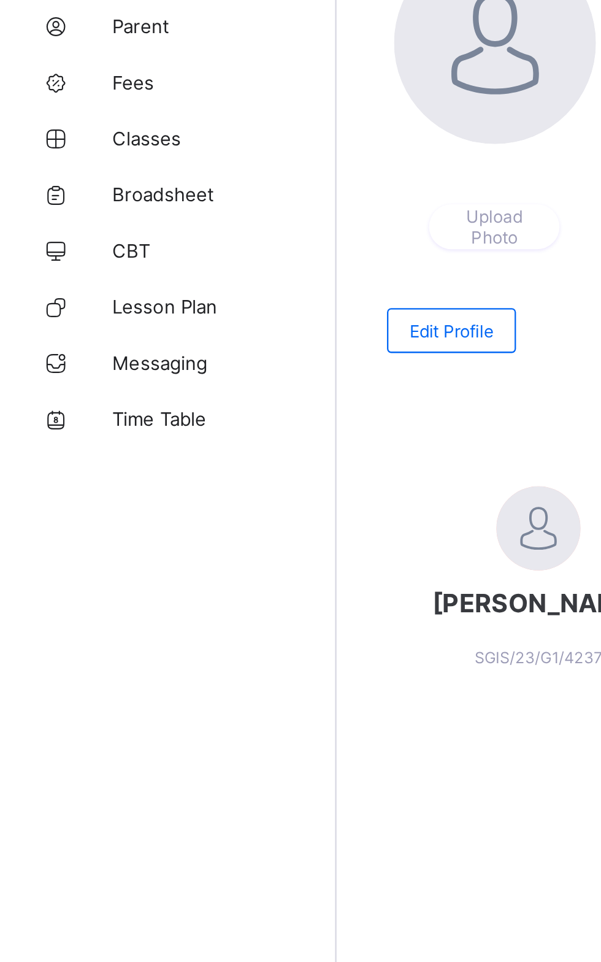
click at [80, 222] on span "Broadsheet" at bounding box center [98, 221] width 98 height 10
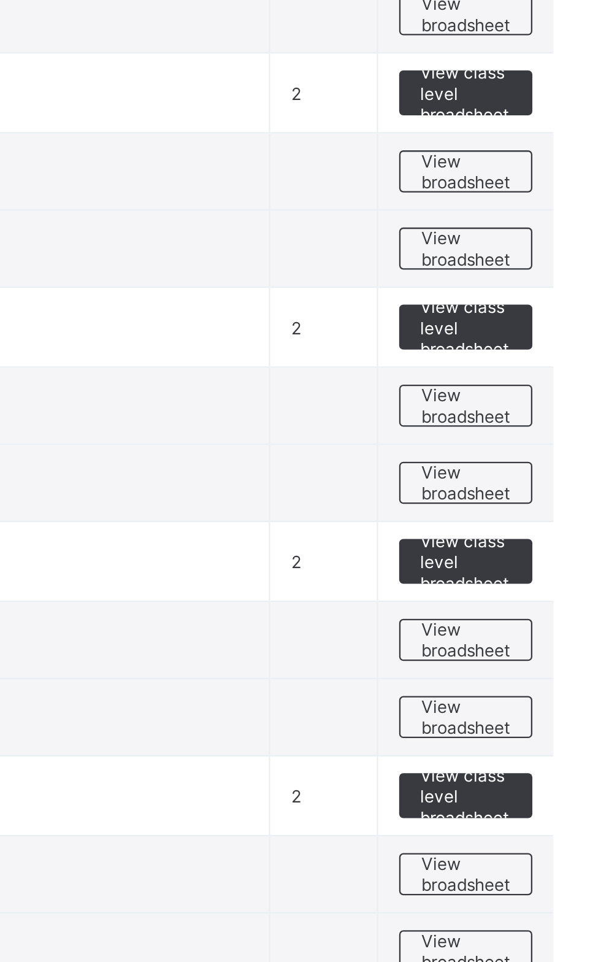
click at [540, 713] on span "View broadsheet" at bounding box center [541, 717] width 39 height 18
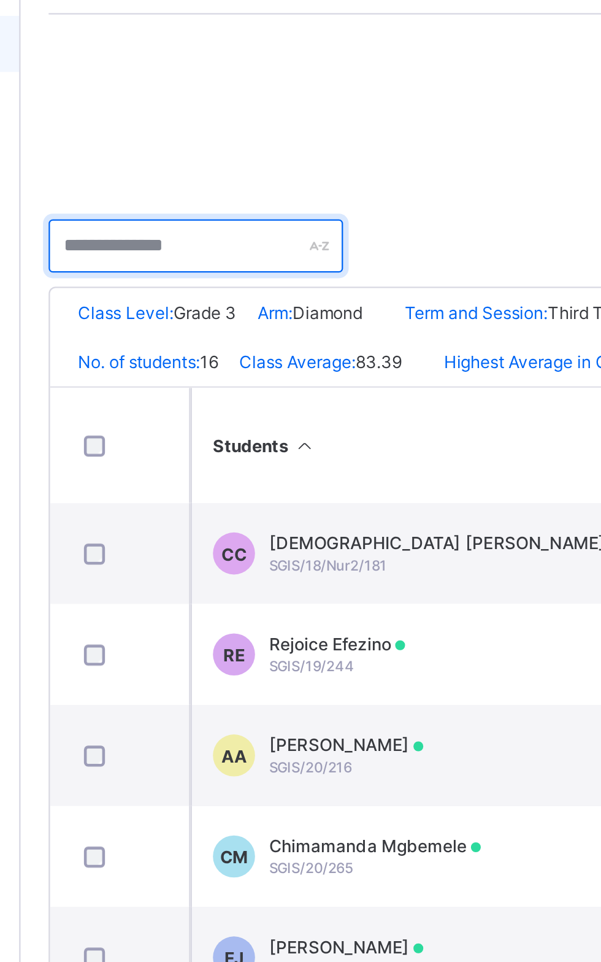
click at [206, 312] on input "text" at bounding box center [224, 309] width 129 height 23
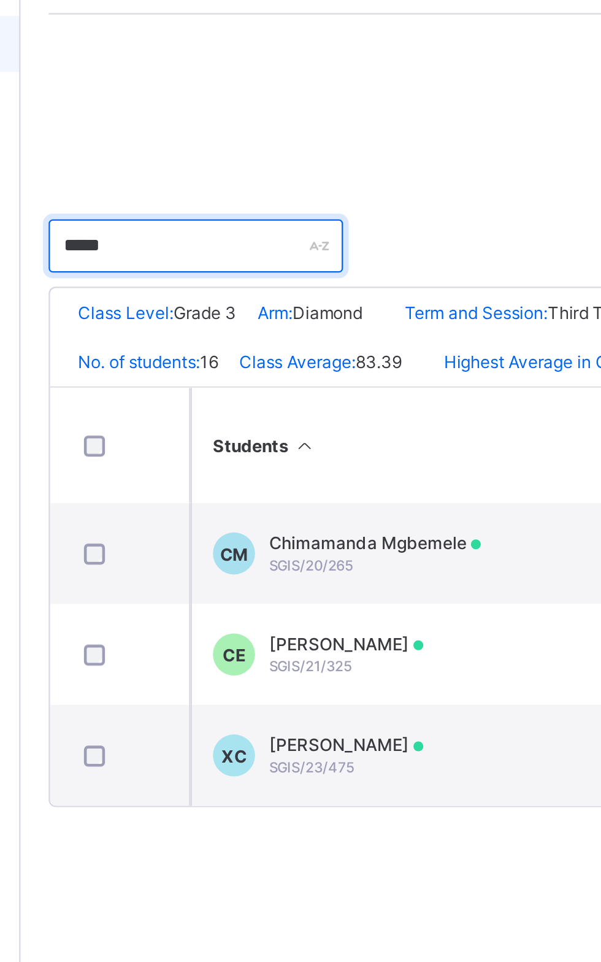
type input "*****"
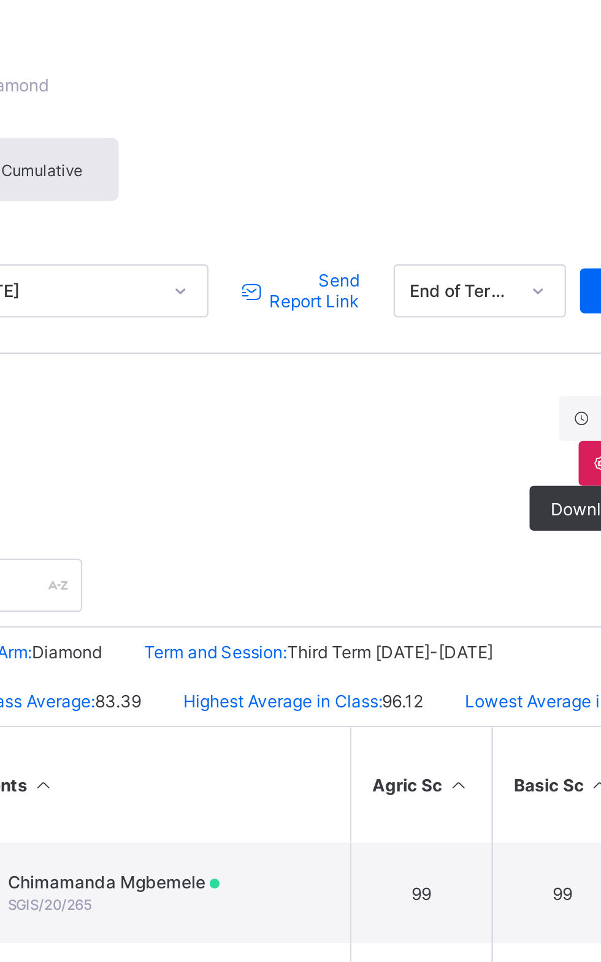
click at [395, 177] on span "Send Report Link" at bounding box center [389, 180] width 40 height 18
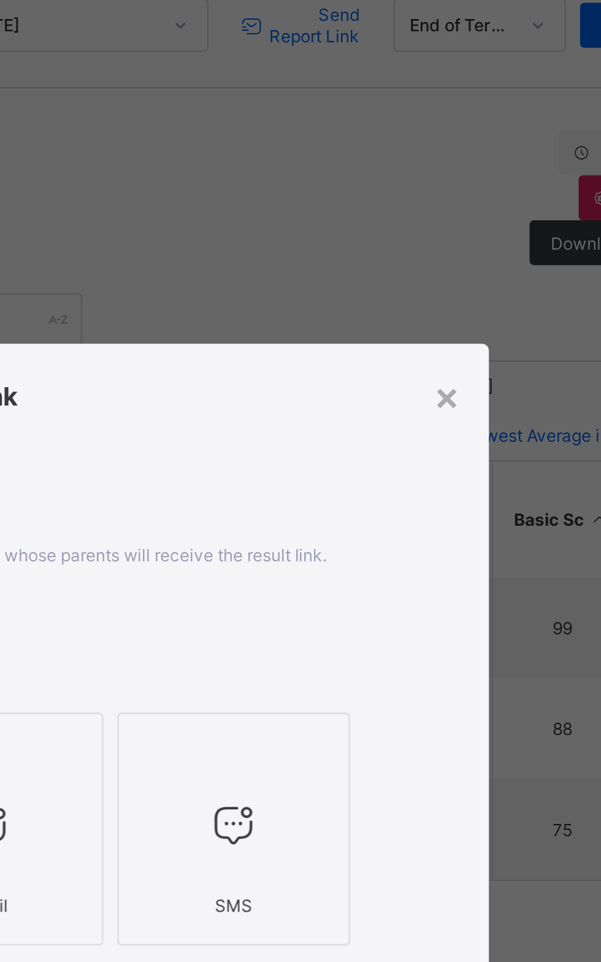
click at [304, 466] on div "XC × Xavier Chima SGIS/23/475" at bounding box center [301, 447] width 294 height 37
click at [406, 466] on div "XC × Xavier Chima SGIS/23/475" at bounding box center [301, 447] width 294 height 37
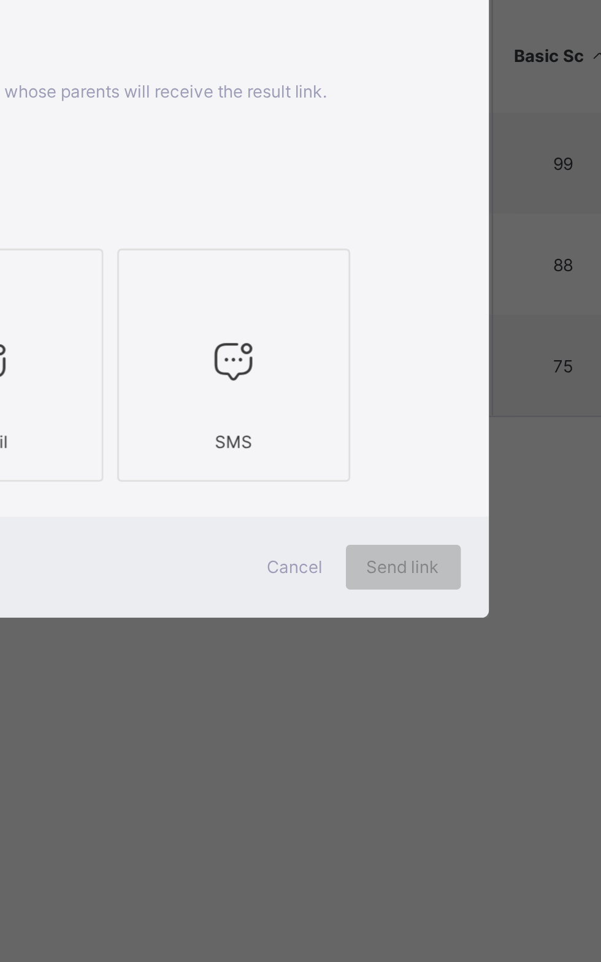
click at [260, 541] on icon at bounding box center [247, 530] width 26 height 22
click at [399, 555] on div at bounding box center [354, 530] width 88 height 48
click at [445, 625] on span "Send link" at bounding box center [429, 619] width 32 height 9
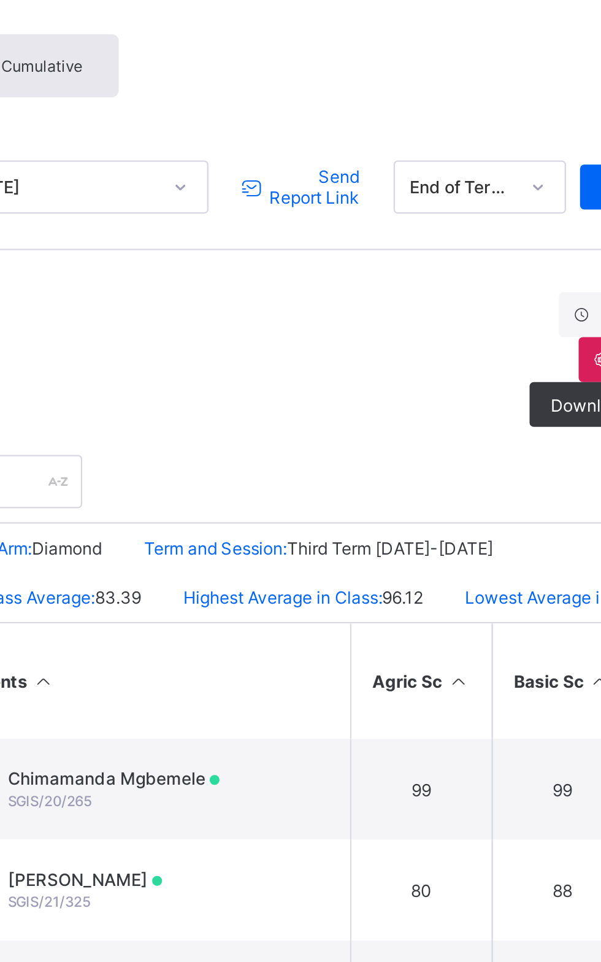
click at [390, 171] on div "Send Report Link" at bounding box center [387, 181] width 63 height 20
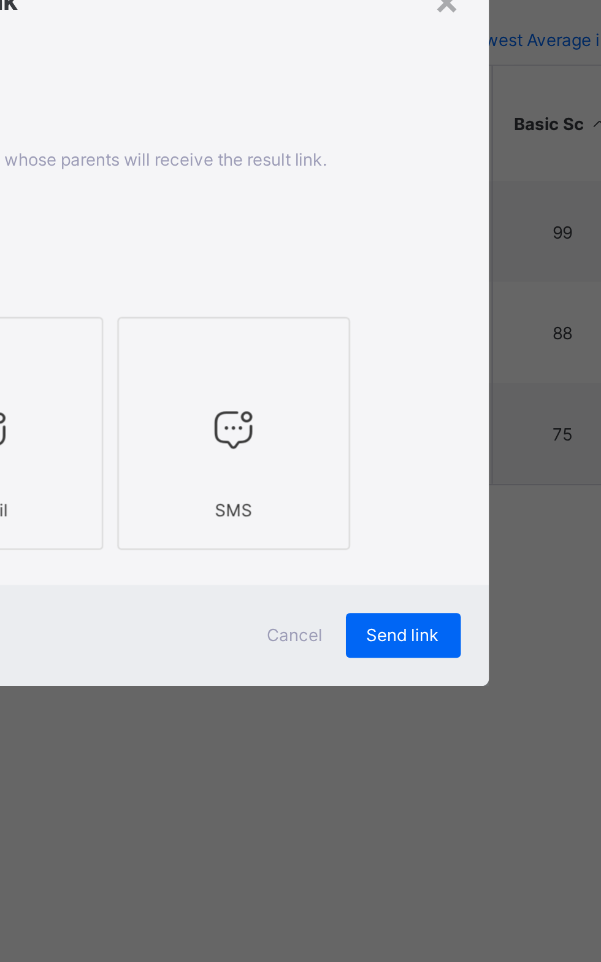
click at [445, 625] on span "Send link" at bounding box center [429, 619] width 32 height 9
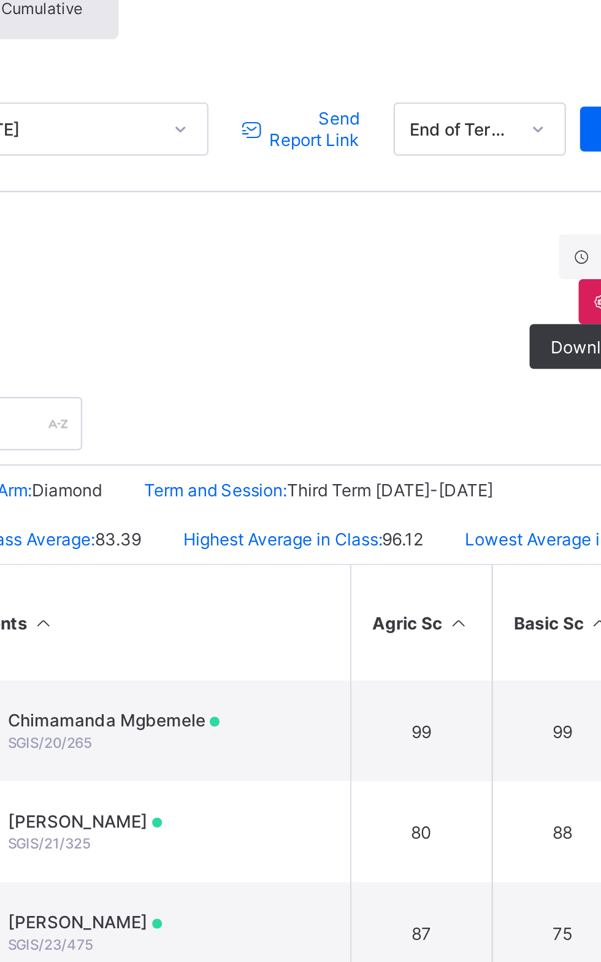
click at [385, 177] on span "Send Report Link" at bounding box center [389, 180] width 40 height 18
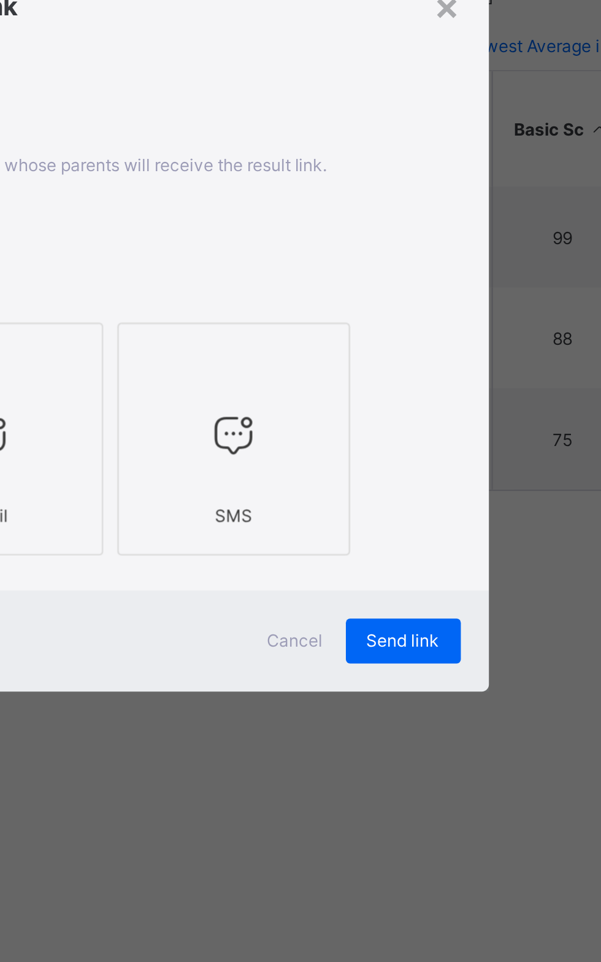
click at [466, 586] on div "Email SMS" at bounding box center [301, 532] width 331 height 108
click at [454, 630] on div "Send link" at bounding box center [429, 621] width 50 height 20
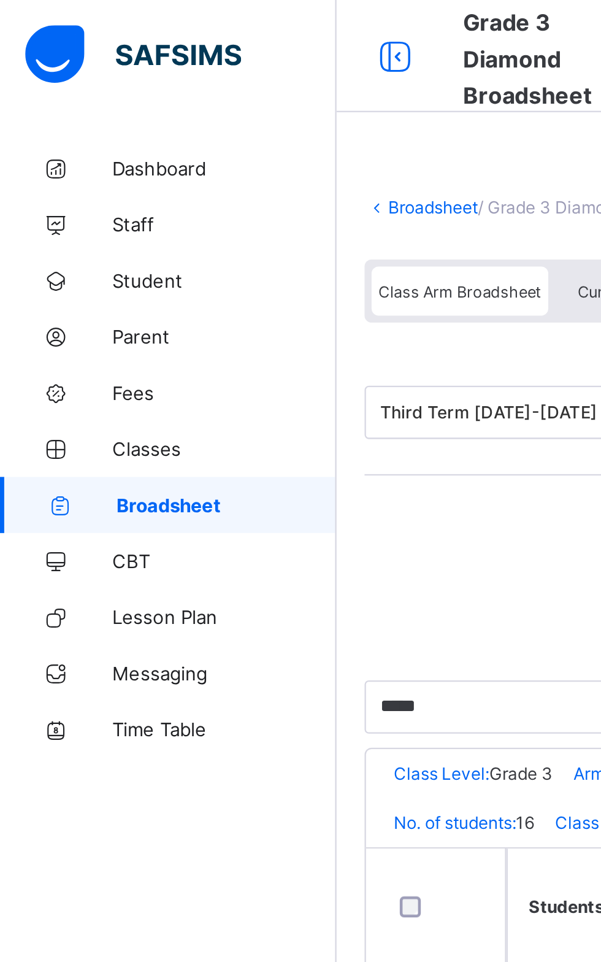
click at [60, 152] on link "Parent" at bounding box center [73, 147] width 147 height 25
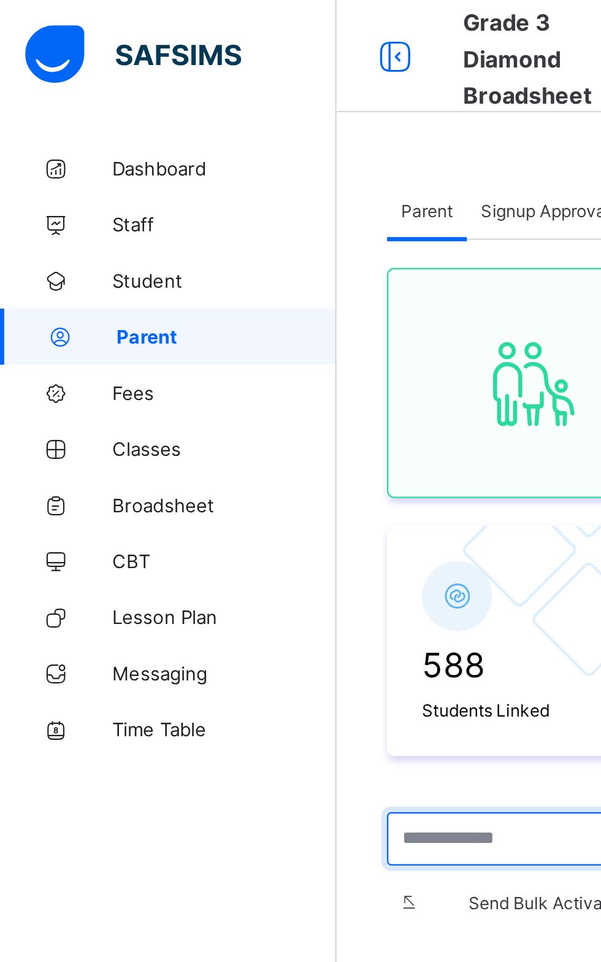
click at [233, 367] on input "text" at bounding box center [235, 366] width 133 height 23
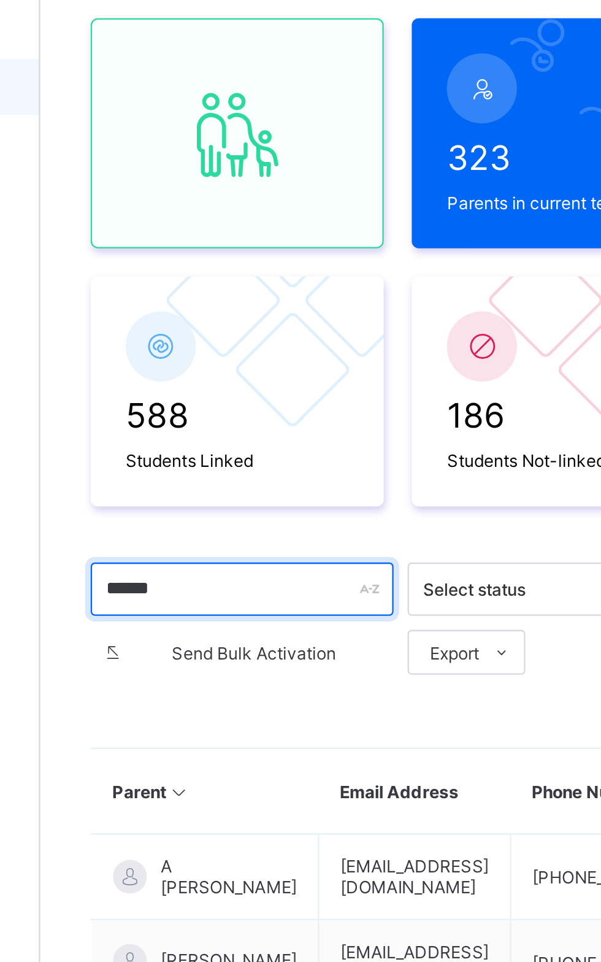
type input "*****"
